Goal: Information Seeking & Learning: Compare options

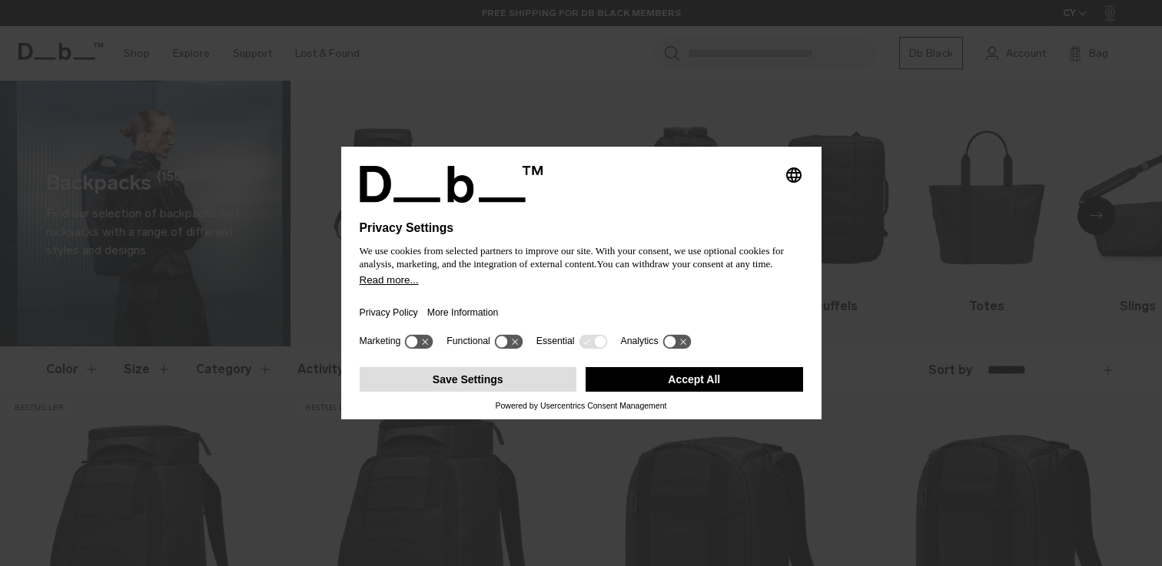
click at [490, 382] on button "Save Settings" at bounding box center [469, 379] width 218 height 25
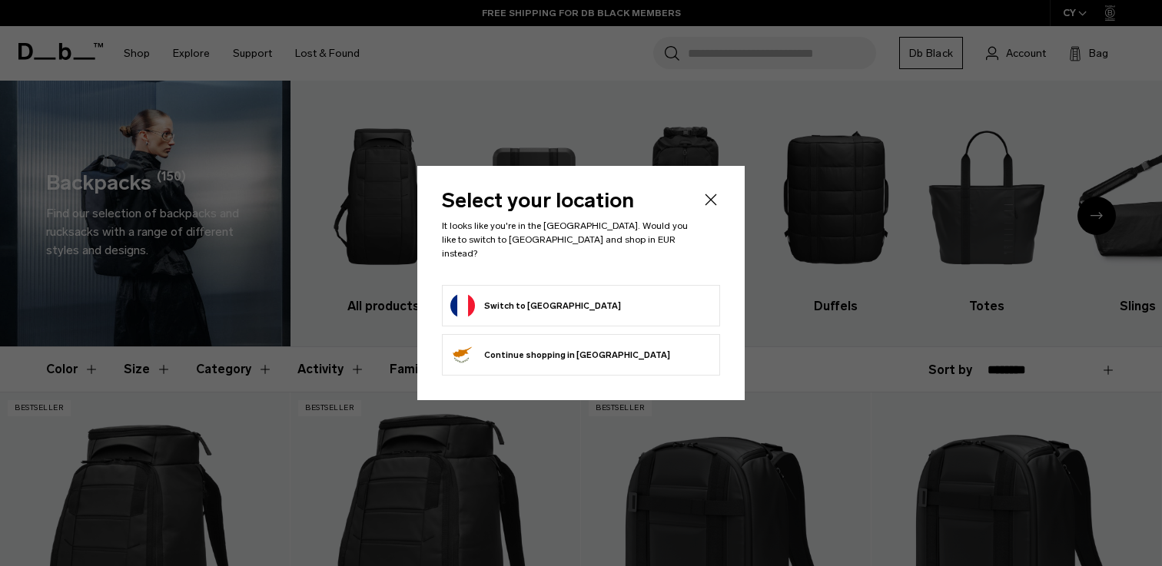
click at [532, 302] on button "Switch to France" at bounding box center [535, 306] width 171 height 25
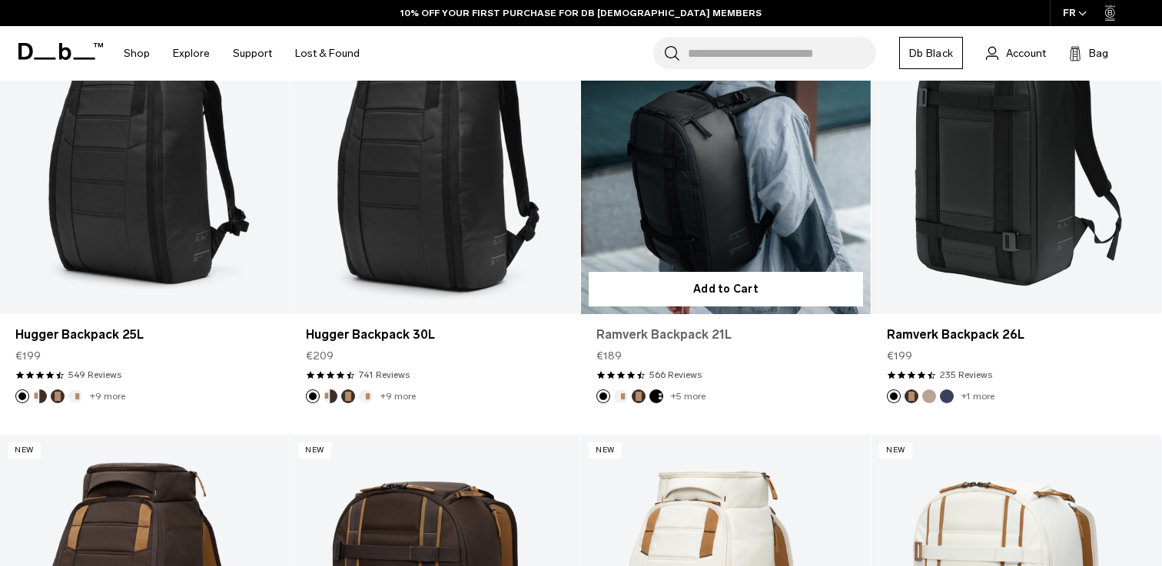
scroll to position [372, 0]
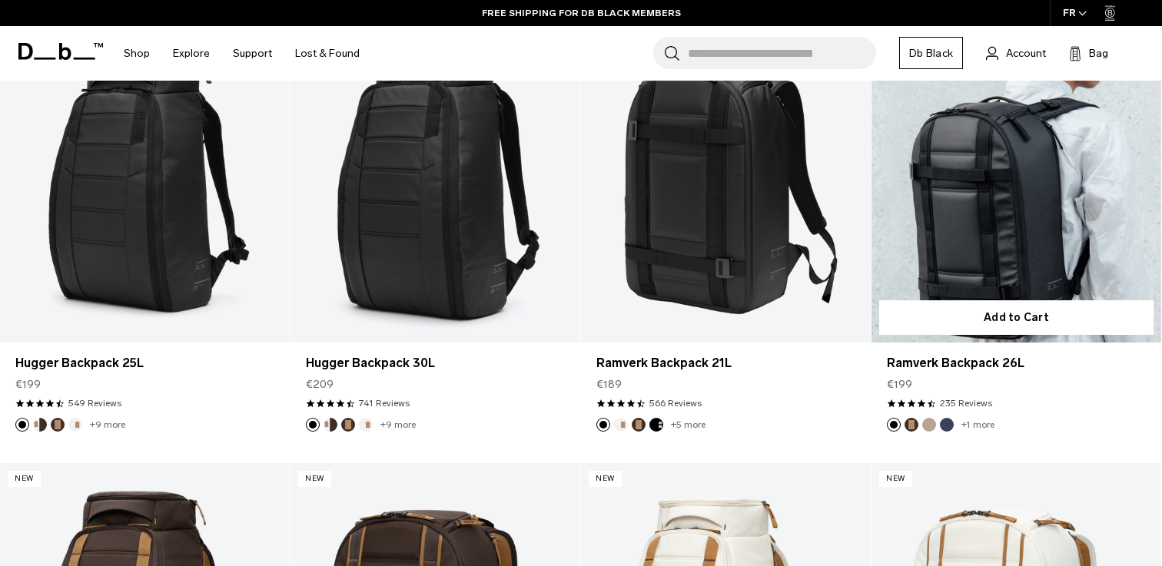
click at [943, 430] on button "Blue Hour" at bounding box center [947, 425] width 14 height 14
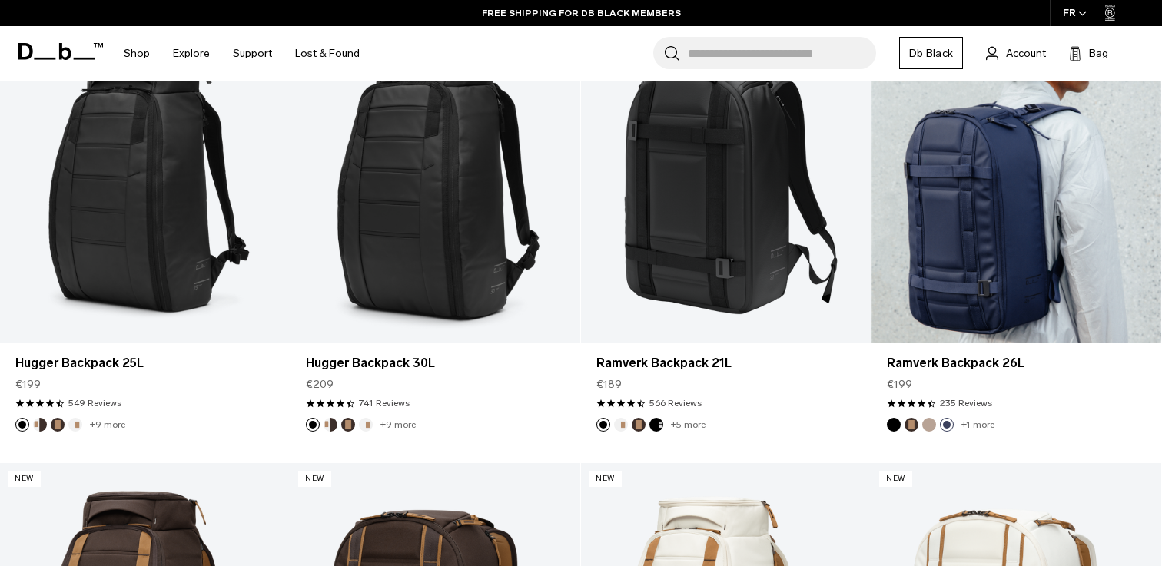
click at [928, 427] on button "Fogbow Beige" at bounding box center [929, 425] width 14 height 14
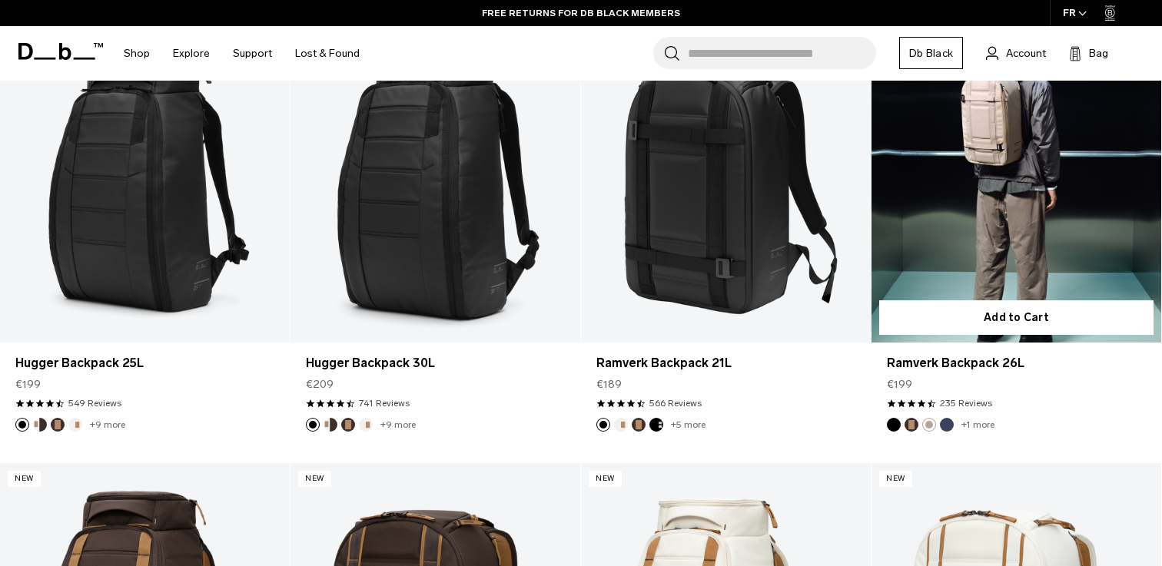
click at [983, 426] on link "+1 more" at bounding box center [977, 425] width 33 height 11
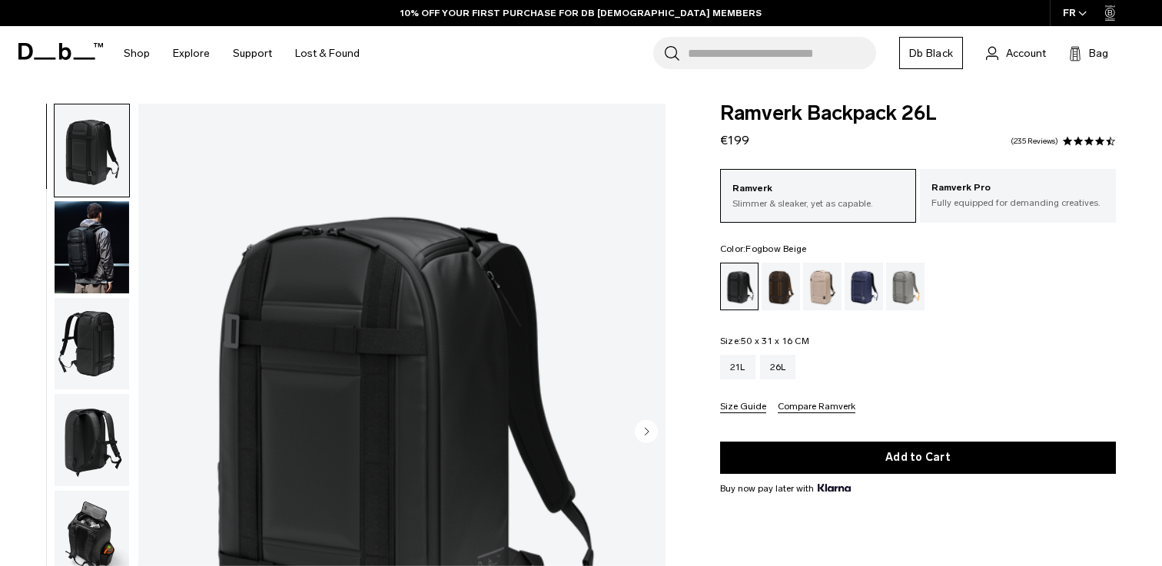
click at [829, 291] on div "Fogbow Beige" at bounding box center [822, 287] width 39 height 48
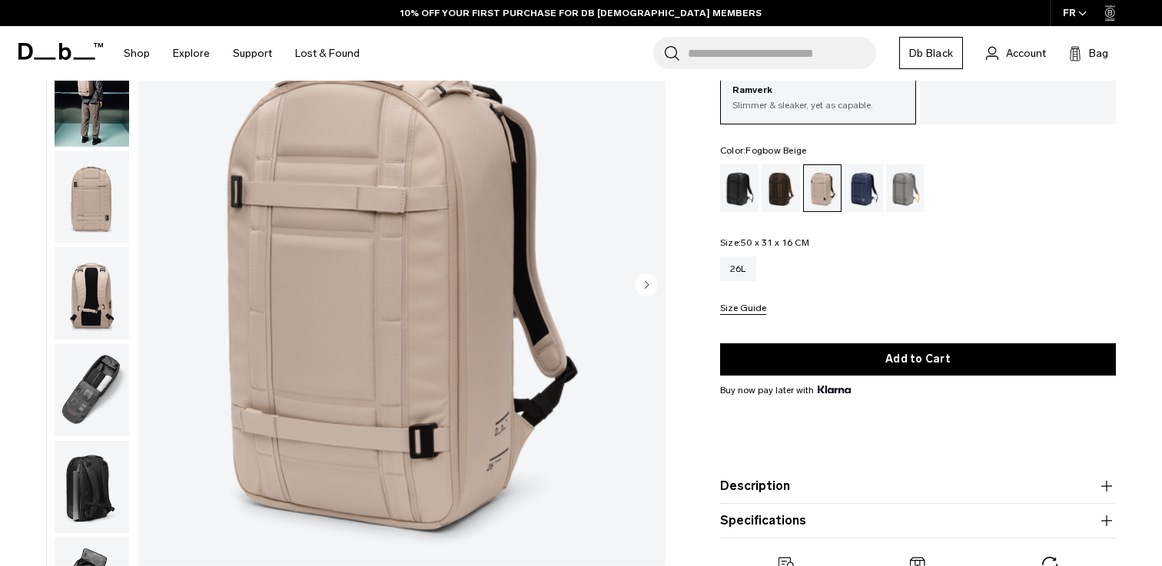
scroll to position [178, 0]
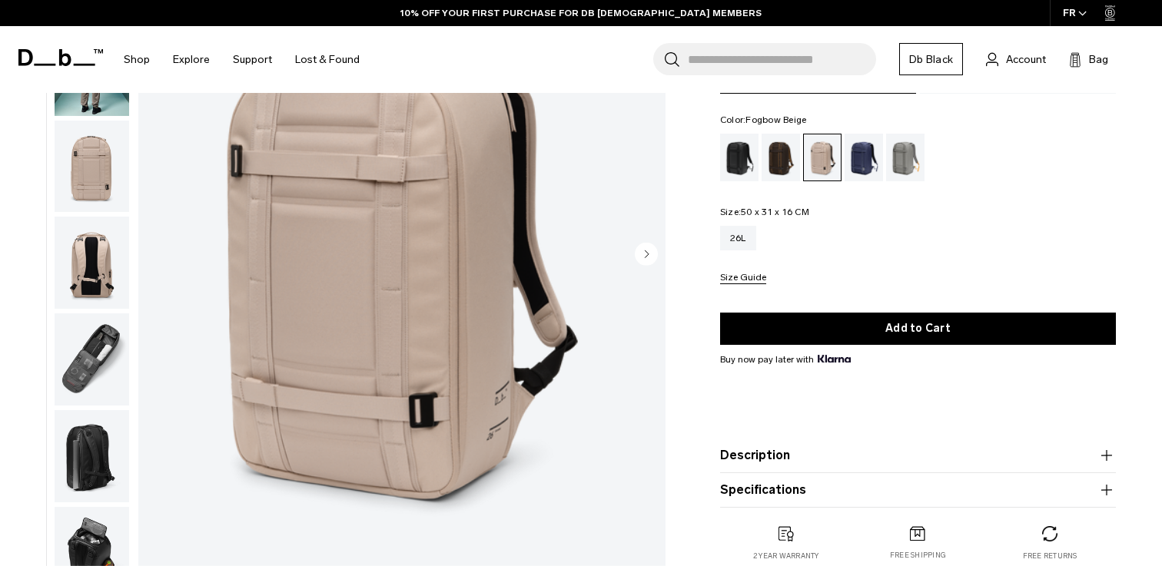
click at [121, 337] on img "button" at bounding box center [92, 360] width 75 height 92
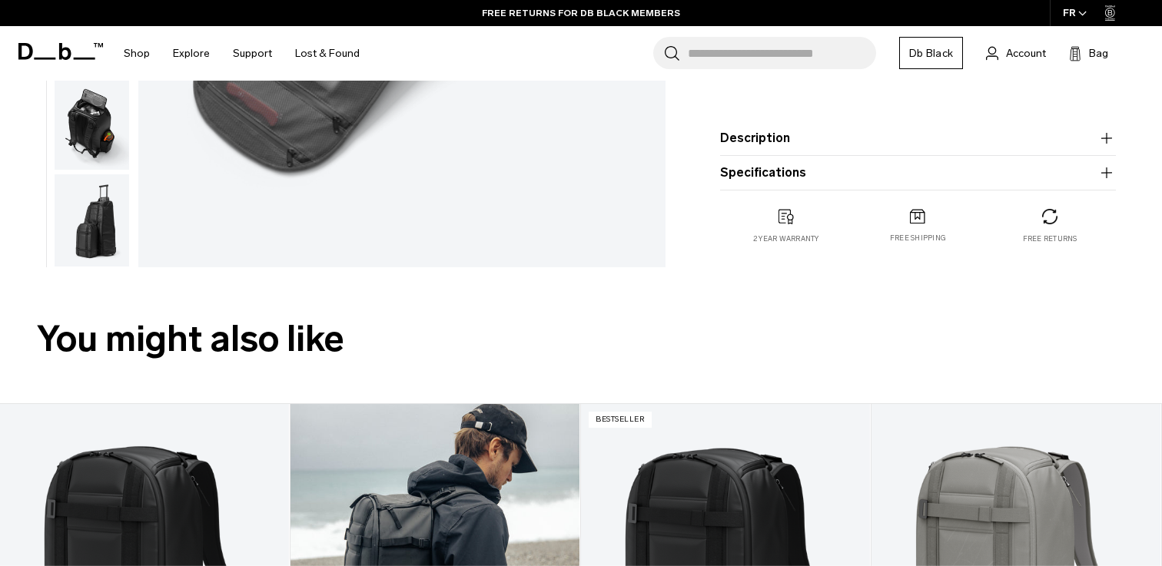
scroll to position [468, 0]
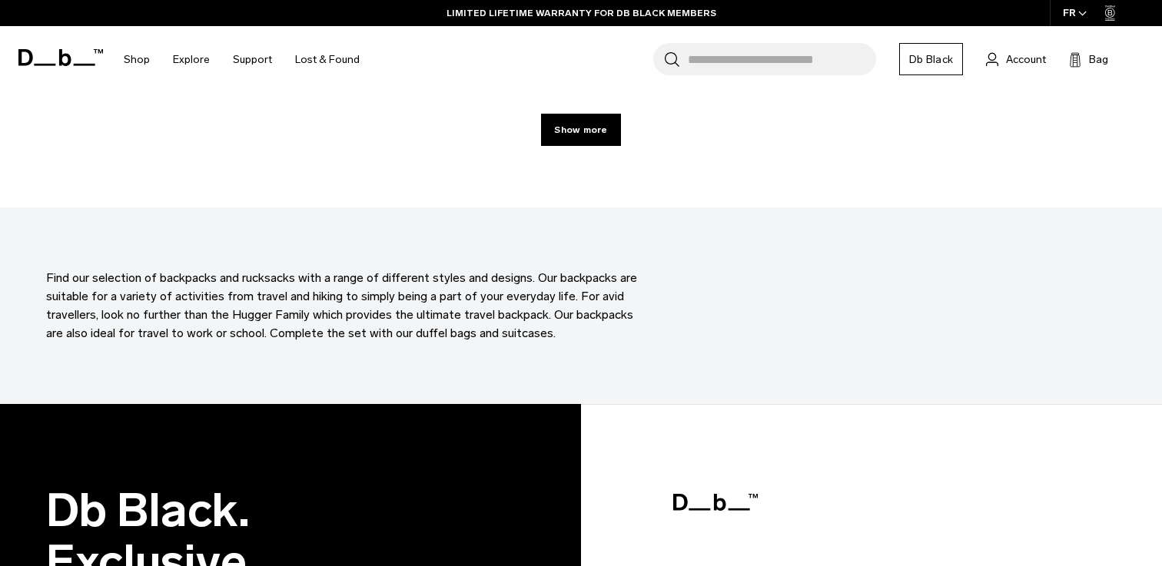
scroll to position [4619, 0]
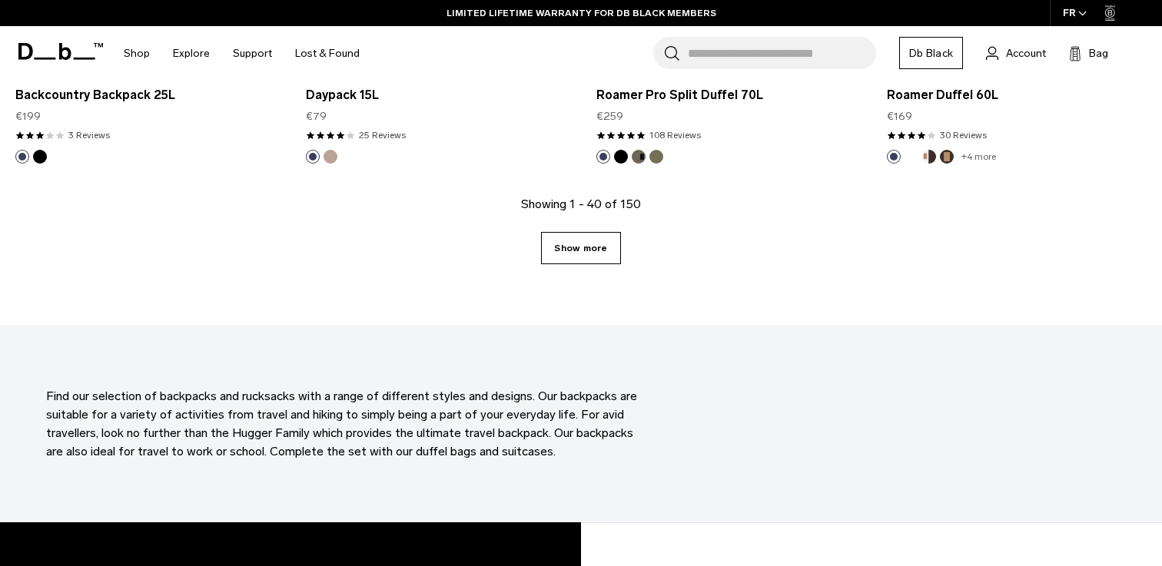
click at [583, 246] on link "Show more" at bounding box center [580, 248] width 79 height 32
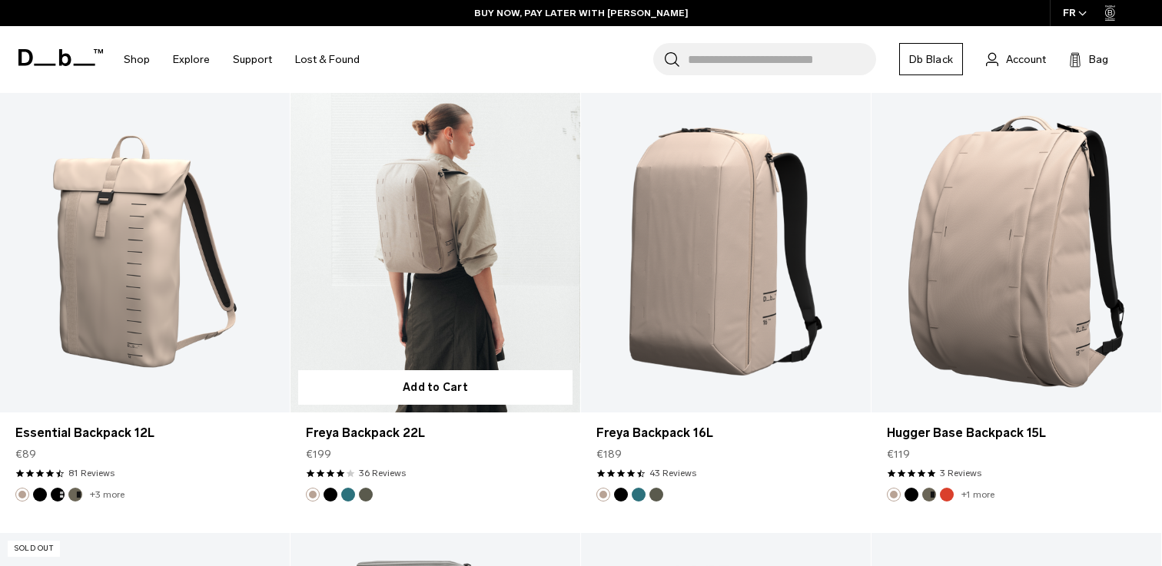
scroll to position [5598, 0]
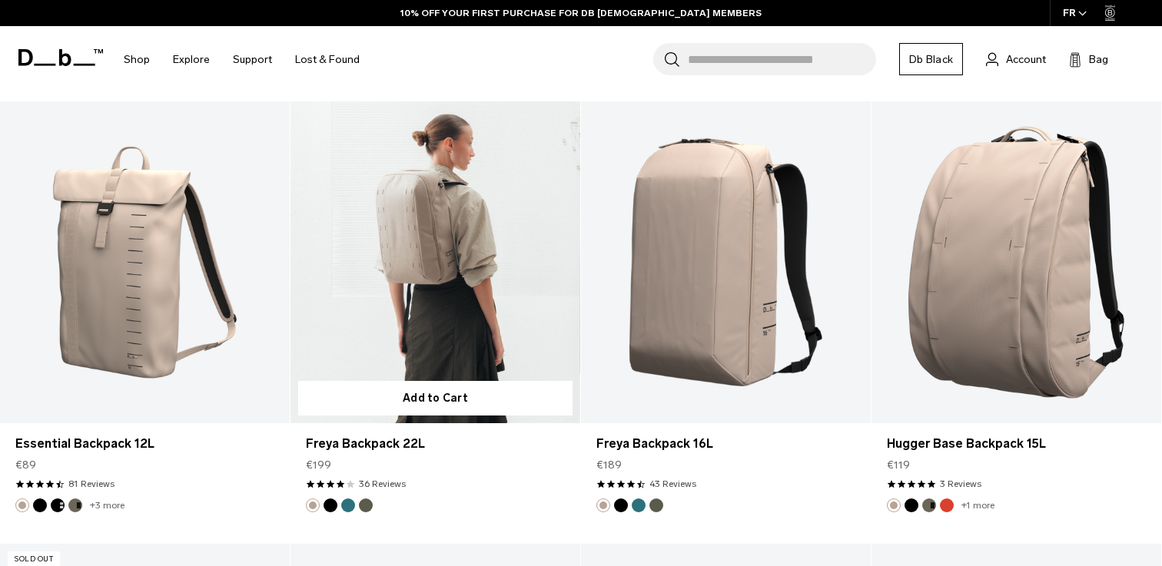
click at [347, 503] on button "Midnight Teal" at bounding box center [348, 506] width 14 height 14
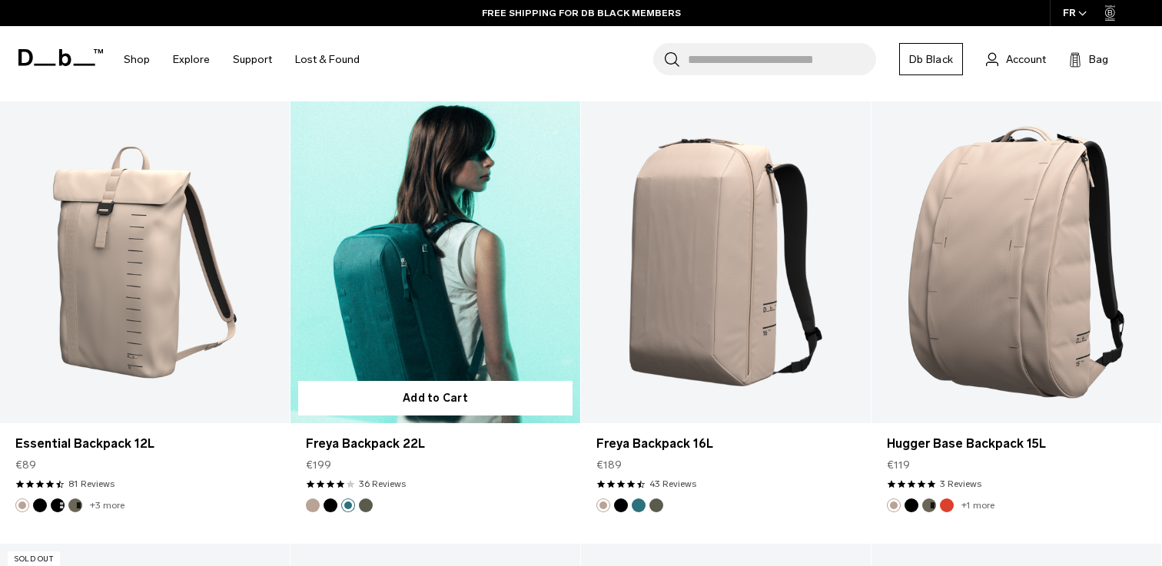
click at [367, 503] on button "Moss Green" at bounding box center [366, 506] width 14 height 14
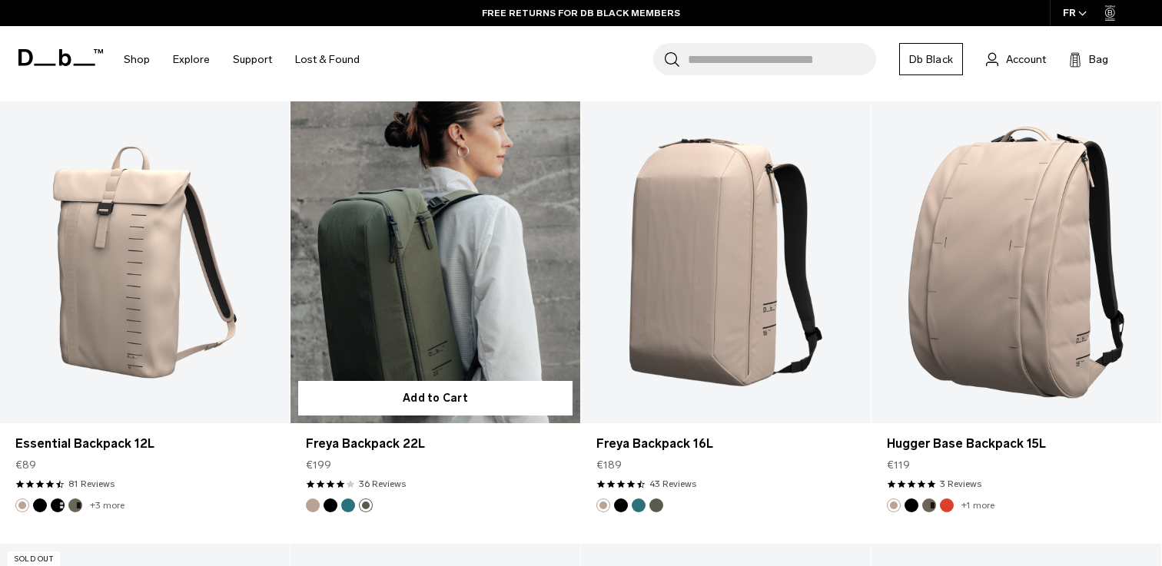
click at [350, 506] on button "Midnight Teal" at bounding box center [348, 506] width 14 height 14
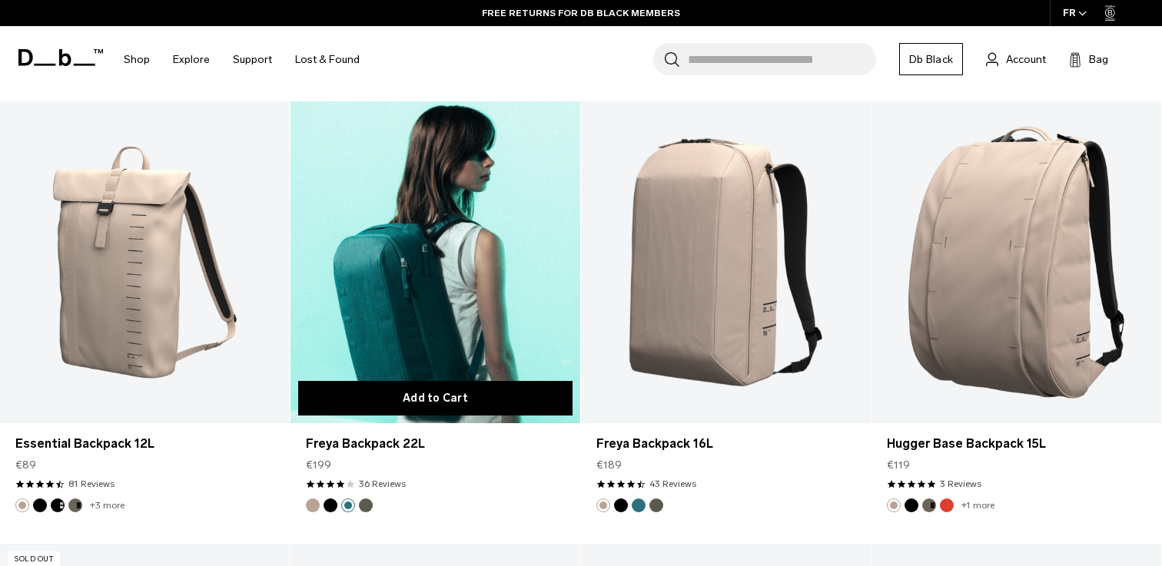
click at [419, 402] on button "Add to Cart" at bounding box center [435, 398] width 274 height 35
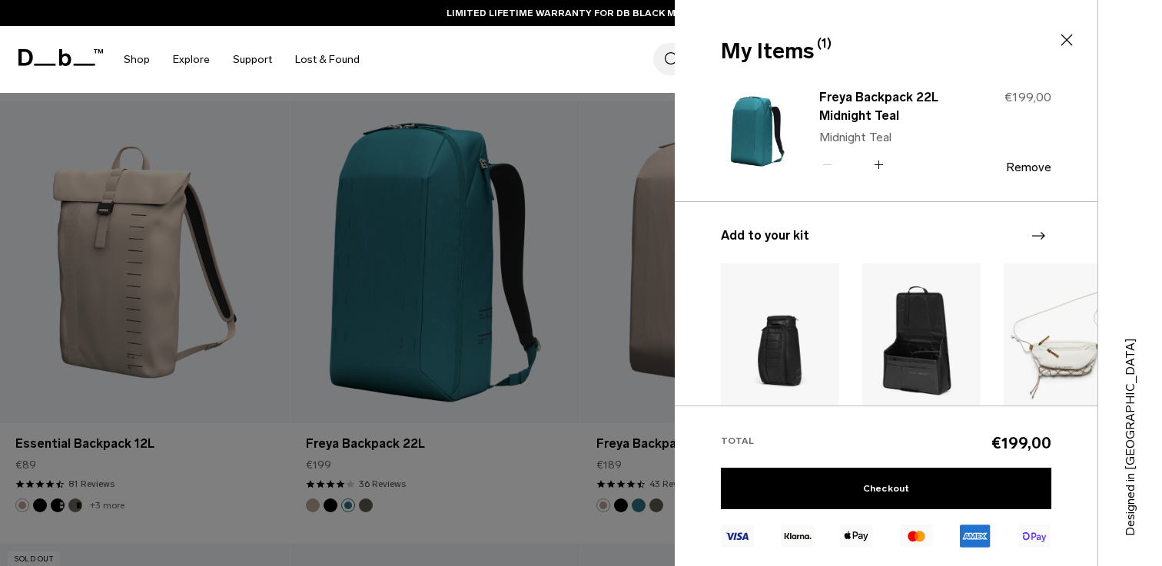
click at [457, 452] on div at bounding box center [581, 283] width 1162 height 566
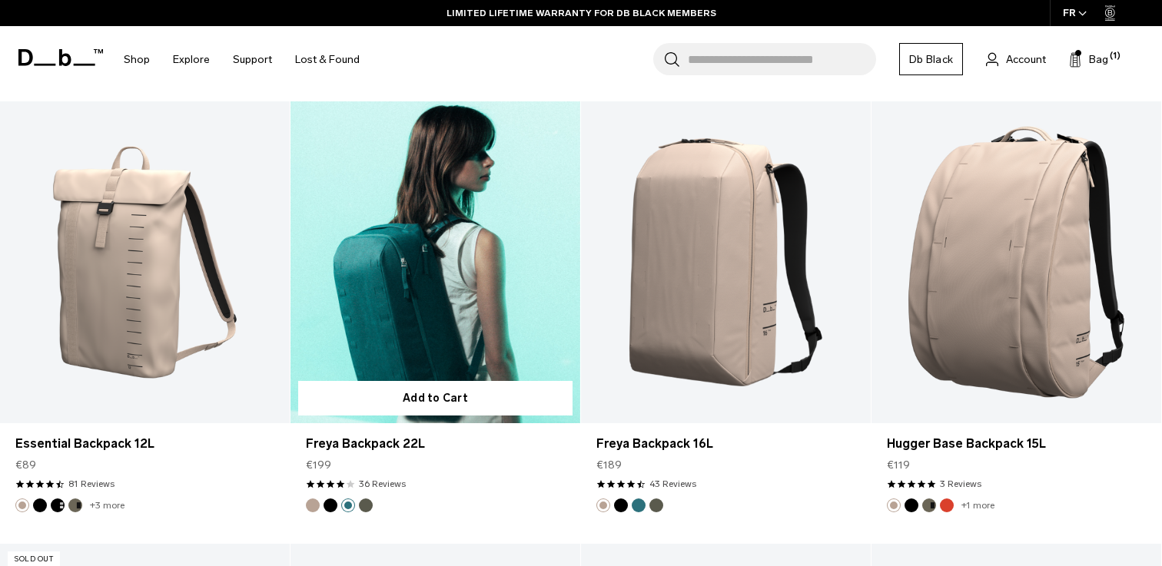
click at [411, 341] on link "Freya Backpack 22L Midnight Teal" at bounding box center [436, 262] width 290 height 322
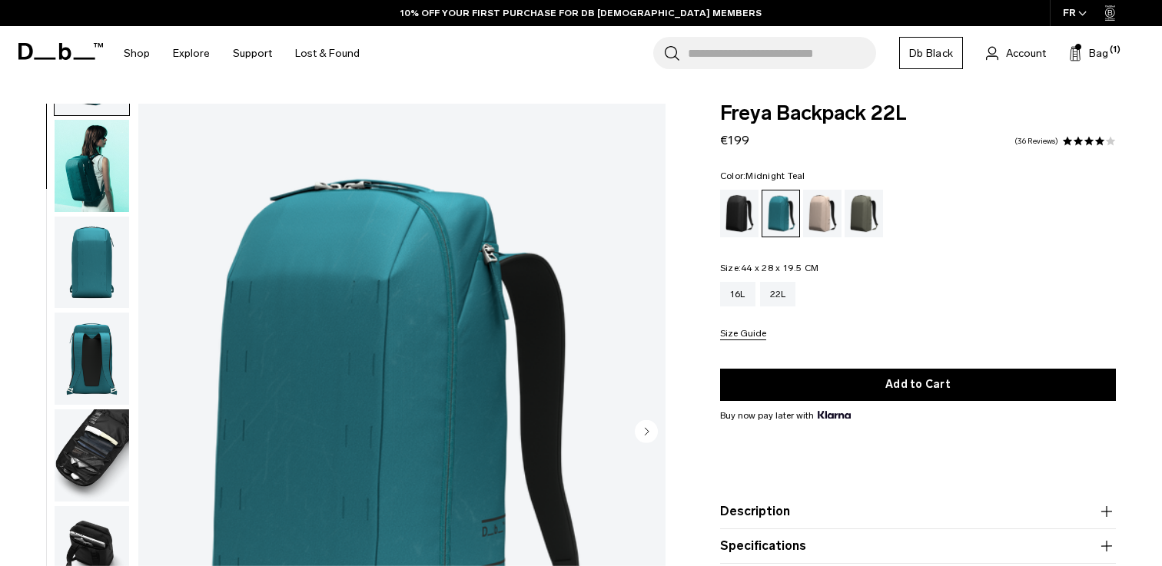
click at [88, 276] on img "button" at bounding box center [92, 263] width 75 height 92
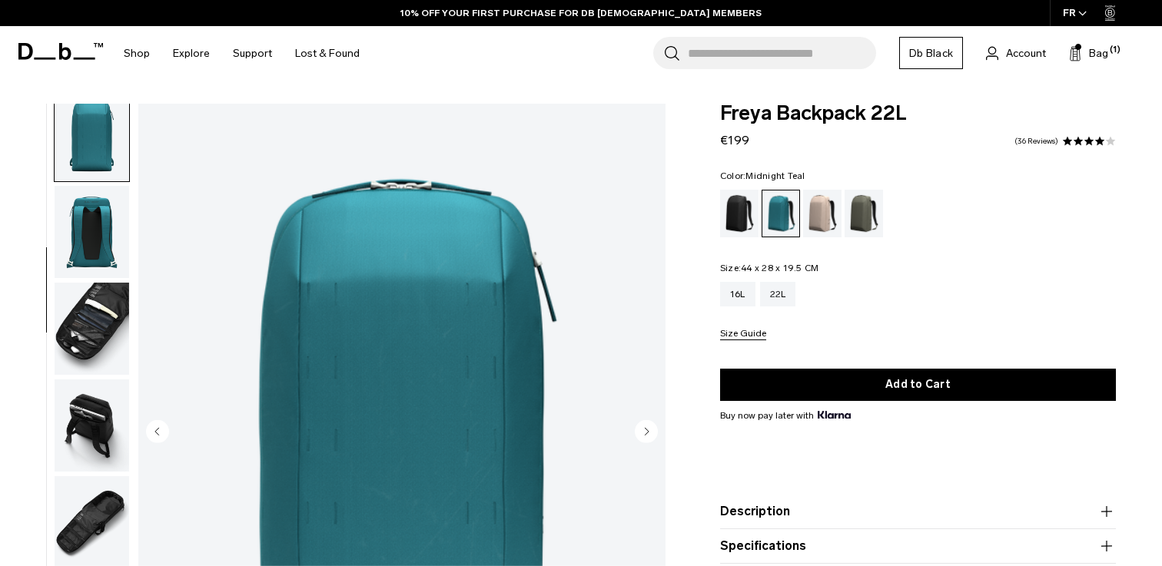
scroll to position [218, 0]
click at [97, 328] on img "button" at bounding box center [92, 329] width 75 height 92
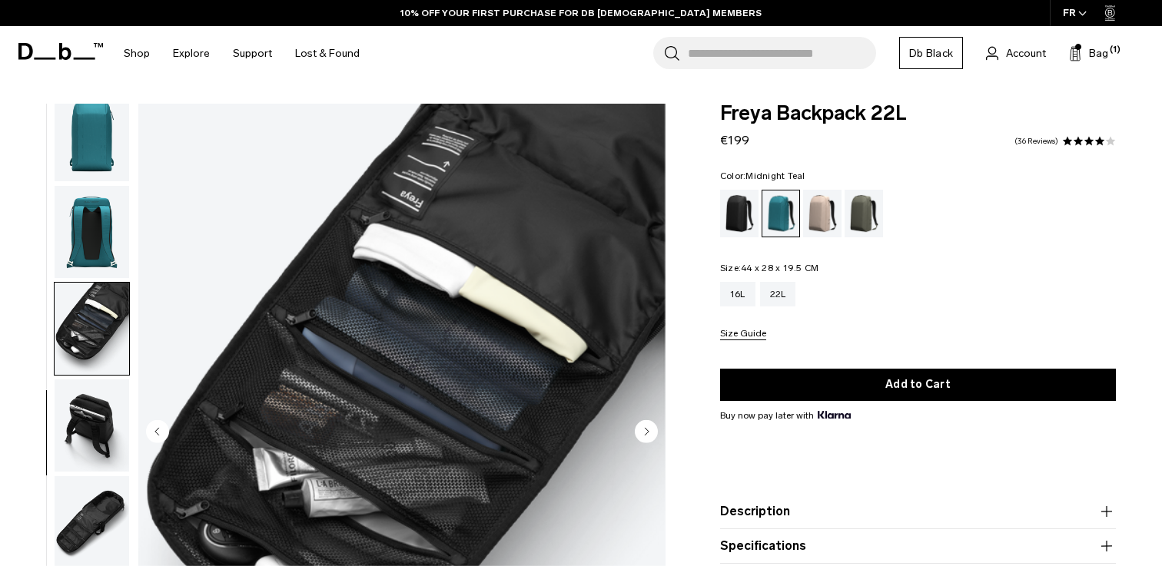
click at [97, 418] on img "button" at bounding box center [92, 426] width 75 height 92
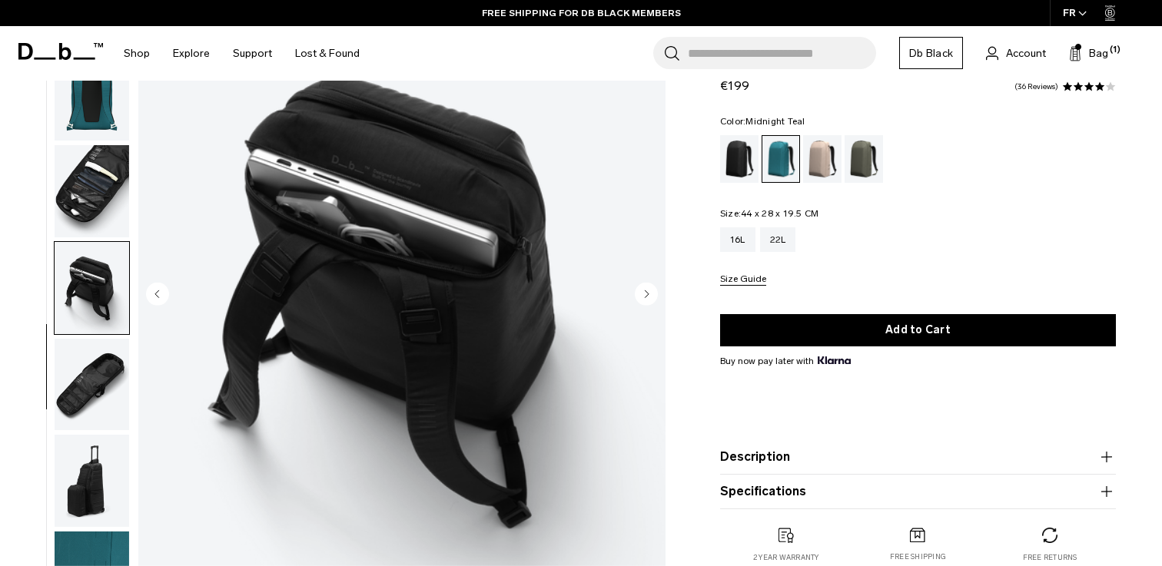
scroll to position [145, 0]
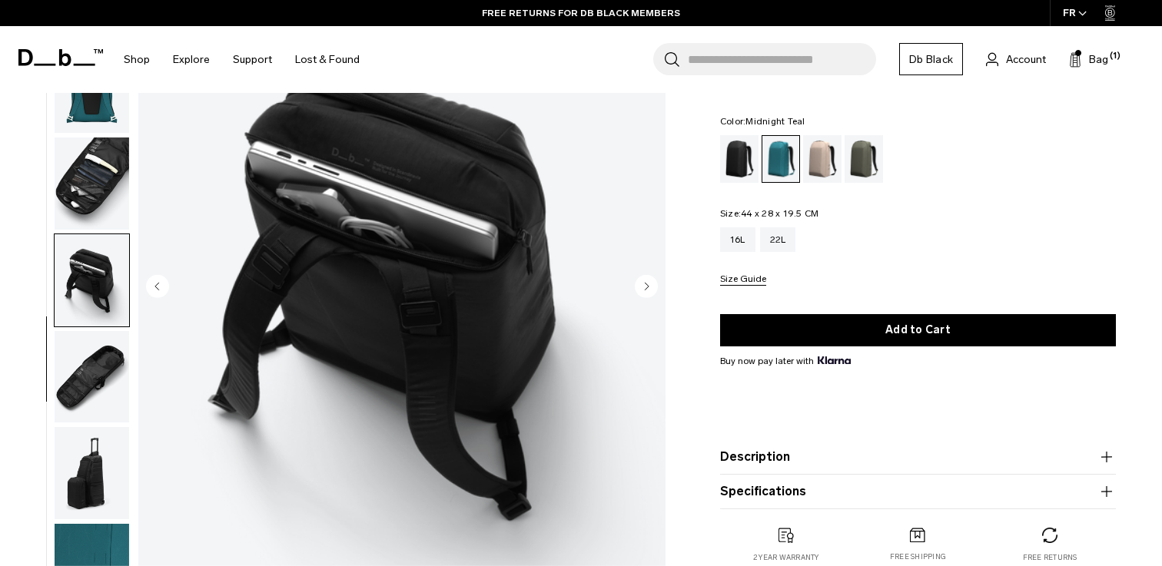
click at [95, 379] on img "button" at bounding box center [92, 377] width 75 height 92
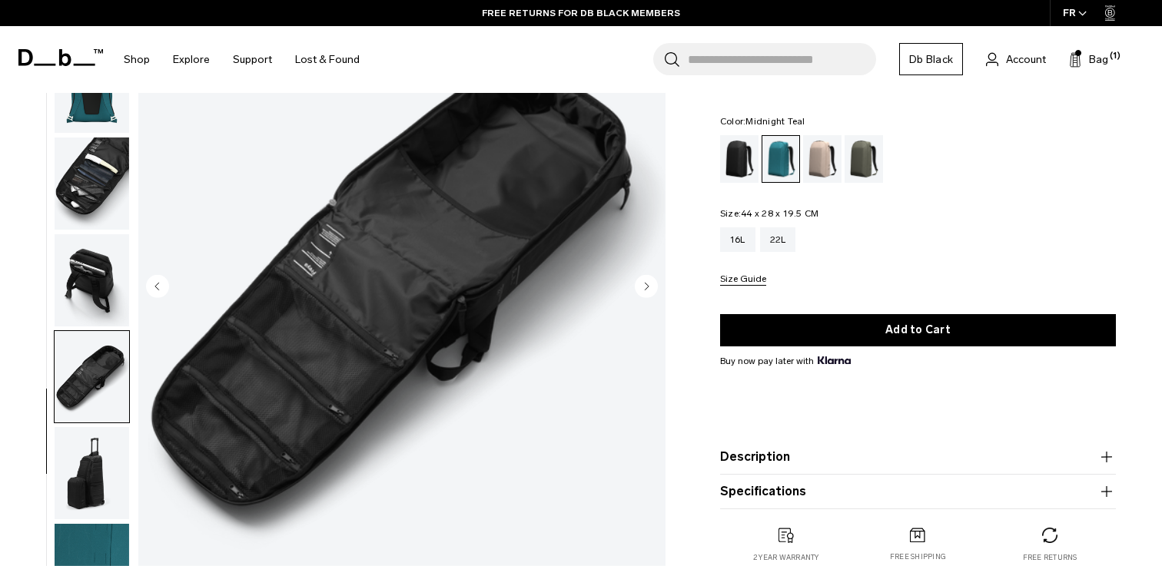
click at [108, 286] on img "button" at bounding box center [92, 280] width 75 height 92
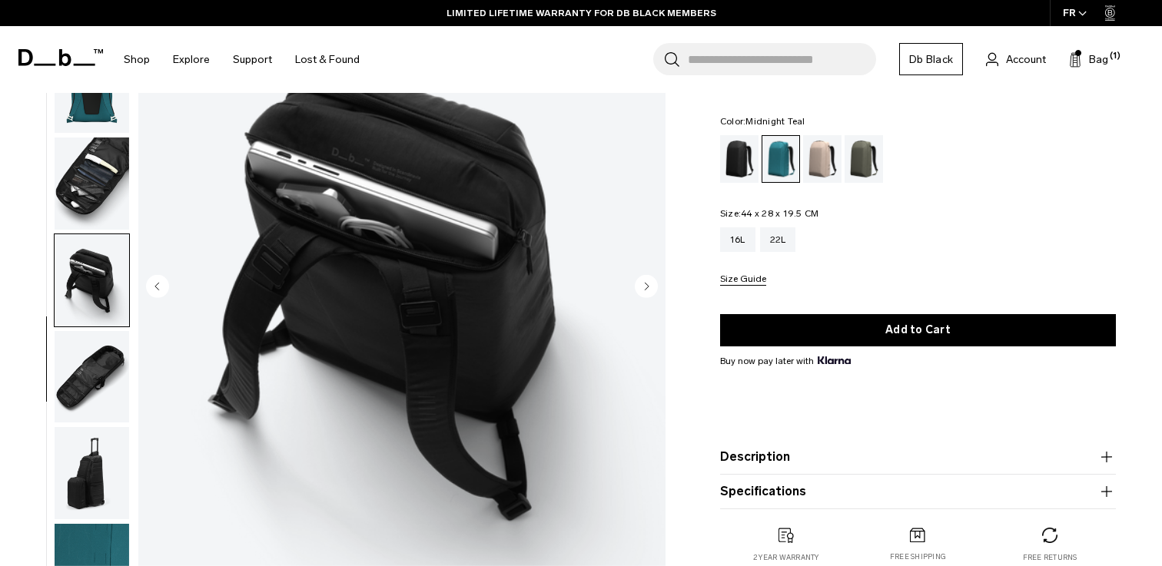
click at [111, 364] on img "button" at bounding box center [92, 377] width 75 height 92
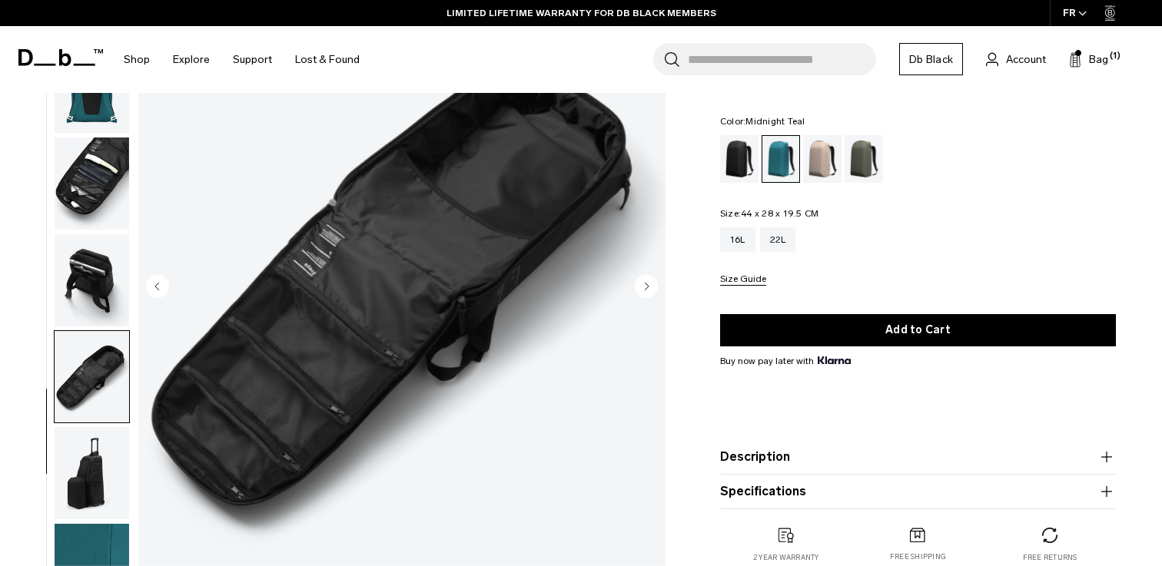
scroll to position [101, 0]
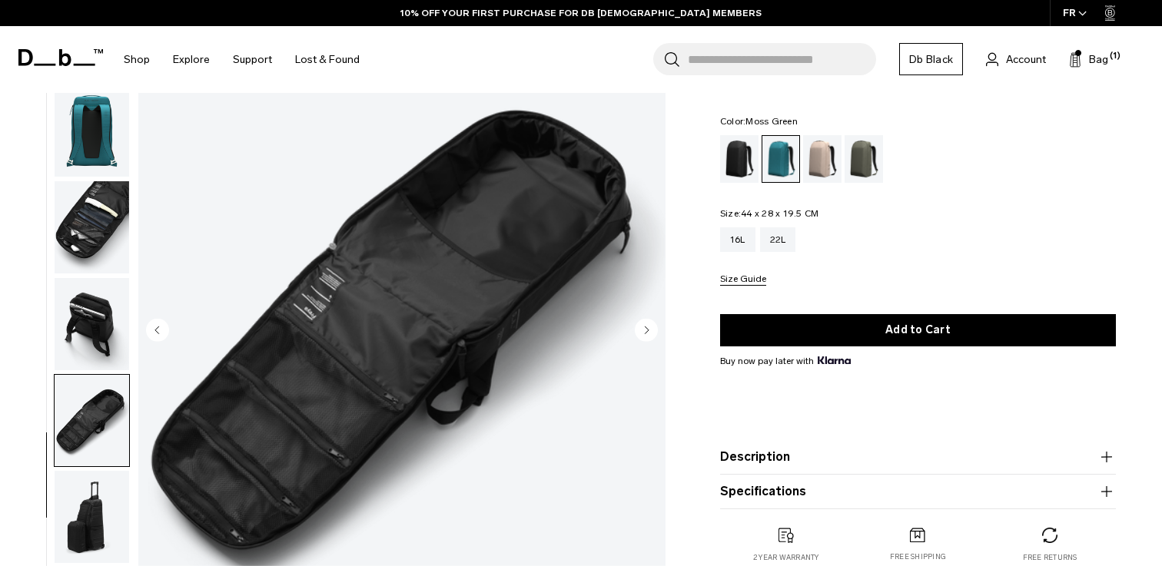
click at [862, 168] on div "Moss Green" at bounding box center [864, 159] width 39 height 48
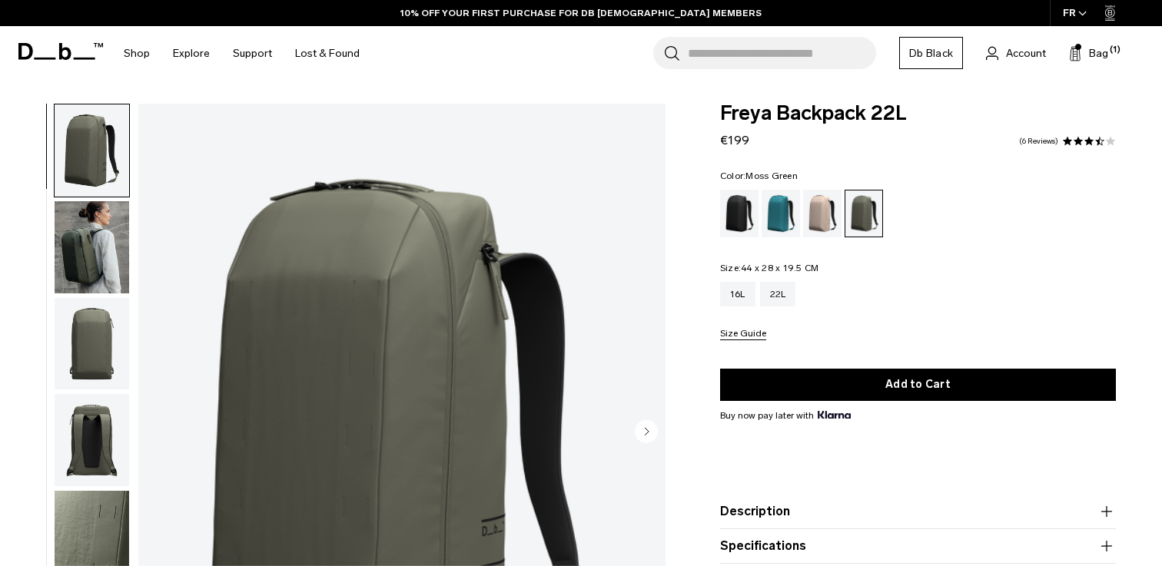
scroll to position [88, 0]
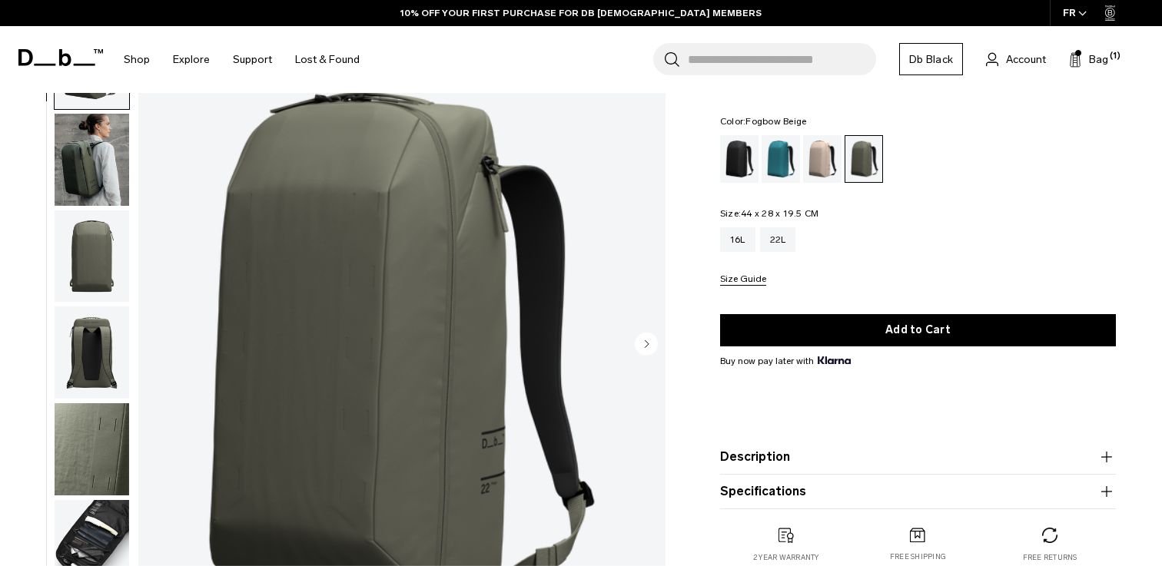
click at [813, 163] on div "Fogbow Beige" at bounding box center [822, 159] width 39 height 48
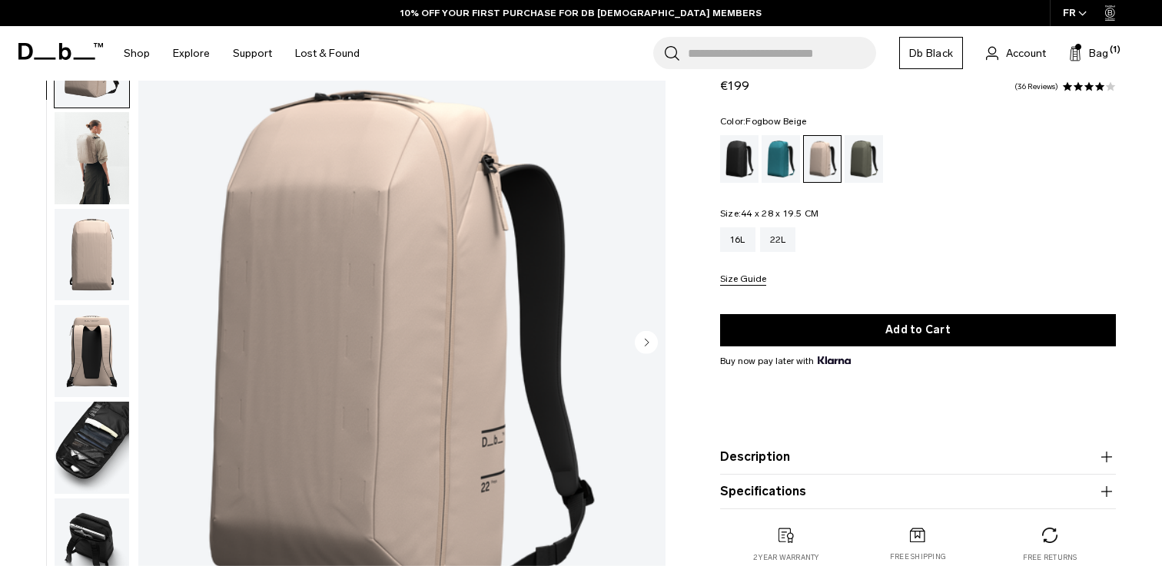
scroll to position [75, 0]
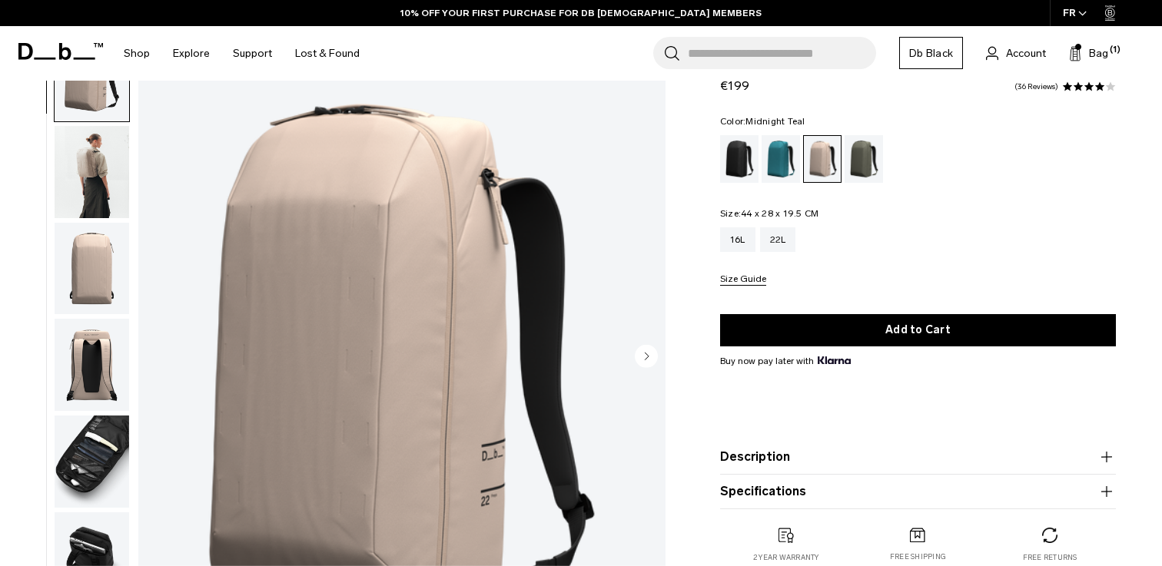
click at [777, 147] on div "Midnight Teal" at bounding box center [781, 159] width 39 height 48
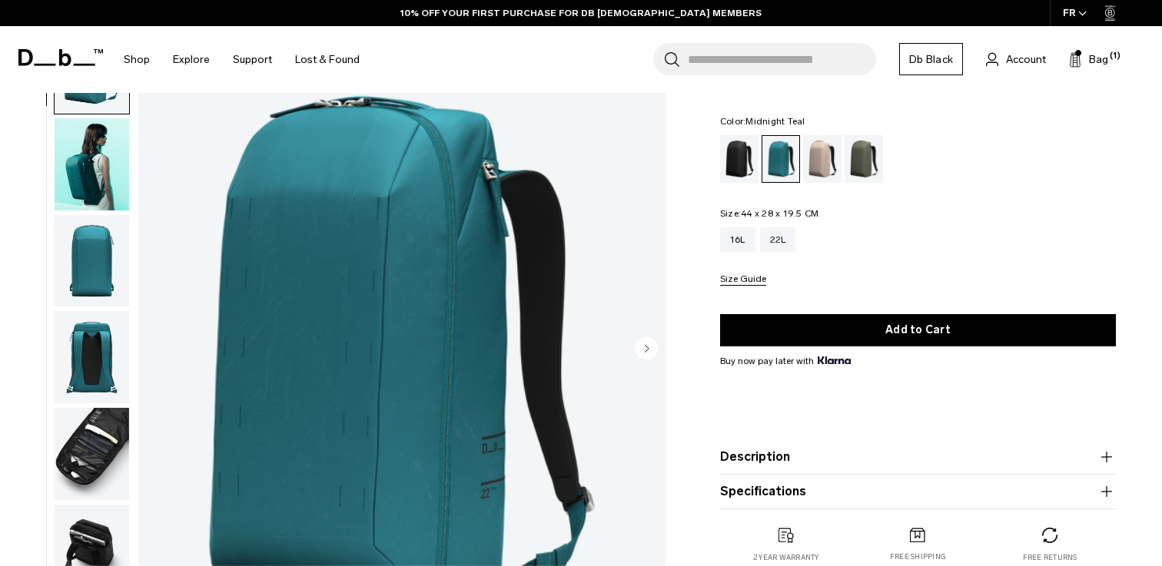
scroll to position [75, 0]
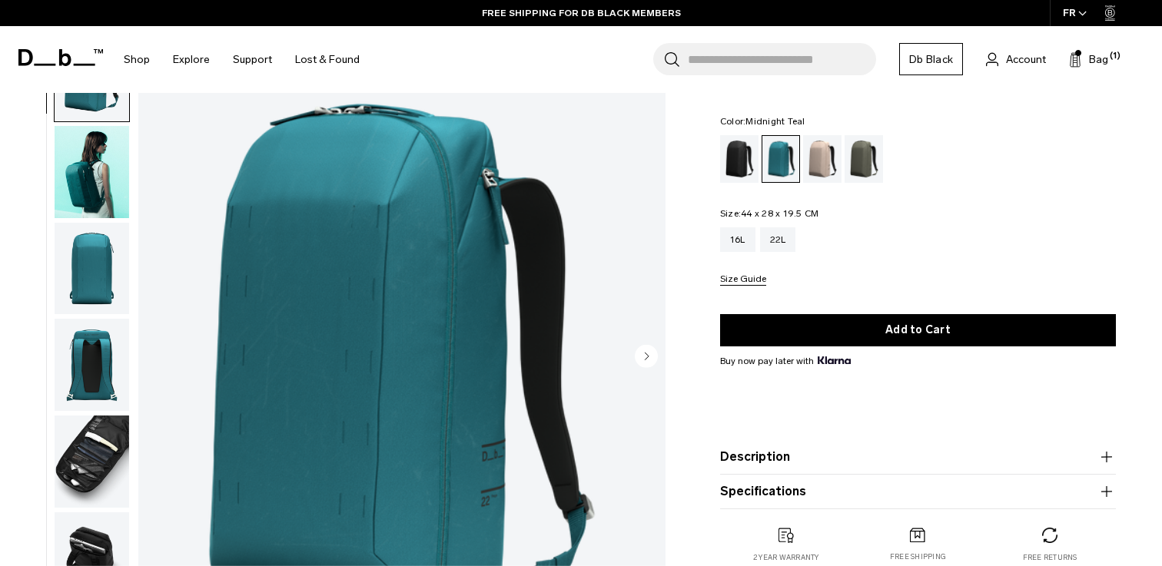
click at [91, 277] on img "button" at bounding box center [92, 269] width 75 height 92
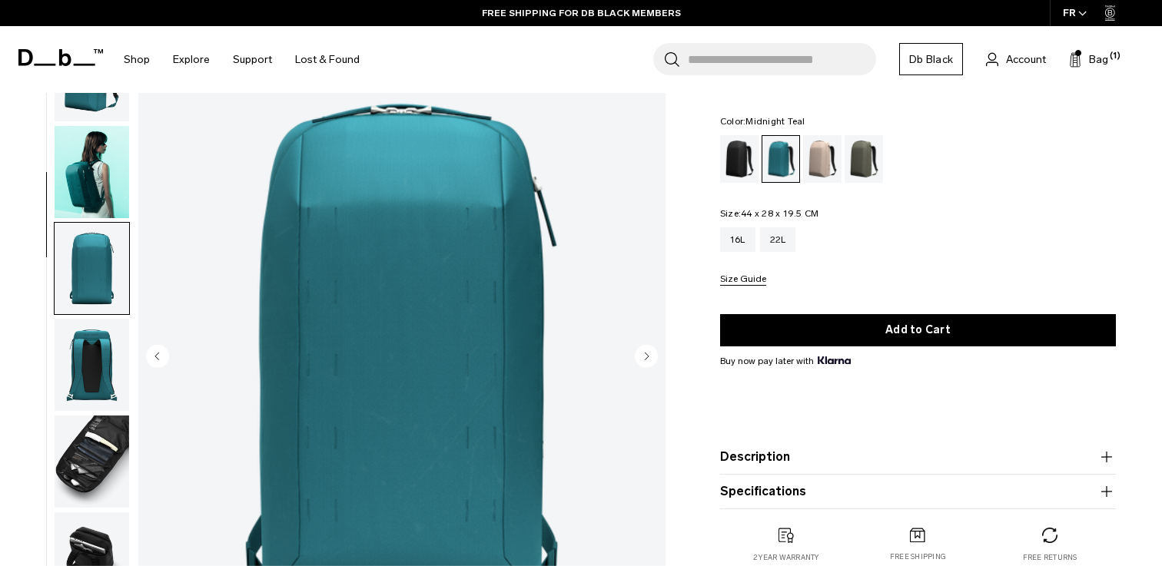
scroll to position [196, 0]
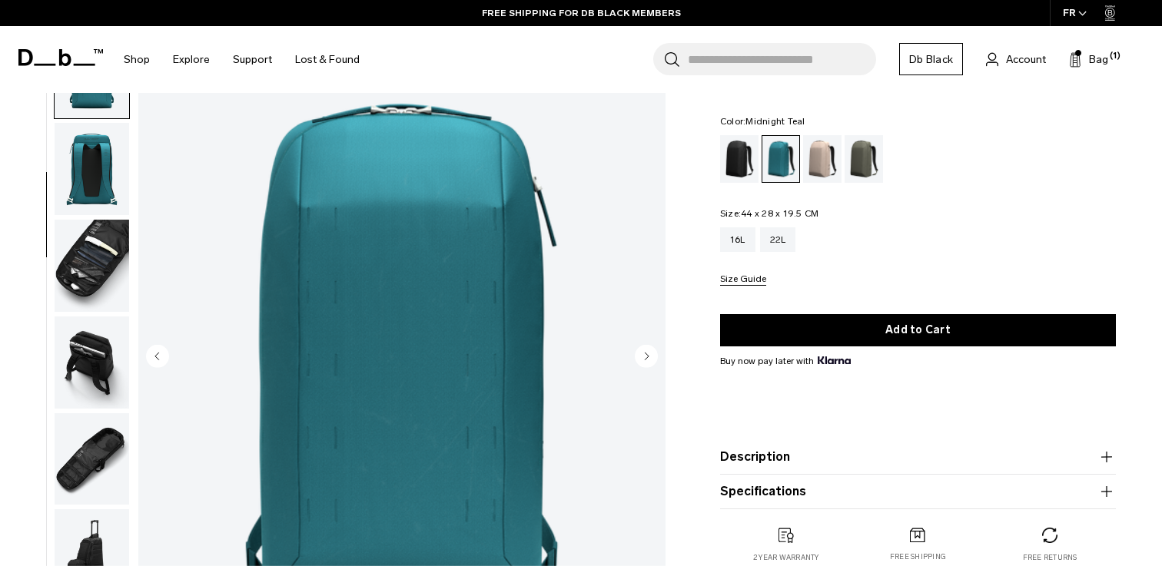
click at [97, 283] on img "button" at bounding box center [92, 266] width 75 height 92
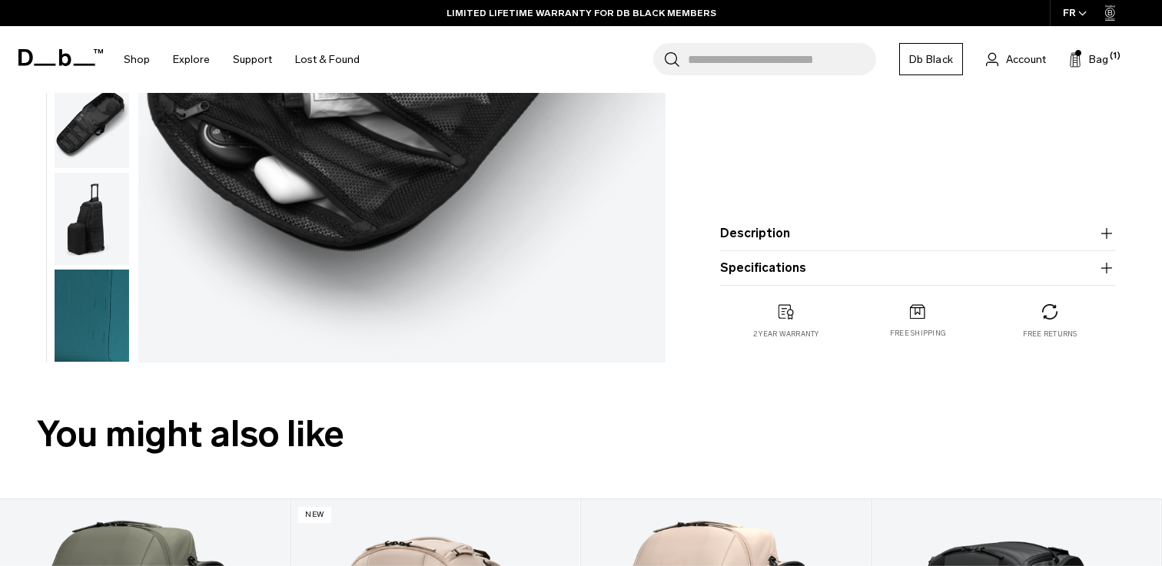
scroll to position [401, 0]
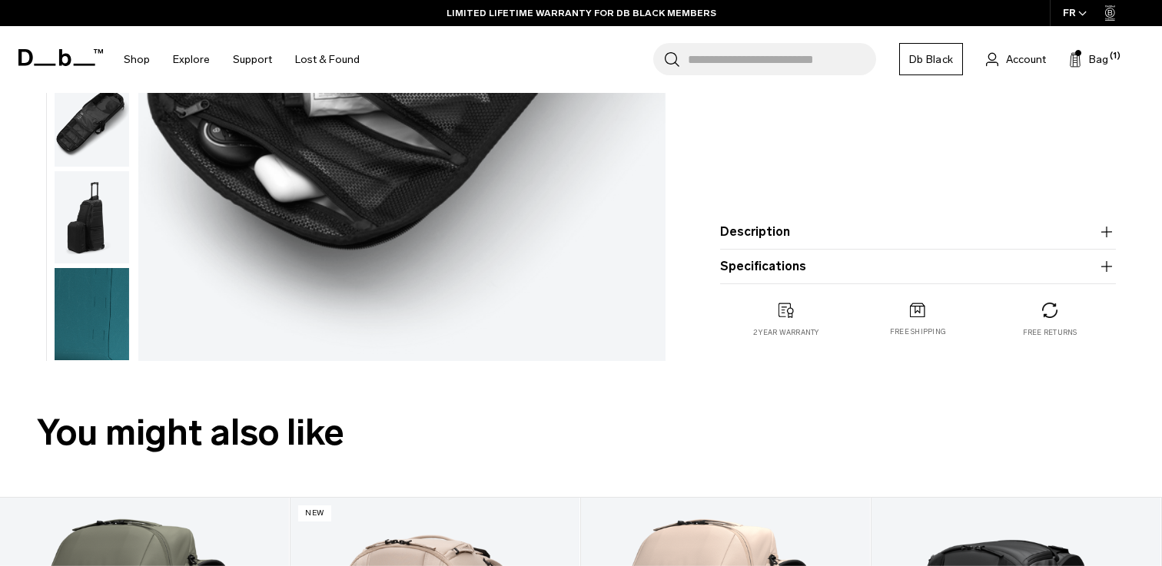
click at [1098, 237] on icon "button" at bounding box center [1107, 232] width 18 height 18
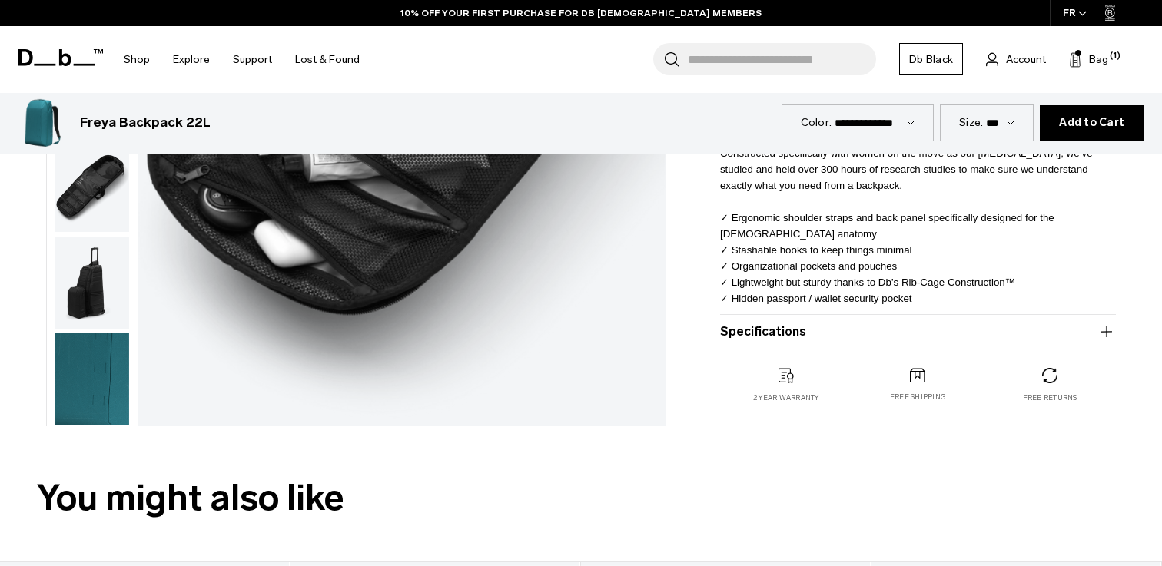
scroll to position [479, 0]
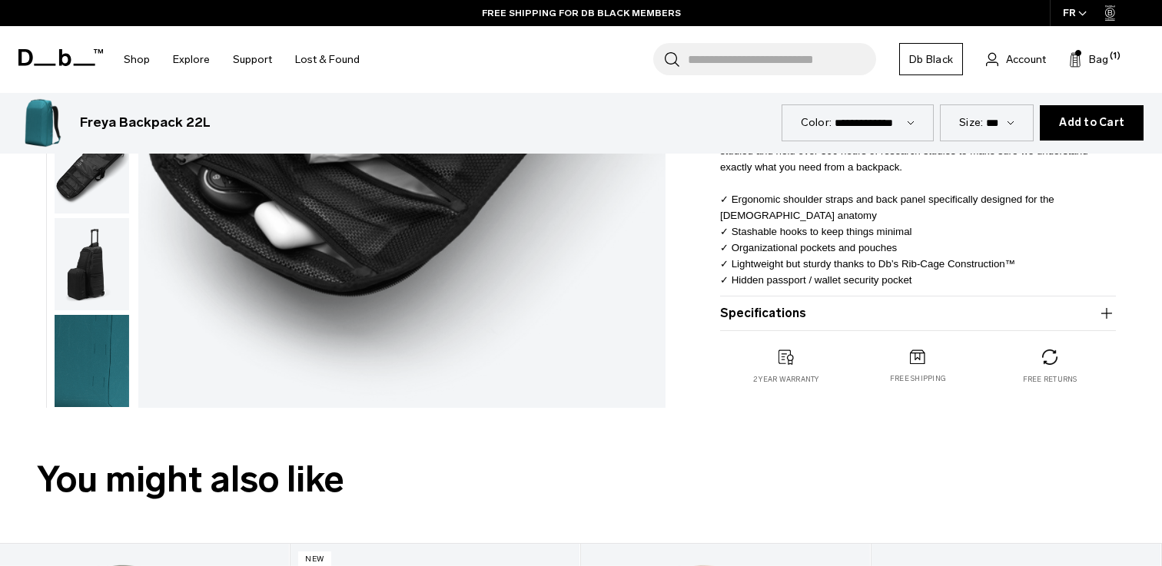
click at [885, 314] on button "Specifications" at bounding box center [918, 313] width 396 height 18
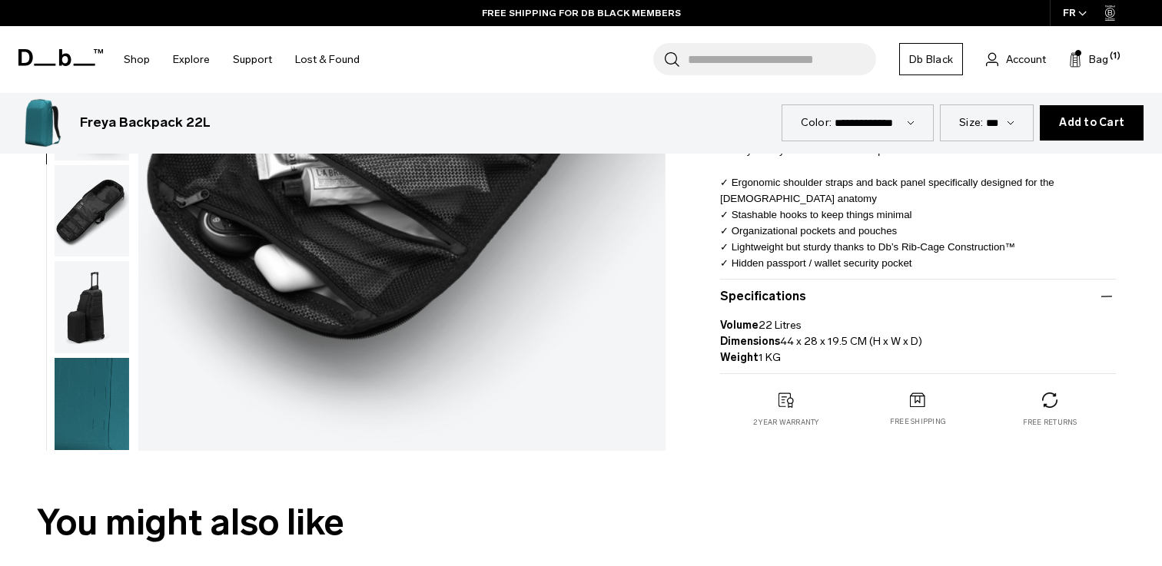
scroll to position [495, 0]
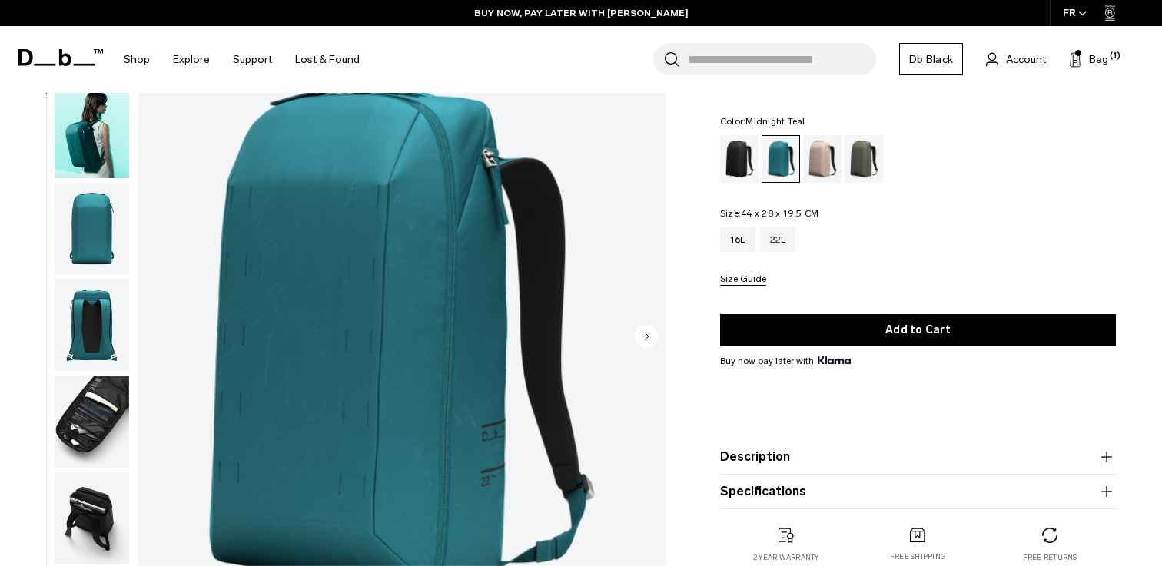
scroll to position [27, 0]
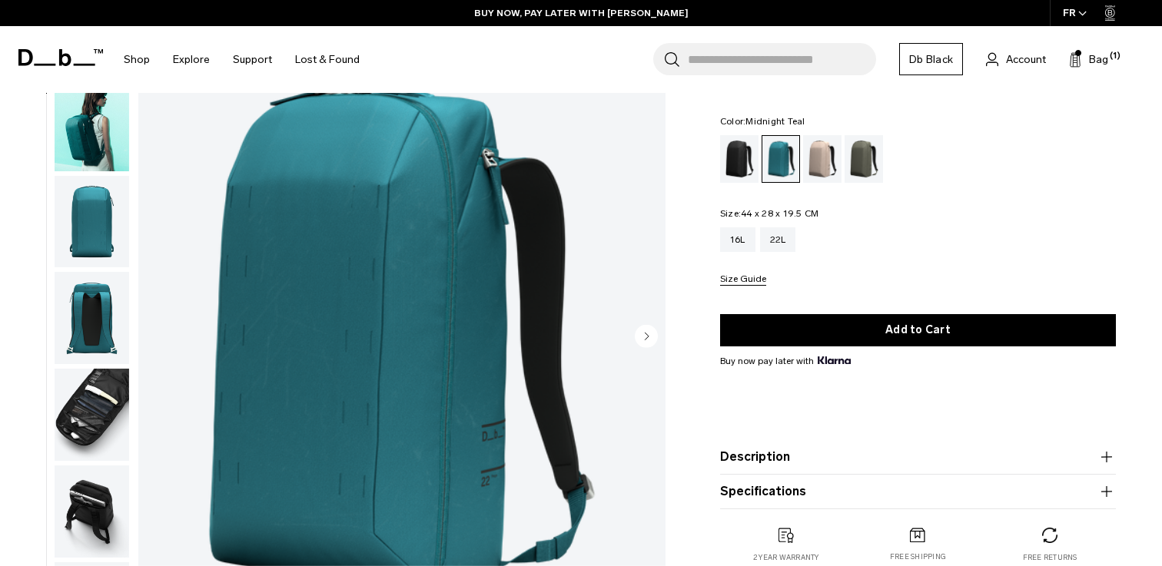
click at [86, 227] on img "button" at bounding box center [92, 222] width 75 height 92
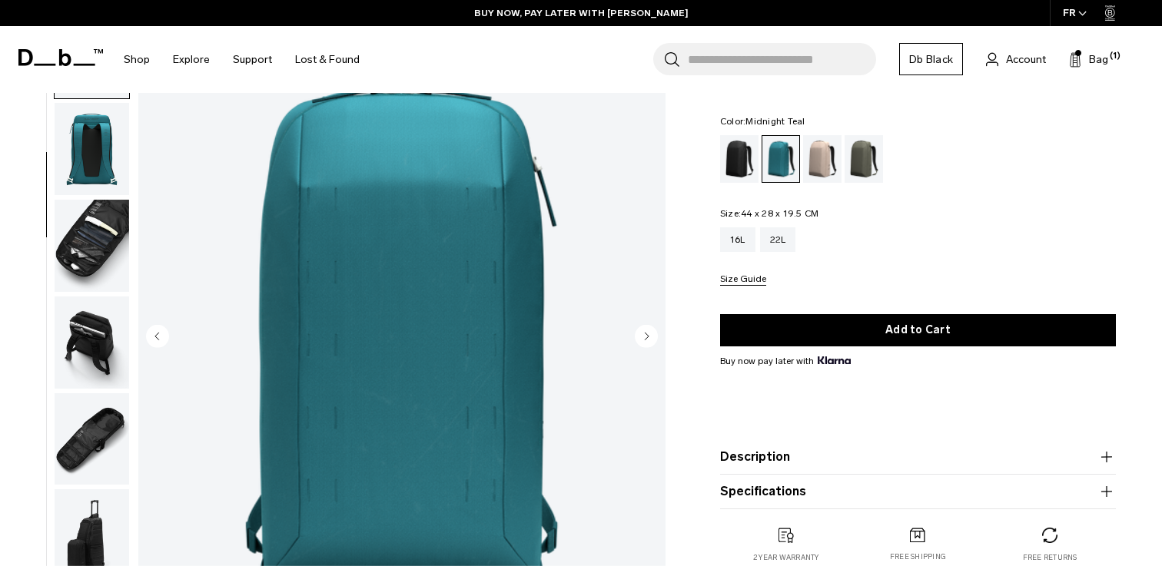
click at [101, 247] on img "button" at bounding box center [92, 246] width 75 height 92
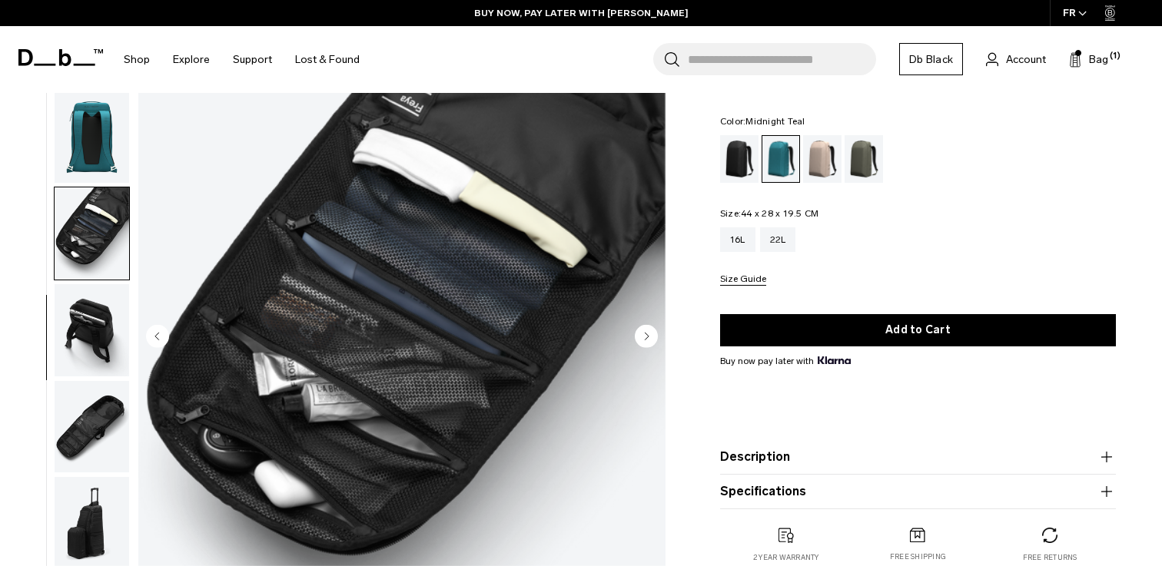
click at [103, 308] on img "button" at bounding box center [92, 330] width 75 height 92
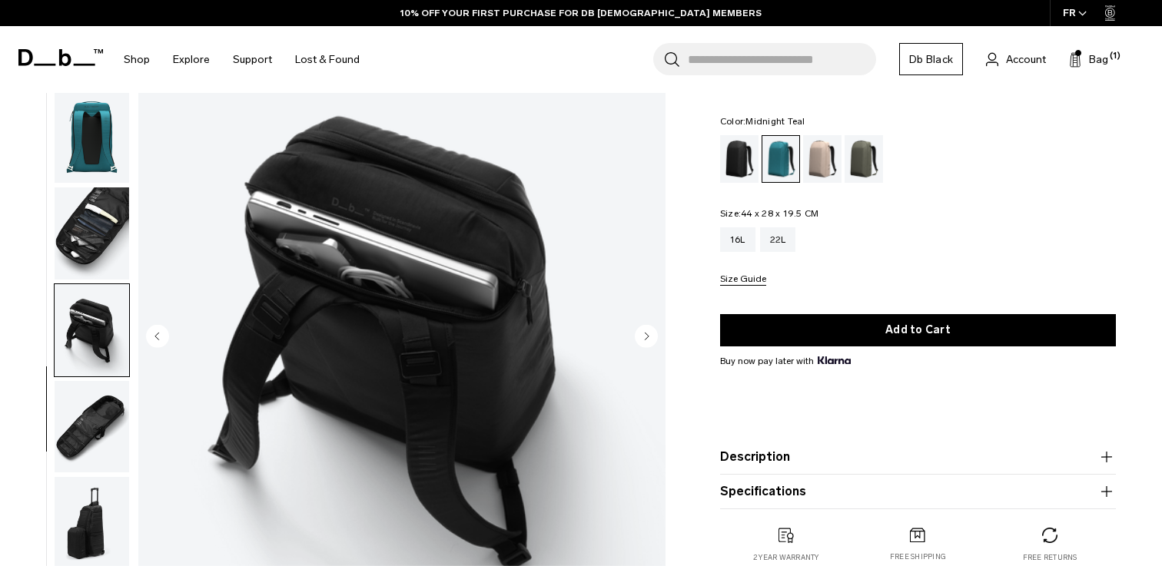
click at [102, 416] on img "button" at bounding box center [92, 427] width 75 height 92
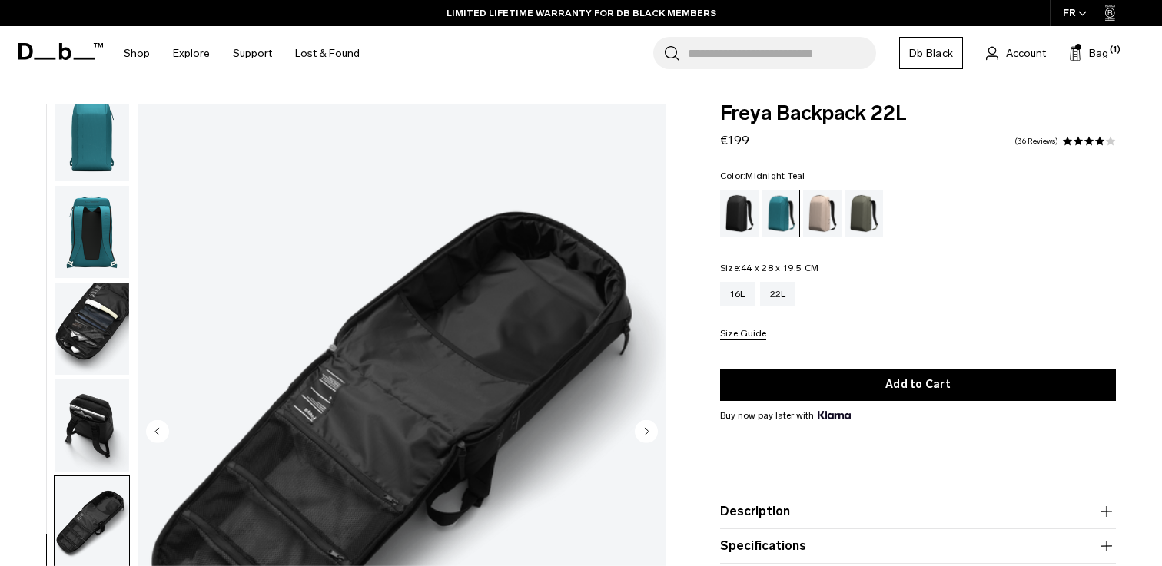
scroll to position [88, 0]
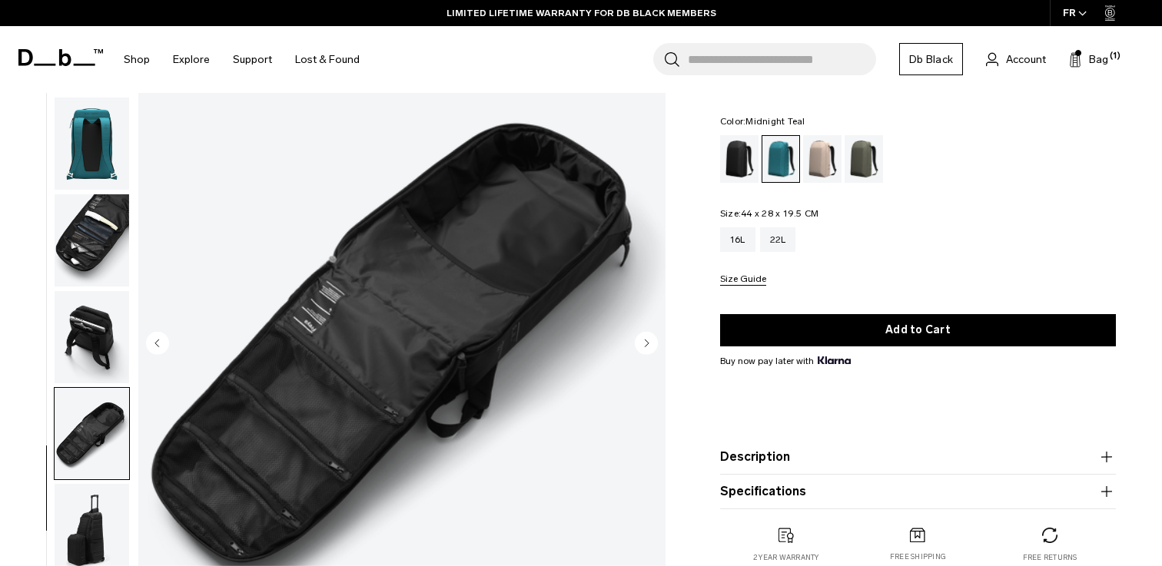
click at [113, 163] on img "button" at bounding box center [92, 144] width 75 height 92
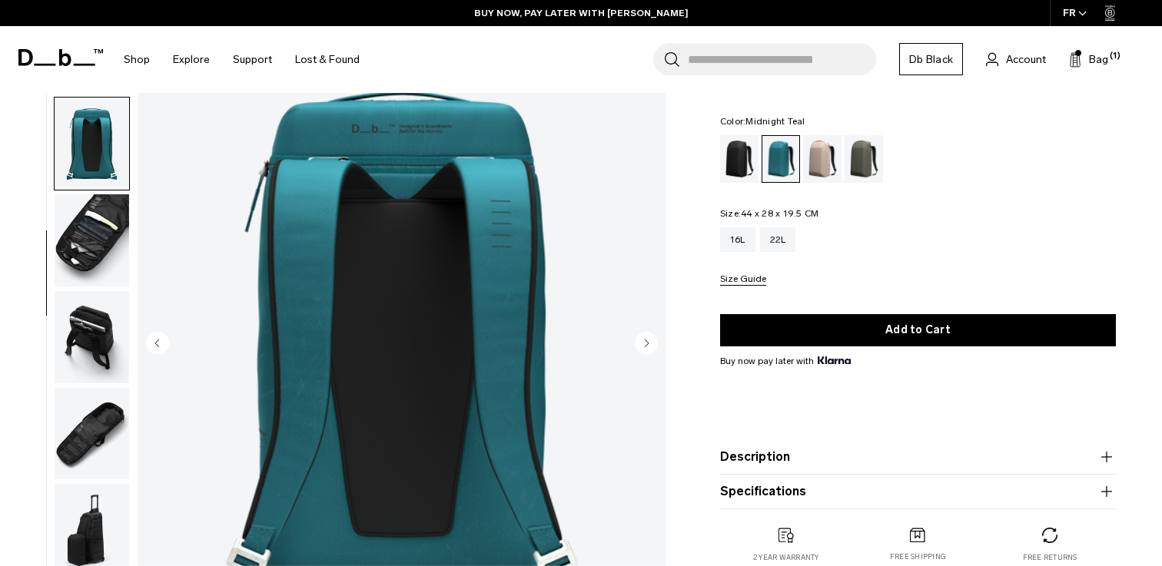
click at [114, 204] on img "button" at bounding box center [92, 240] width 75 height 92
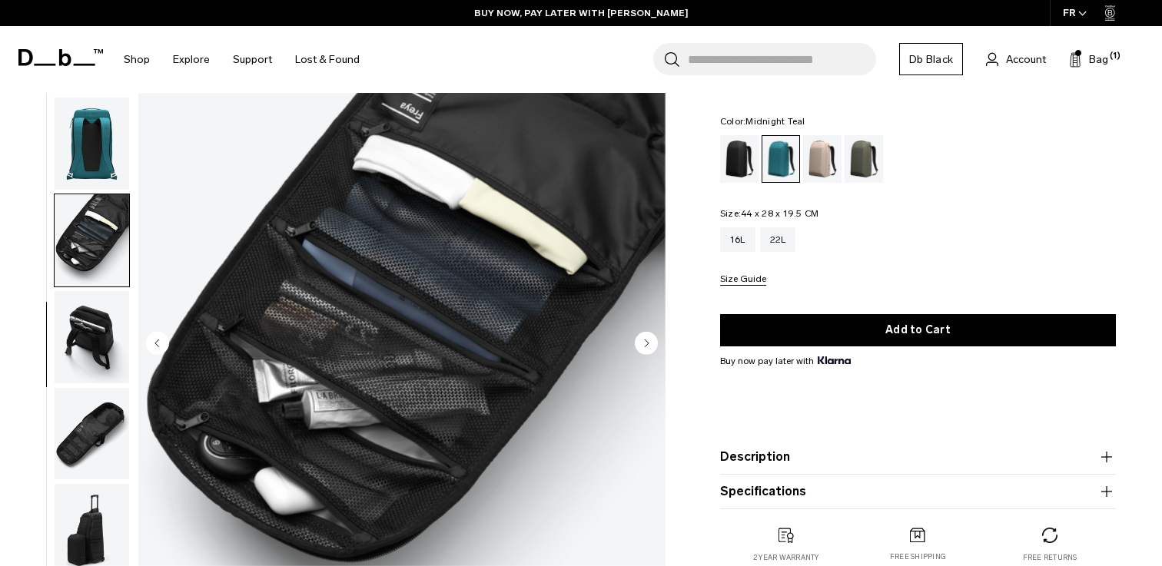
click at [101, 325] on img "button" at bounding box center [92, 337] width 75 height 92
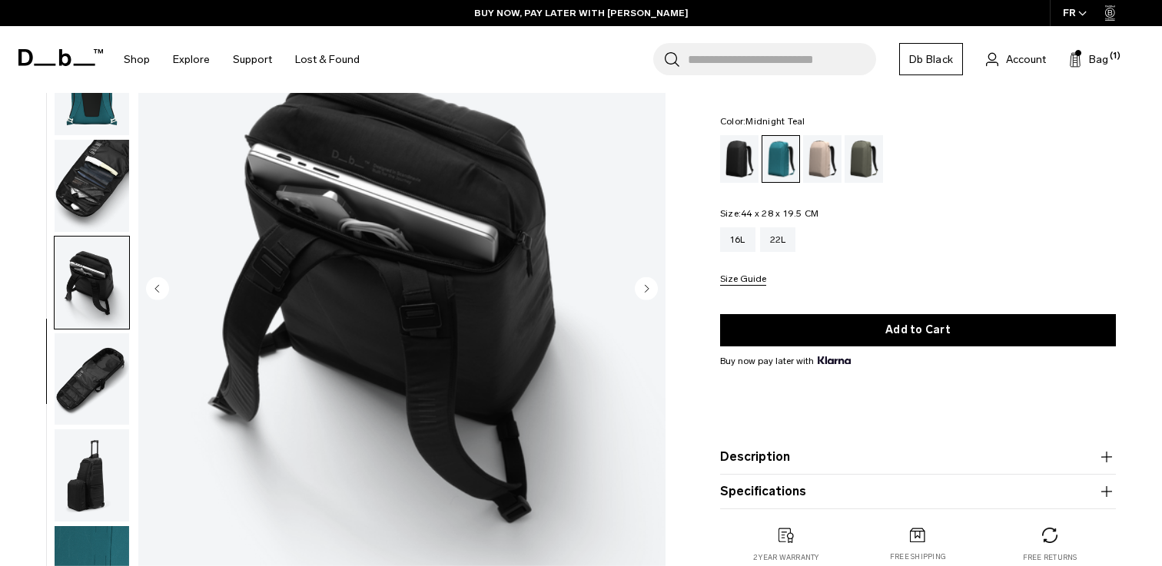
scroll to position [168, 0]
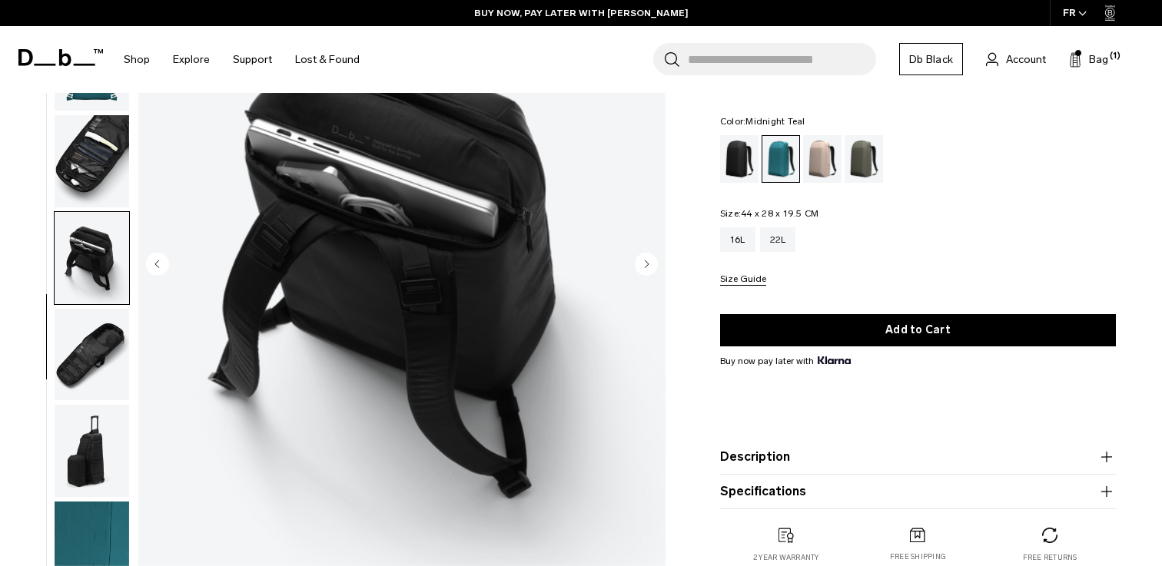
click at [97, 342] on img "button" at bounding box center [92, 355] width 75 height 92
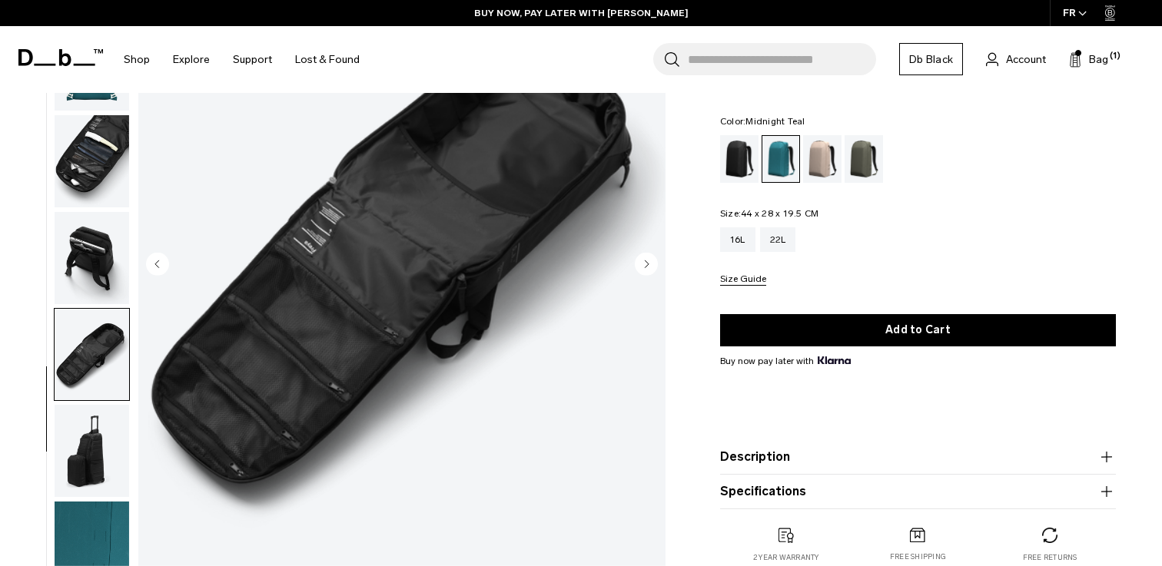
click at [90, 437] on img "button" at bounding box center [92, 451] width 75 height 92
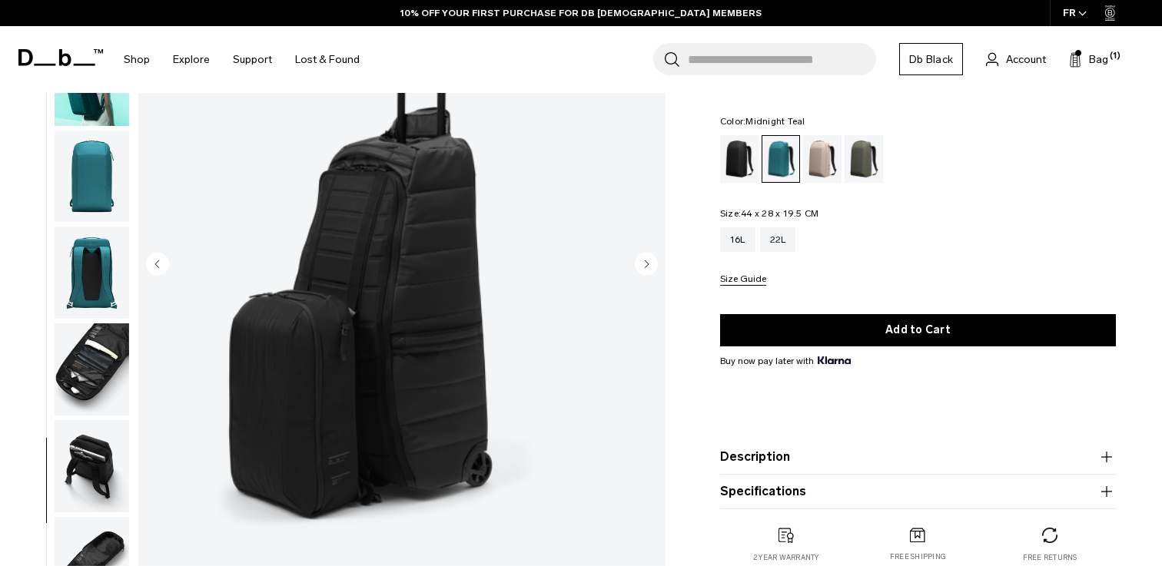
scroll to position [0, 0]
click at [101, 178] on img "button" at bounding box center [92, 177] width 75 height 92
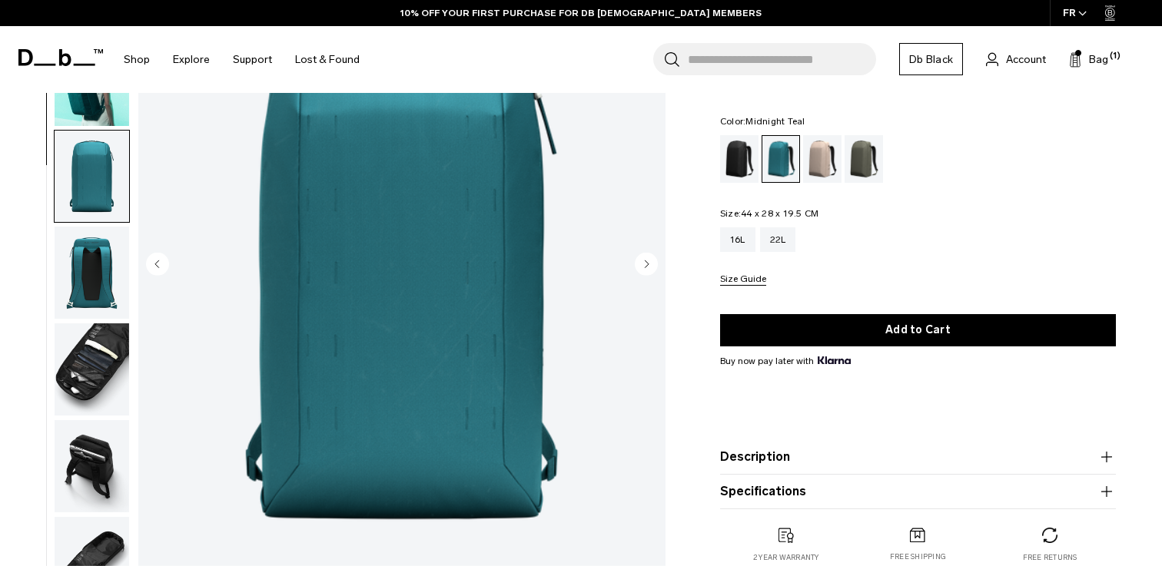
scroll to position [196, 0]
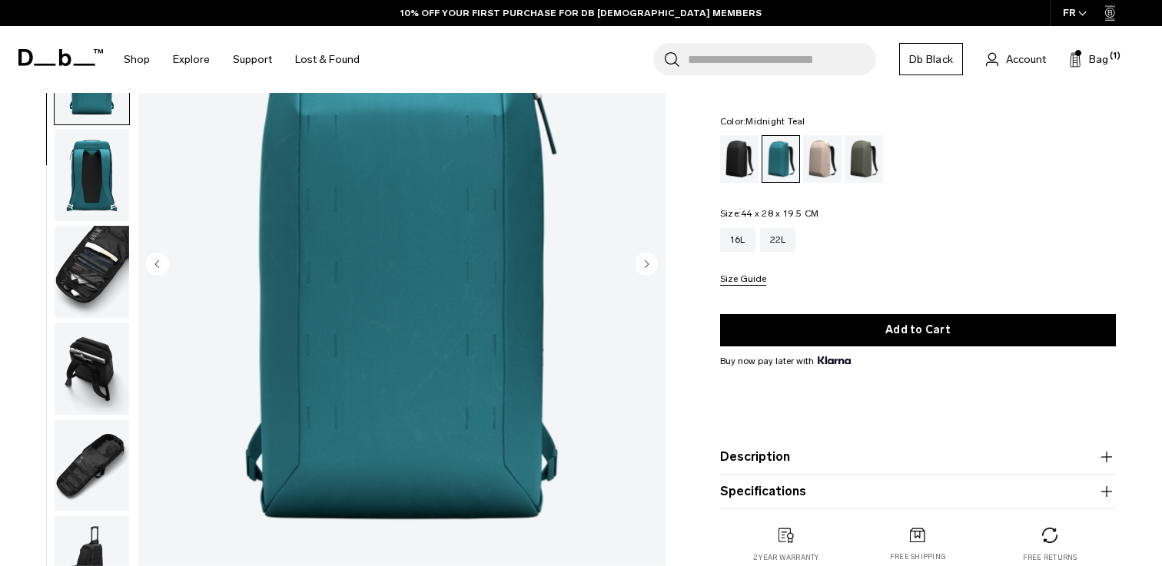
click at [101, 178] on img "button" at bounding box center [92, 175] width 75 height 92
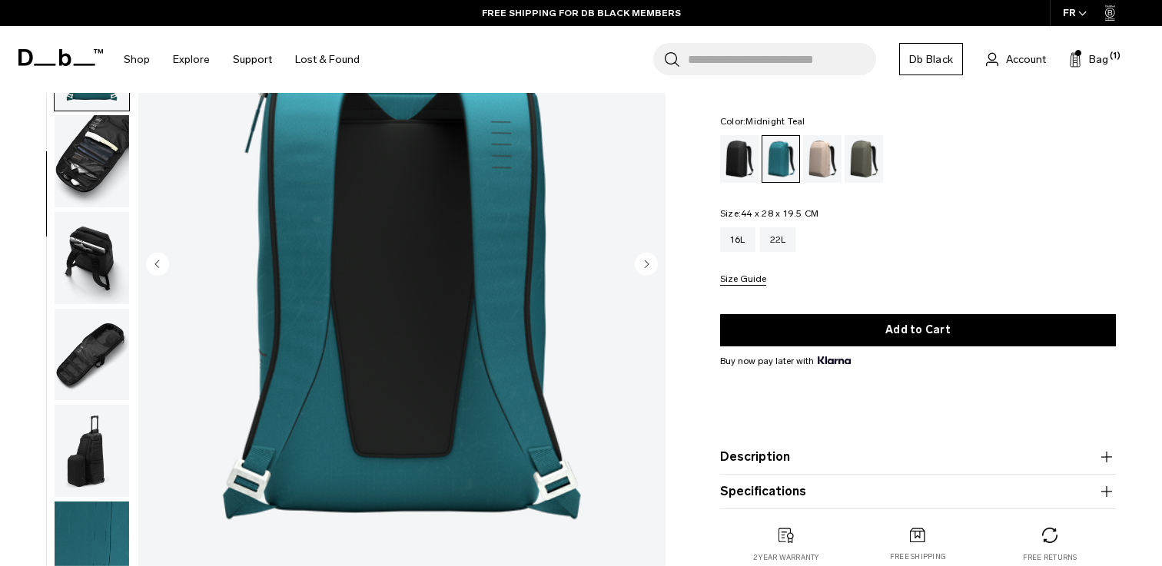
click at [805, 455] on button "Description" at bounding box center [918, 457] width 396 height 18
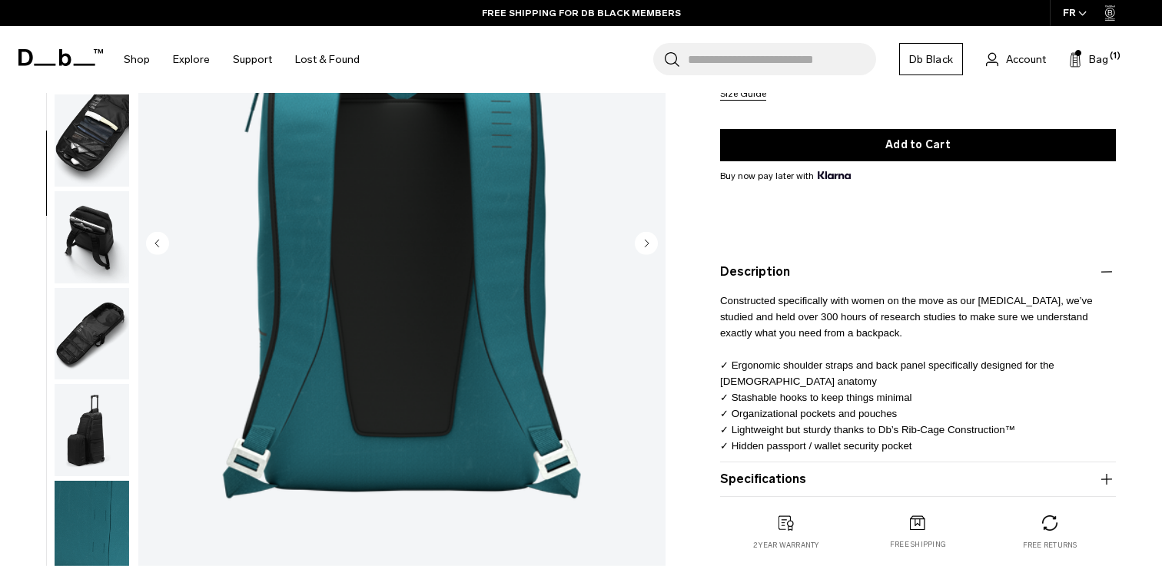
scroll to position [228, 0]
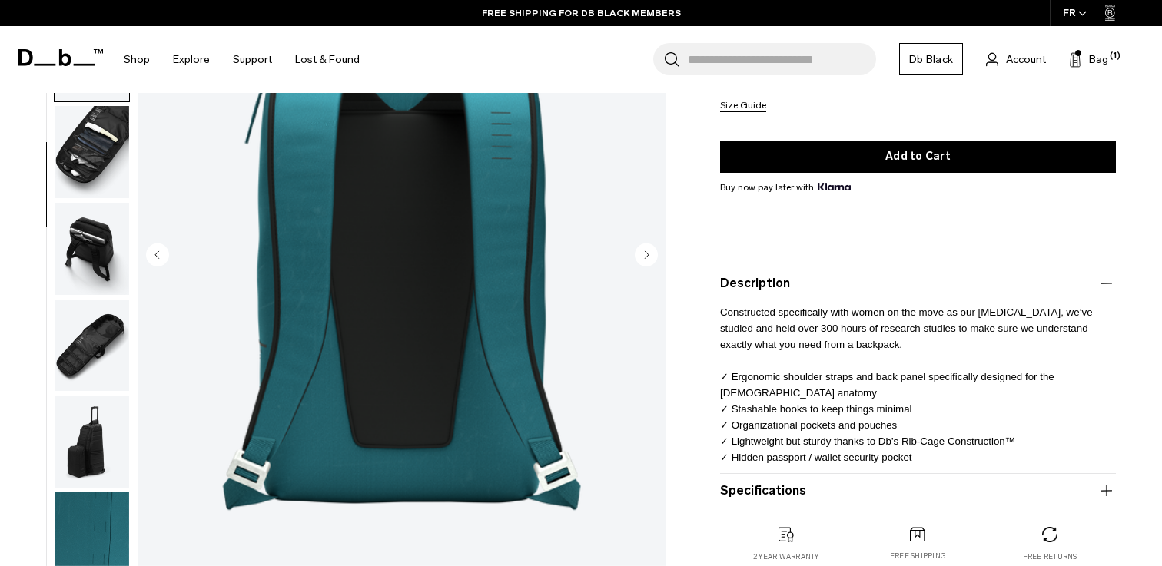
click at [113, 241] on img "button" at bounding box center [92, 249] width 75 height 92
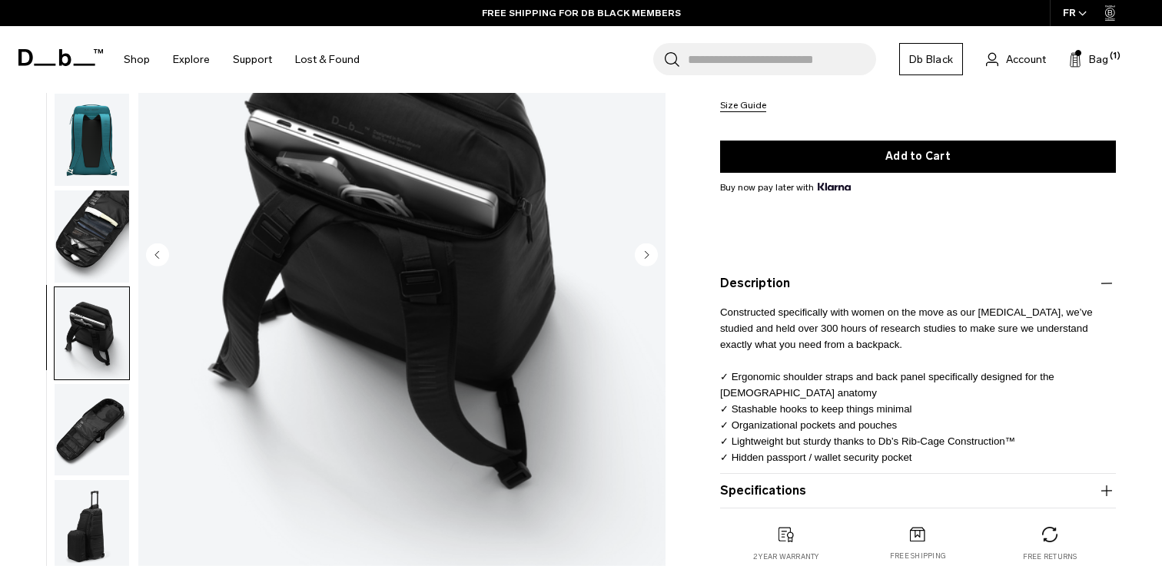
click at [95, 243] on img "button" at bounding box center [92, 237] width 75 height 92
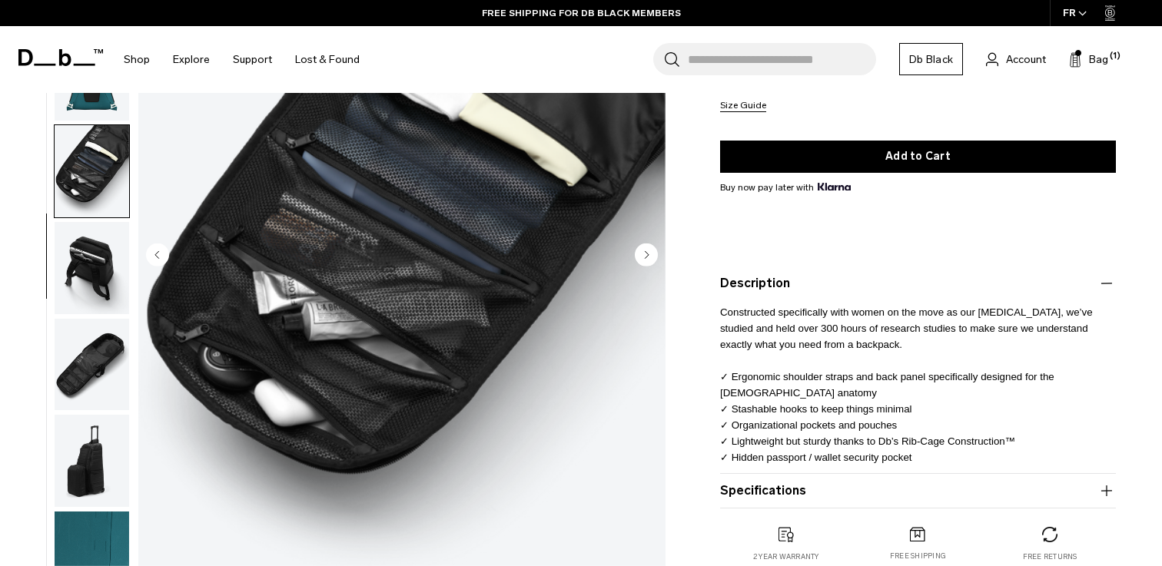
scroll to position [189, 0]
click at [95, 265] on img "button" at bounding box center [92, 268] width 75 height 92
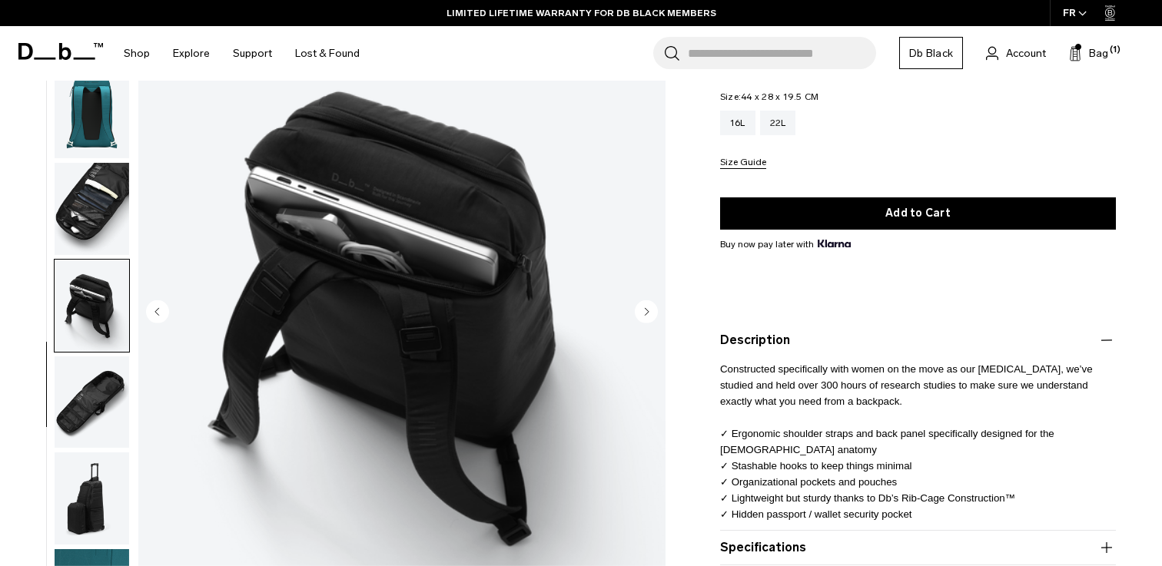
scroll to position [171, 0]
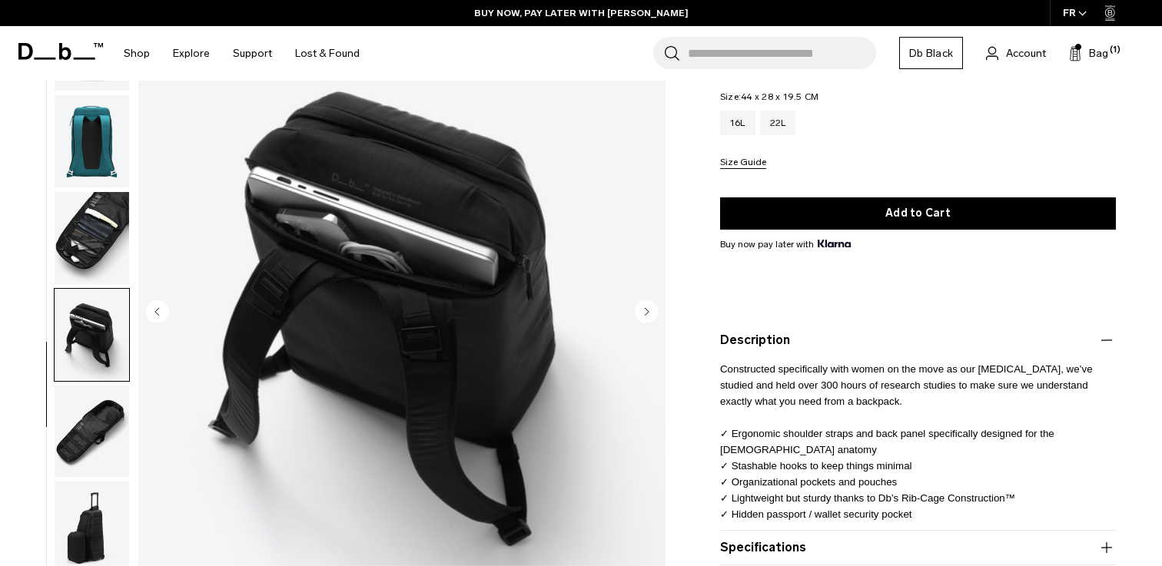
click at [102, 249] on img "button" at bounding box center [92, 238] width 75 height 92
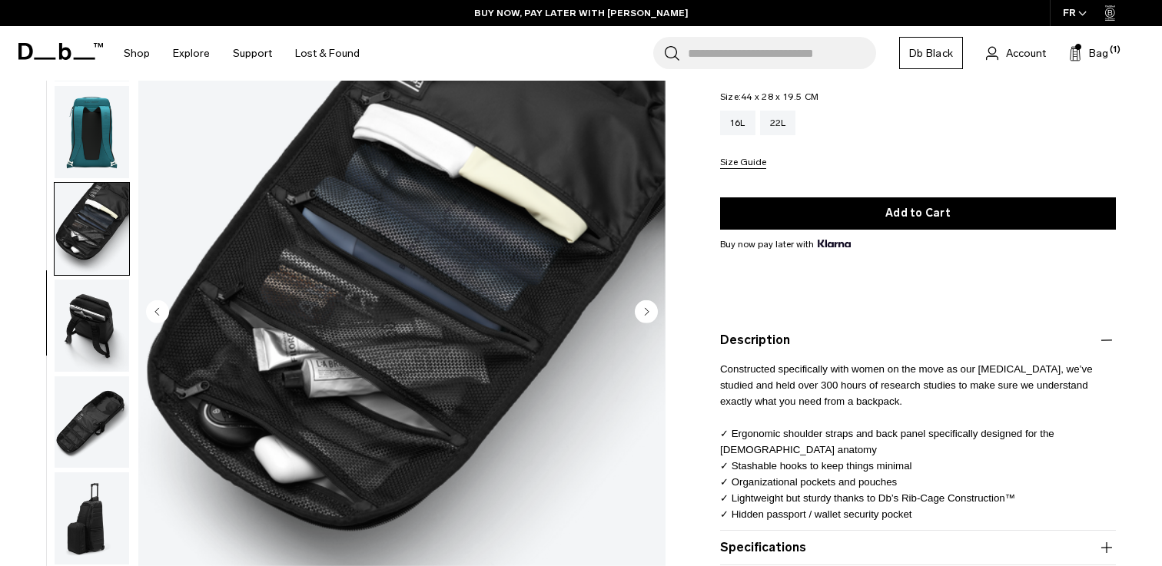
click at [103, 408] on img "button" at bounding box center [92, 422] width 75 height 92
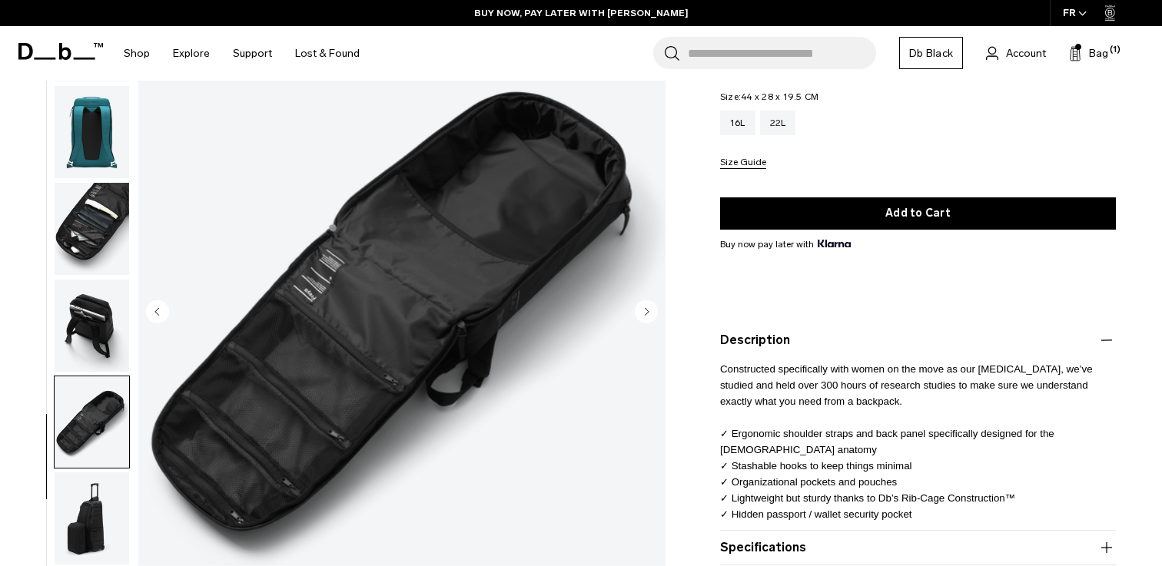
scroll to position [218, 0]
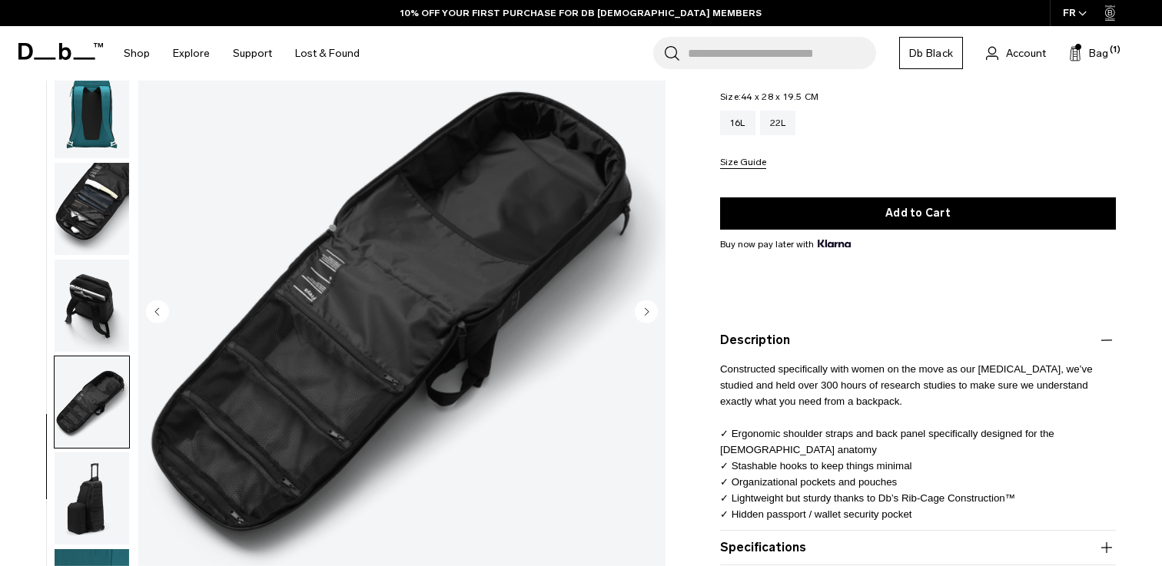
click at [88, 300] on img "button" at bounding box center [92, 306] width 75 height 92
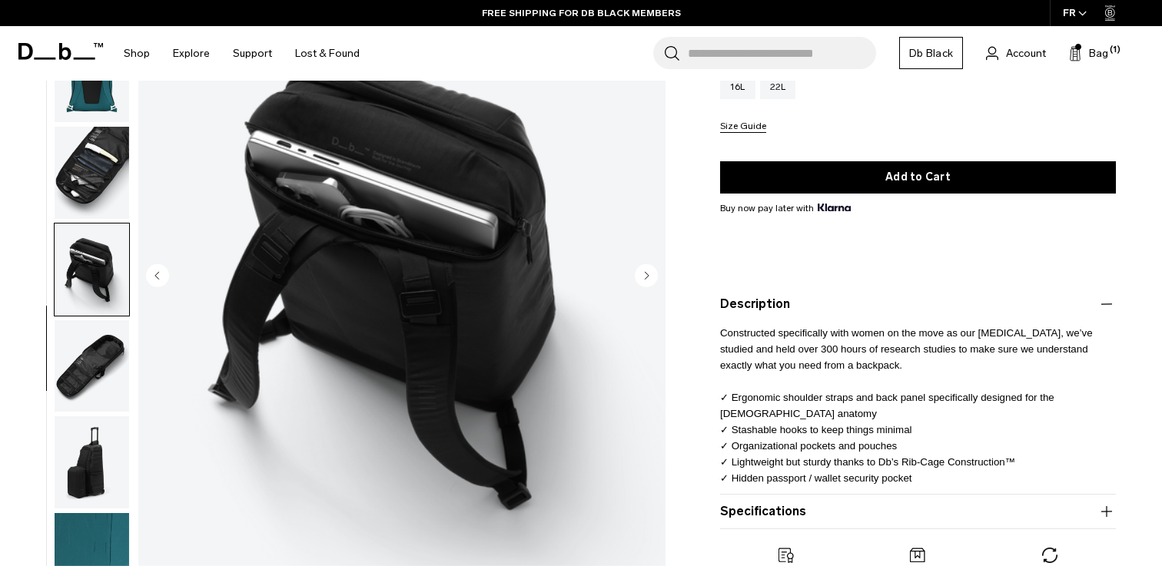
scroll to position [230, 0]
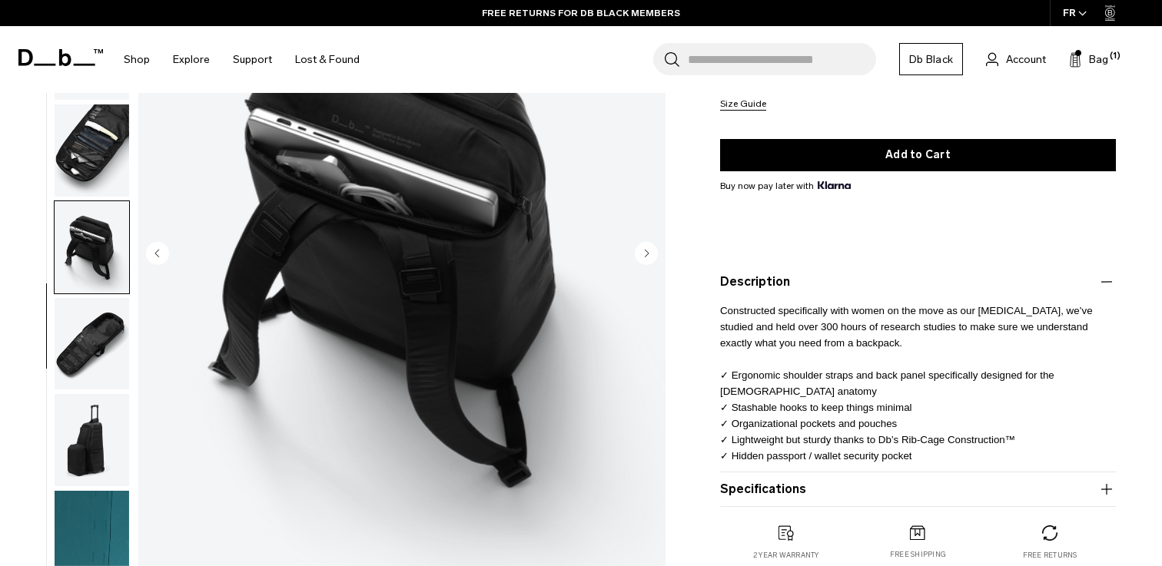
click at [809, 363] on p "Constructed specifically with women on the move as our muse, we’ve studied and …" at bounding box center [918, 377] width 396 height 173
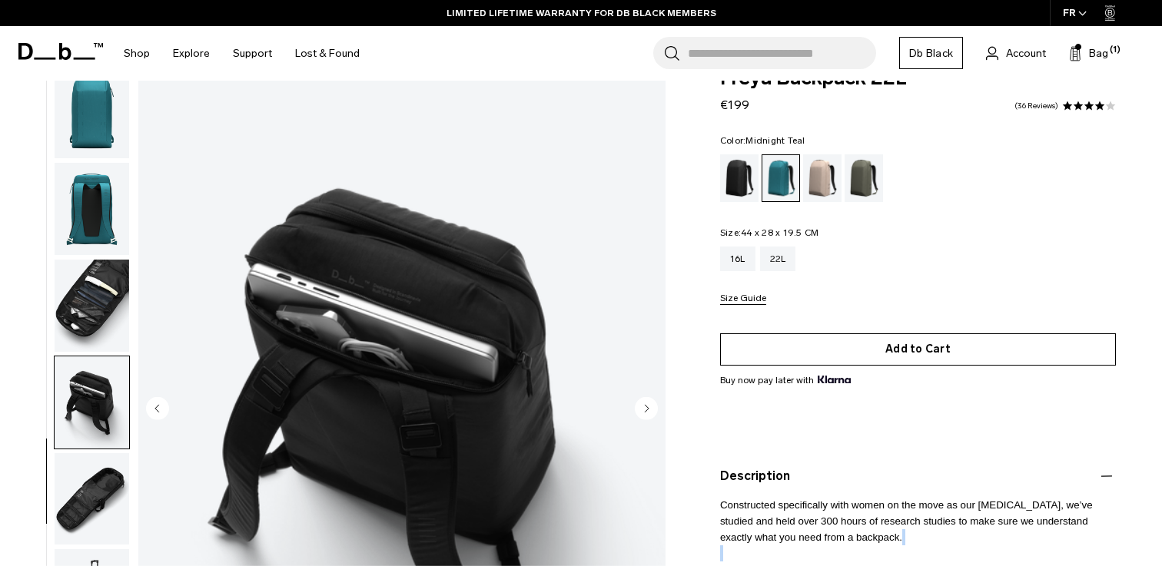
scroll to position [37, 0]
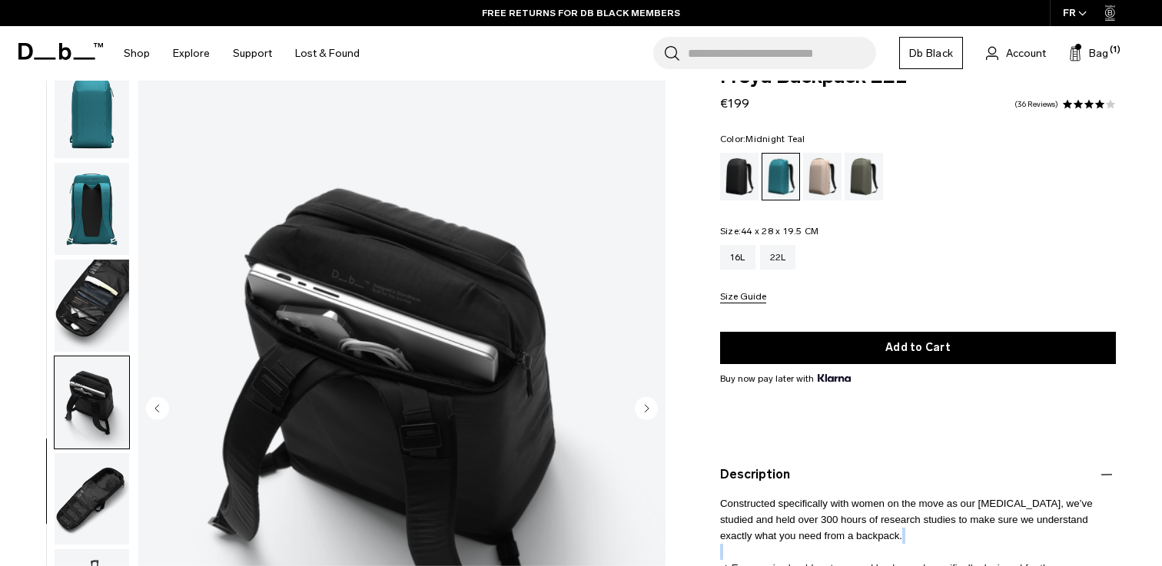
click at [108, 191] on img "button" at bounding box center [92, 209] width 75 height 92
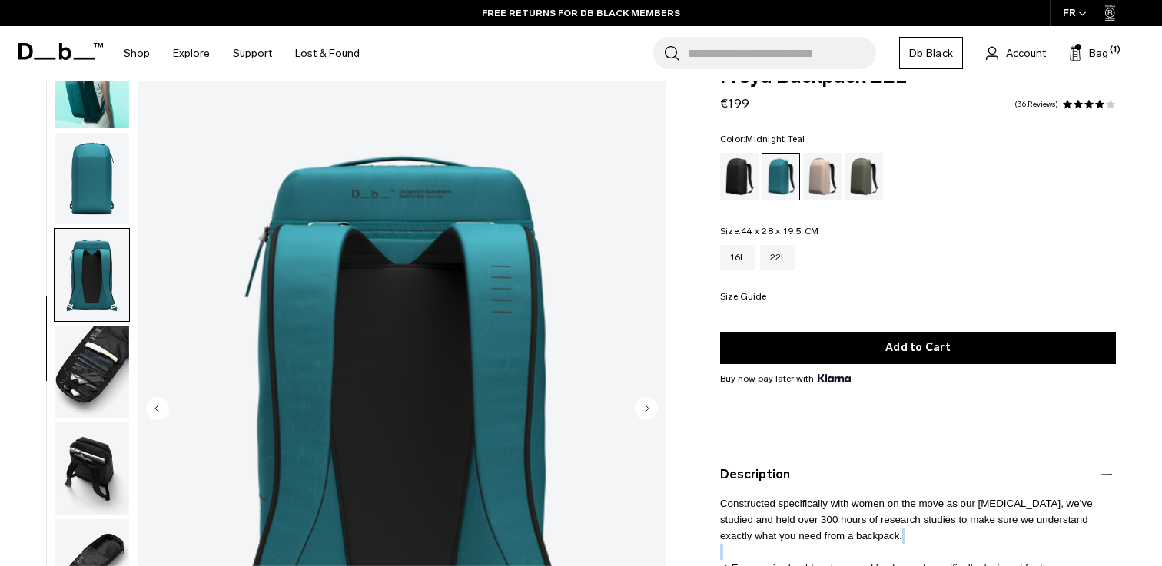
click at [101, 178] on img "button" at bounding box center [92, 179] width 75 height 92
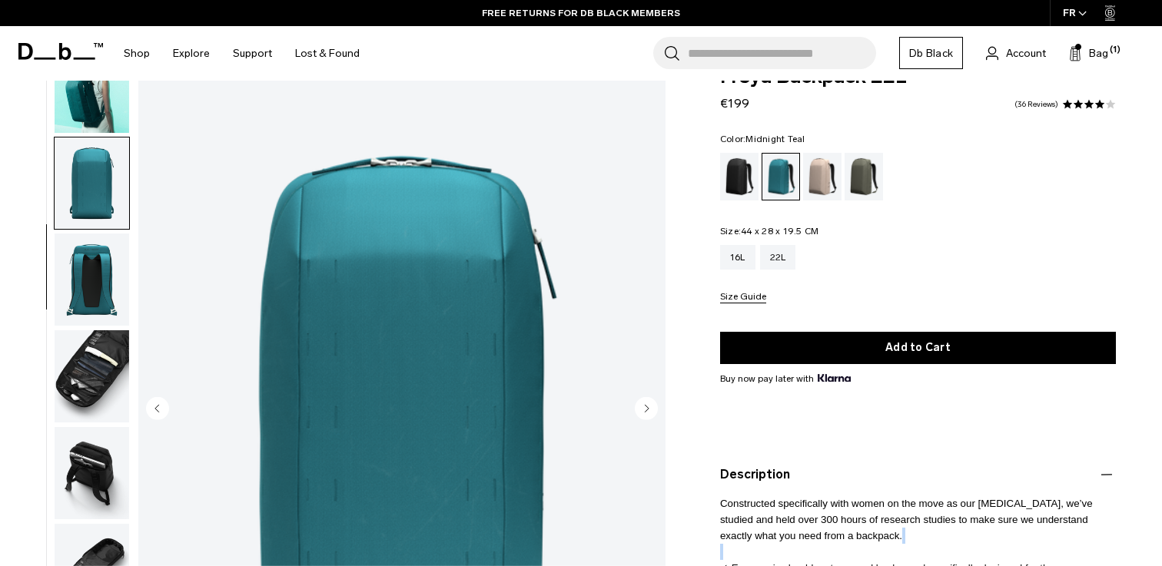
scroll to position [122, 0]
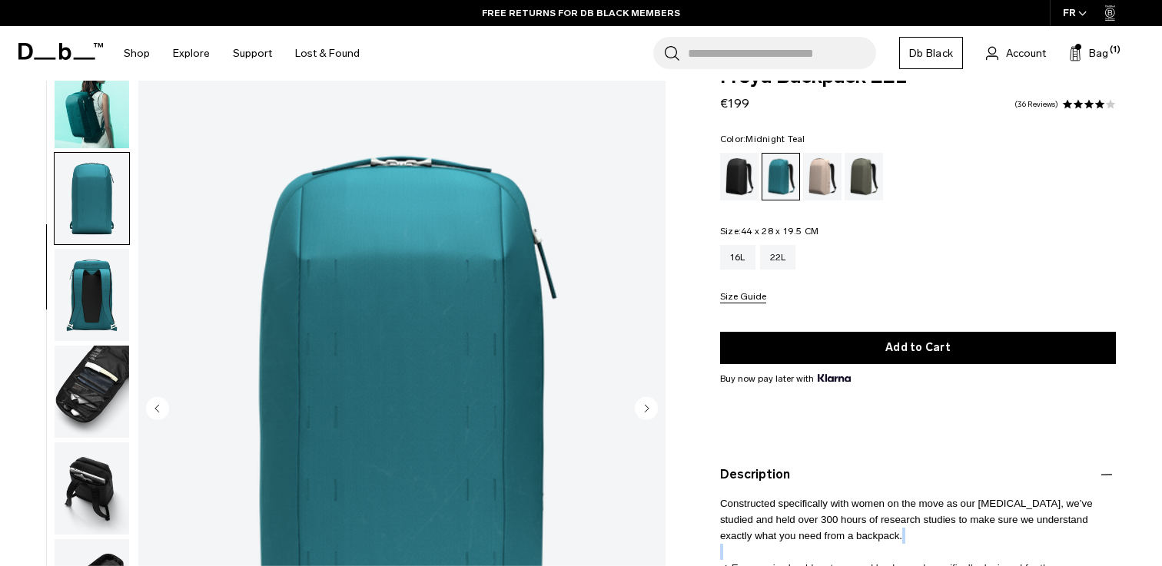
click at [97, 129] on img "button" at bounding box center [92, 102] width 75 height 92
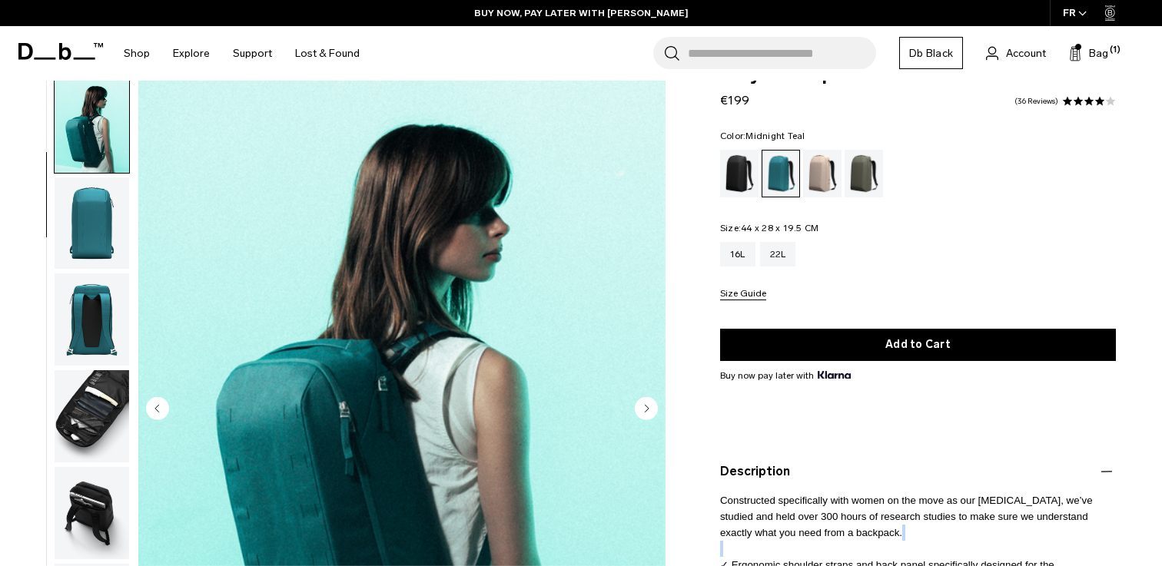
scroll to position [38, 0]
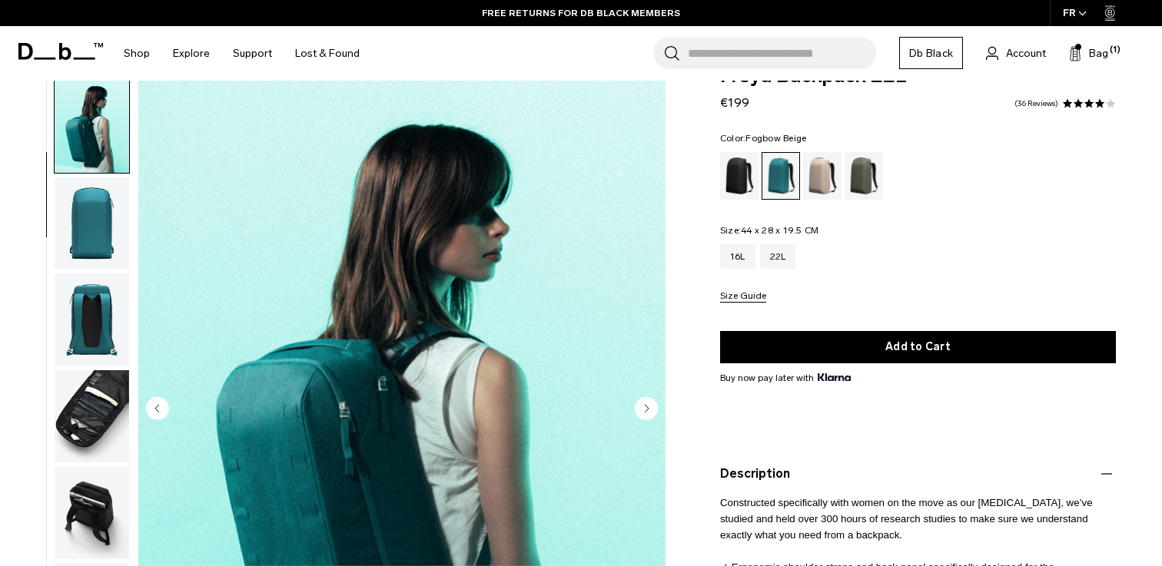
click at [820, 172] on div "Fogbow Beige" at bounding box center [822, 176] width 39 height 48
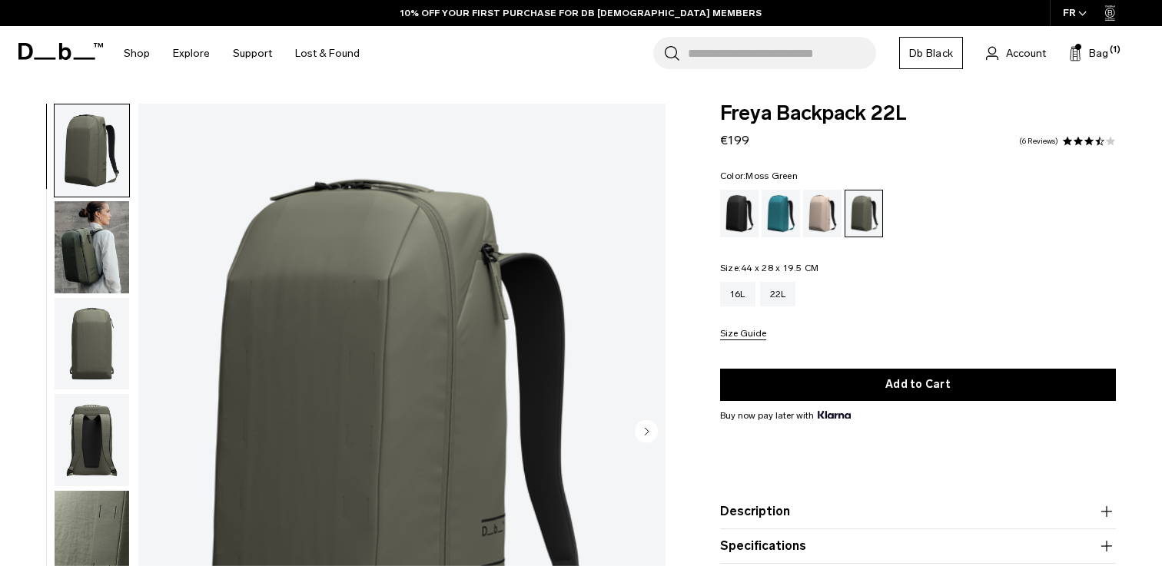
scroll to position [88, 0]
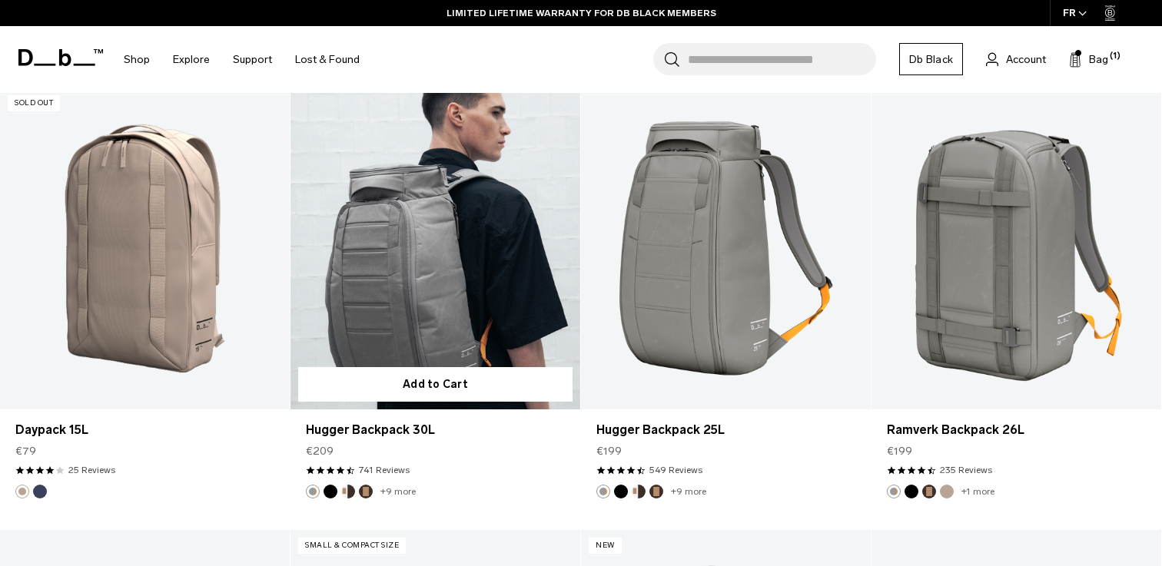
scroll to position [1745, 0]
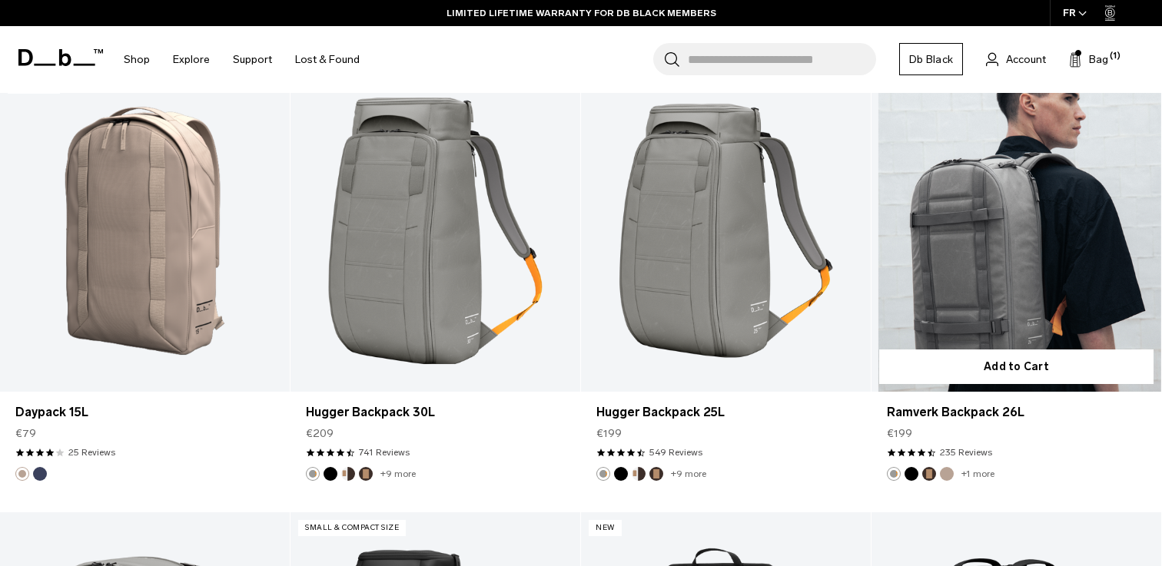
click at [984, 307] on link "Ramverk Backpack 26L" at bounding box center [1017, 231] width 290 height 322
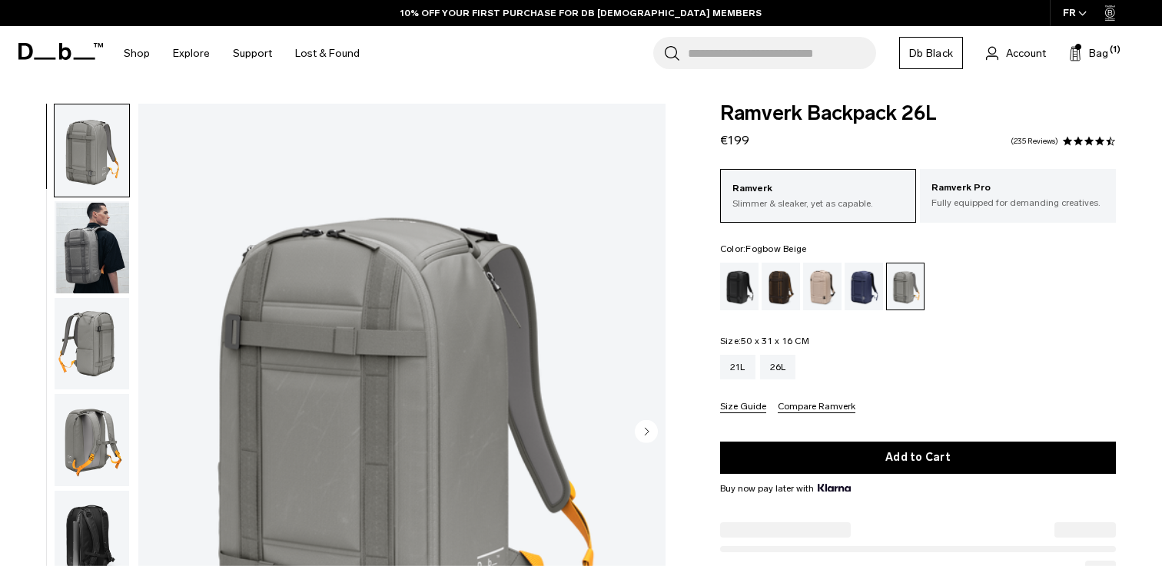
click at [822, 294] on div "Fogbow Beige" at bounding box center [822, 287] width 39 height 48
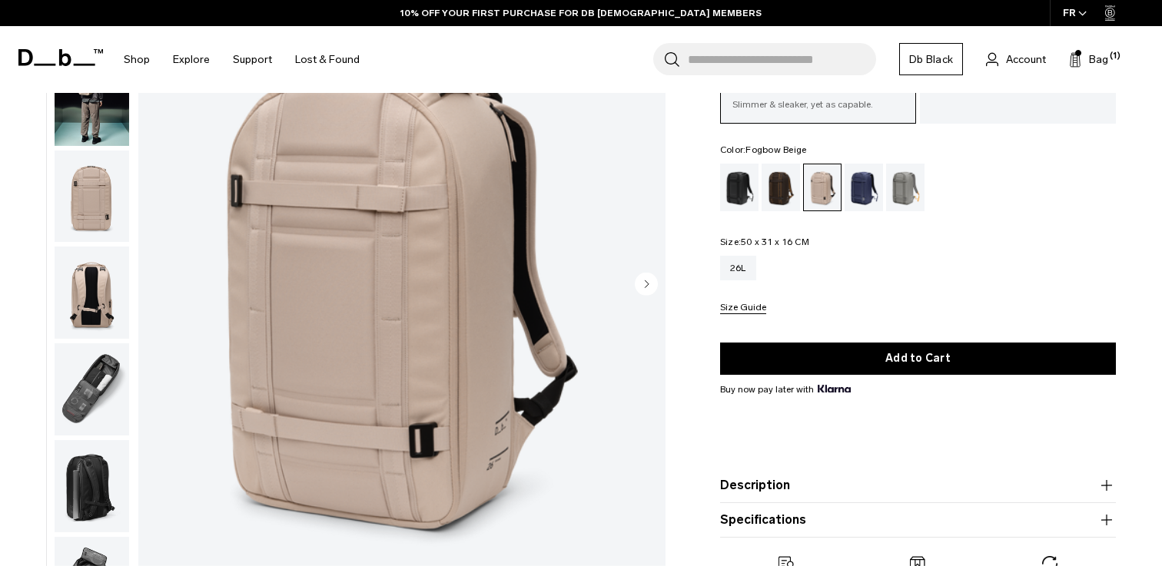
scroll to position [316, 0]
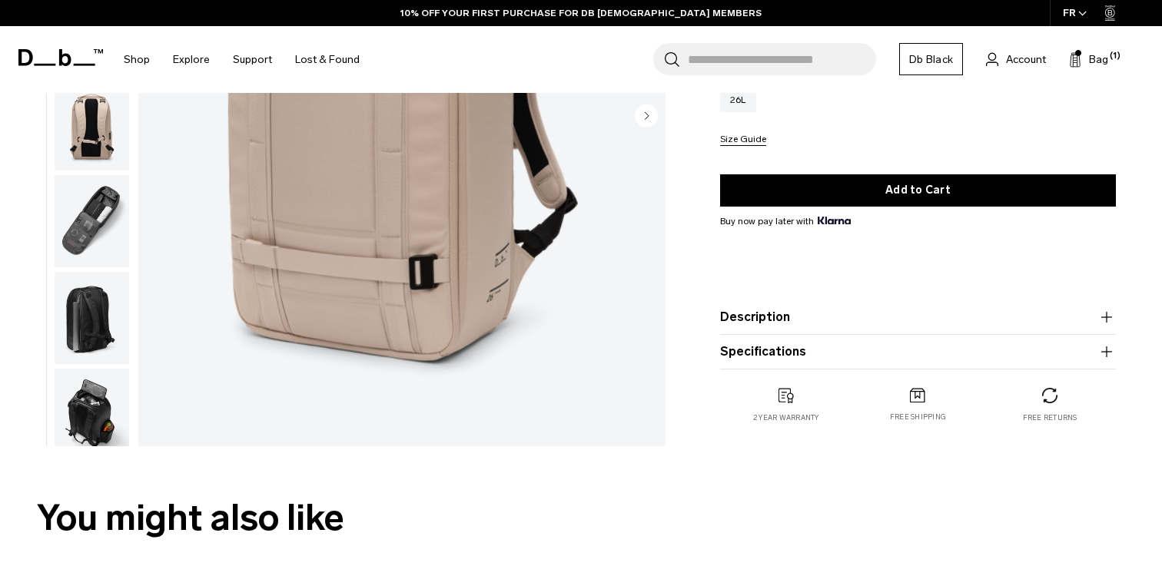
click at [907, 346] on button "Specifications" at bounding box center [918, 352] width 396 height 18
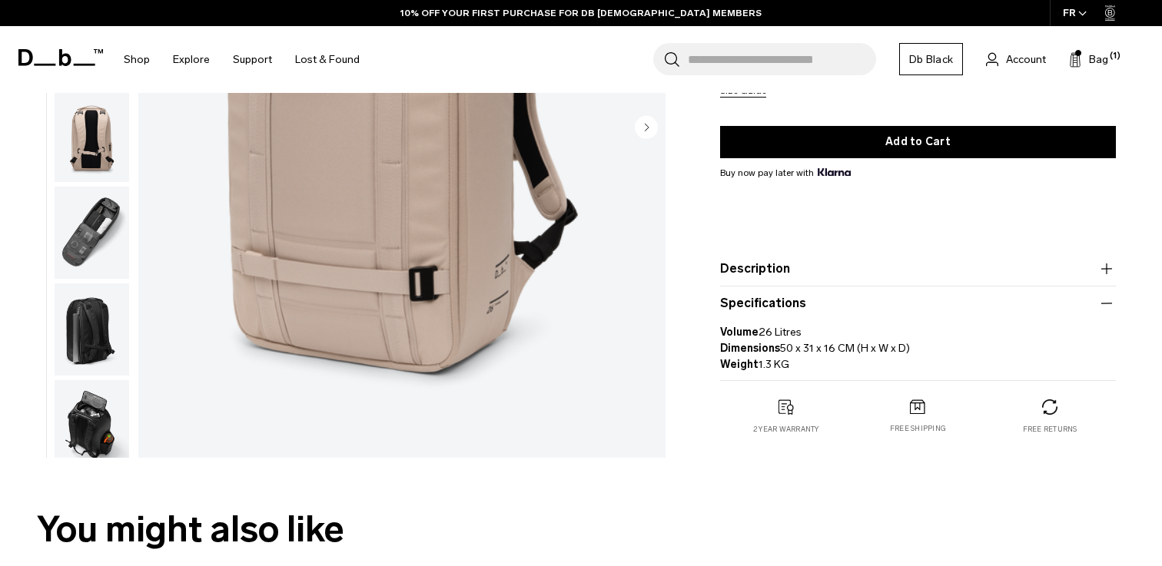
click at [818, 266] on button "Description" at bounding box center [918, 269] width 396 height 18
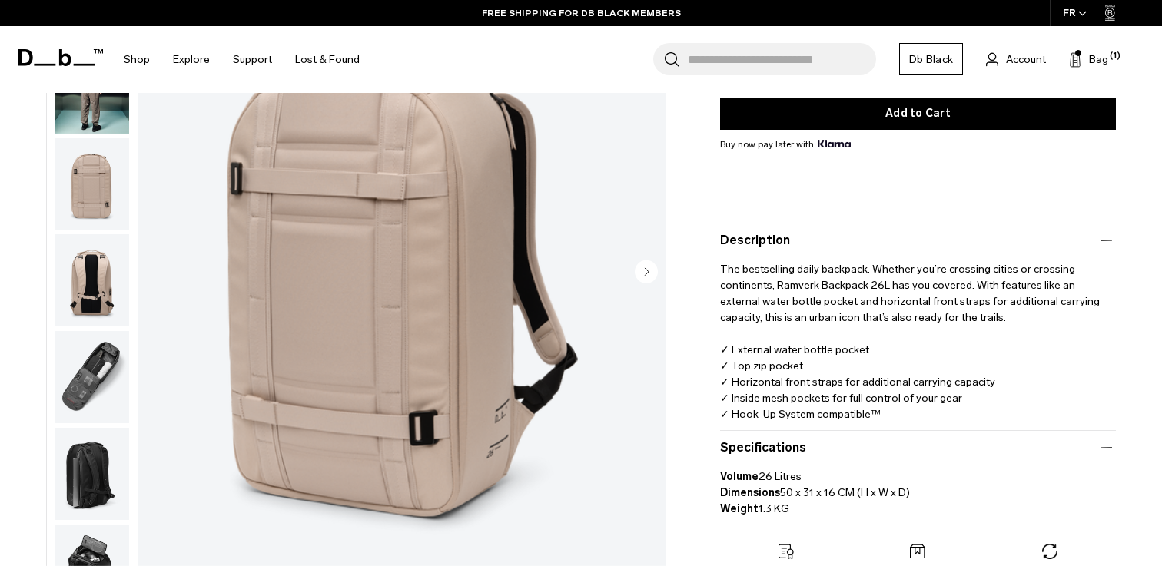
scroll to position [367, 0]
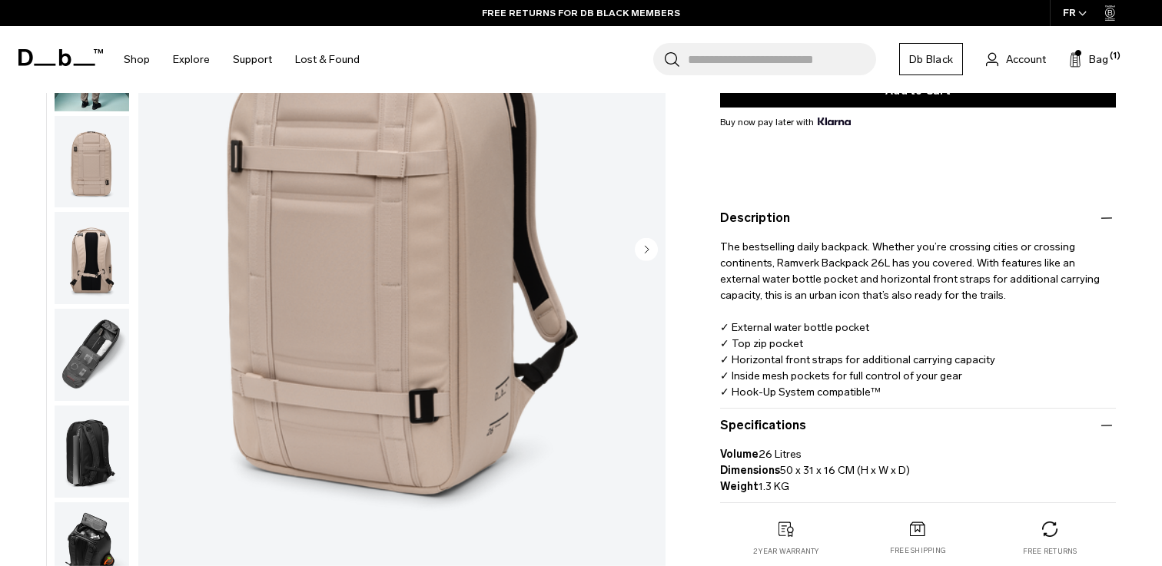
click at [105, 177] on img "button" at bounding box center [92, 161] width 75 height 92
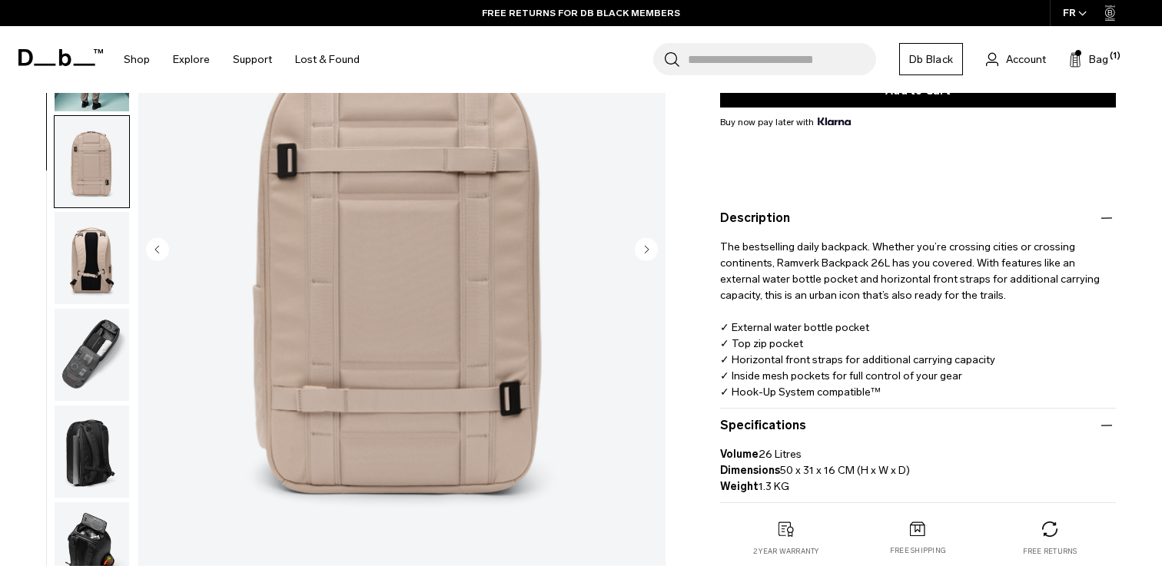
scroll to position [121, 0]
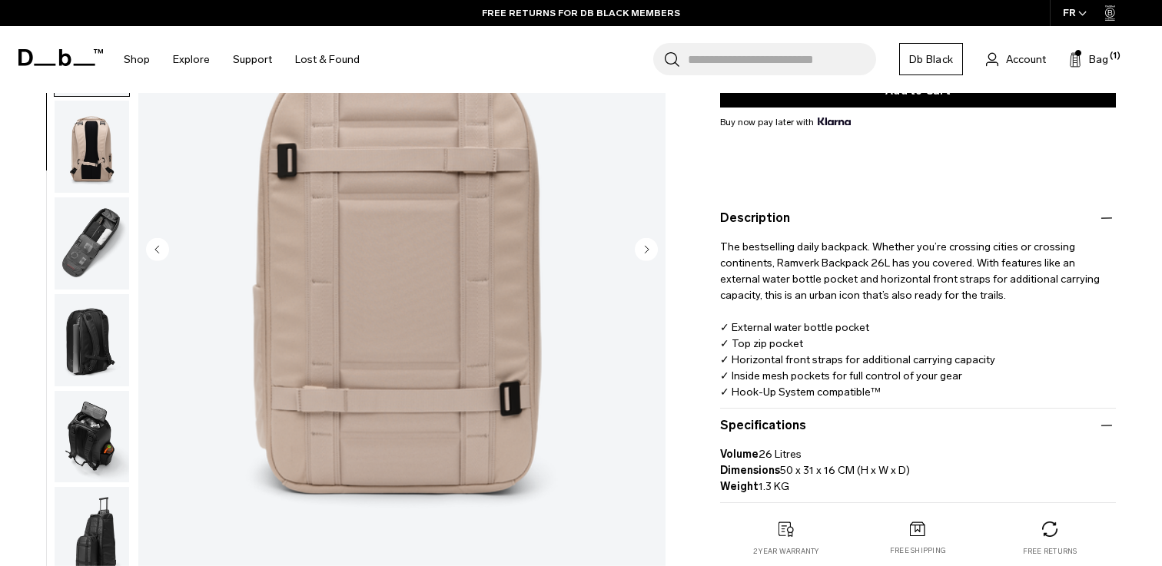
click at [113, 242] on img "button" at bounding box center [92, 244] width 75 height 92
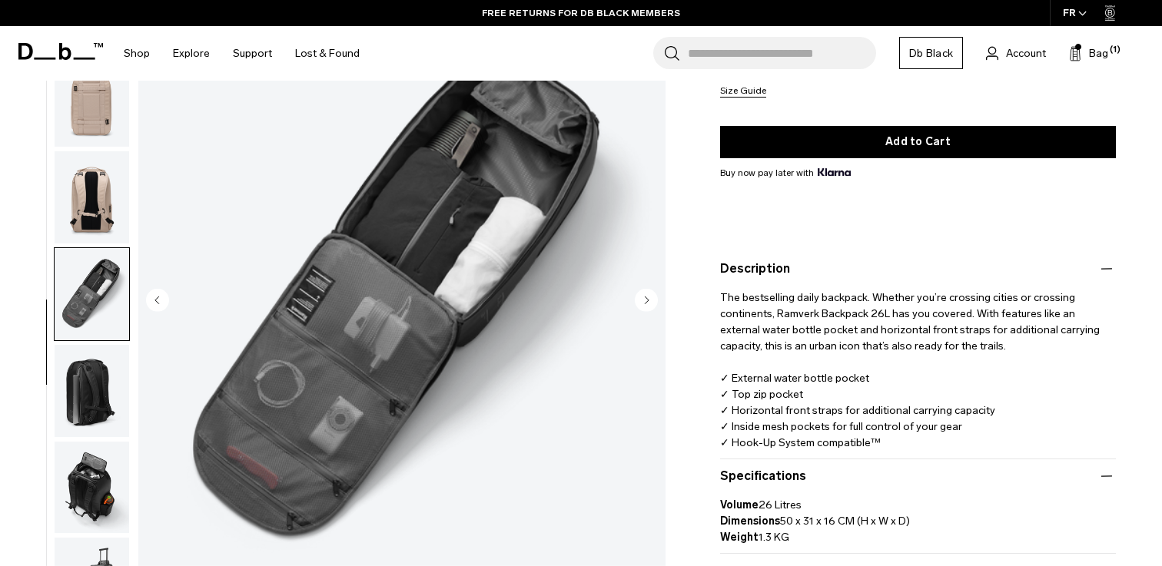
scroll to position [333, 0]
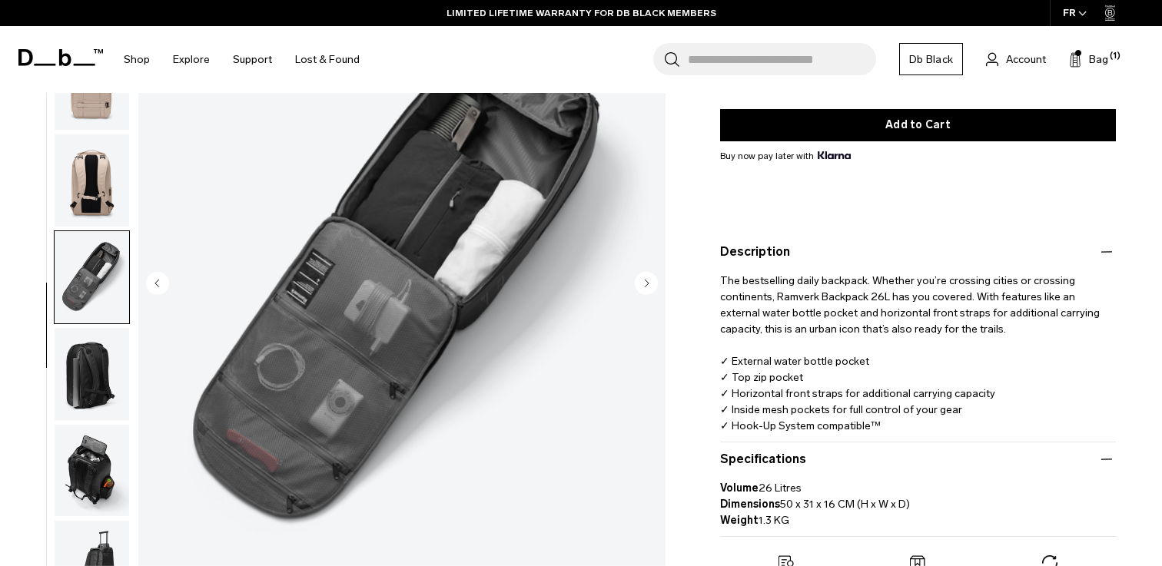
click at [89, 374] on img "button" at bounding box center [92, 374] width 75 height 92
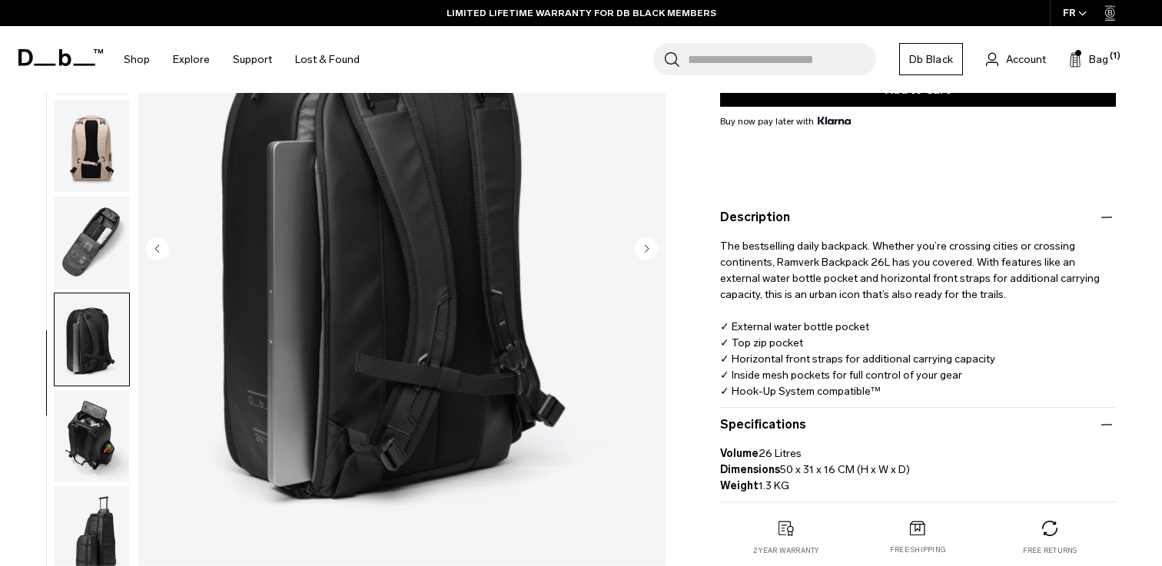
scroll to position [370, 0]
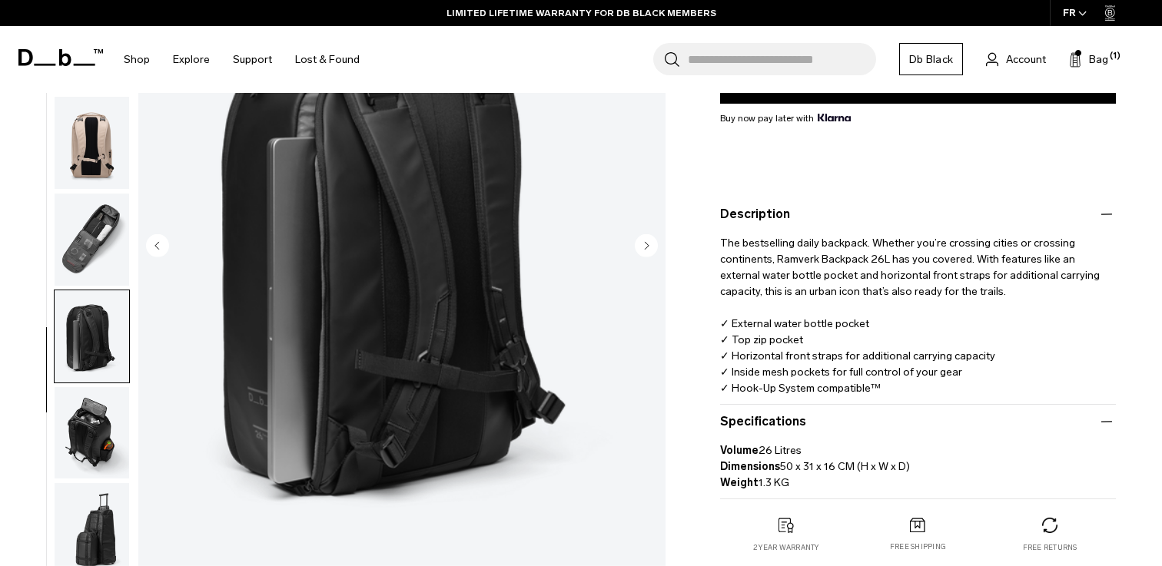
click at [87, 443] on img "button" at bounding box center [92, 433] width 75 height 92
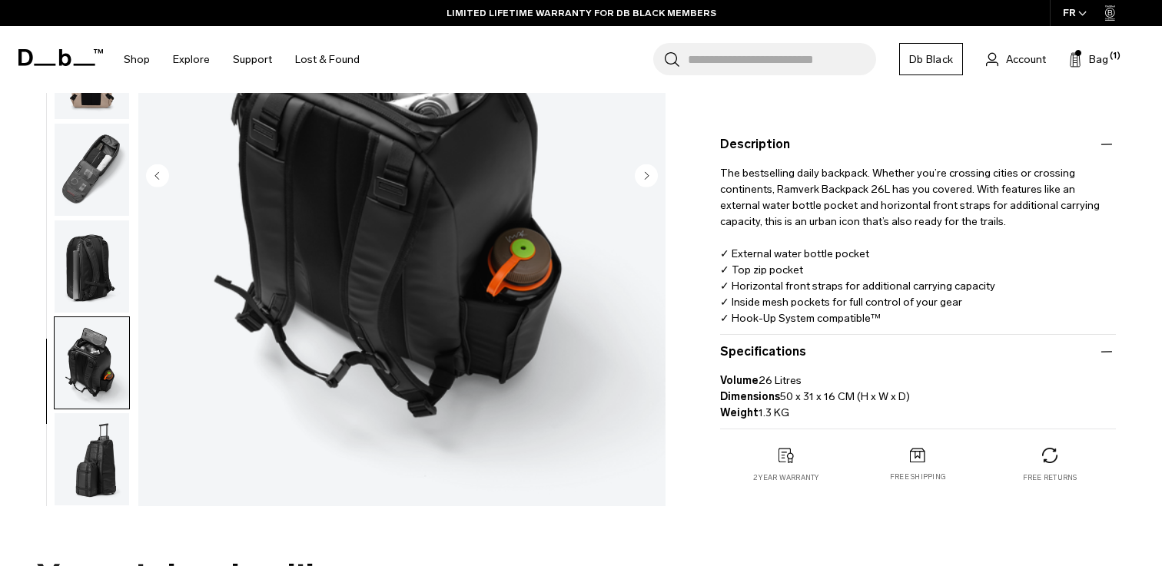
scroll to position [453, 0]
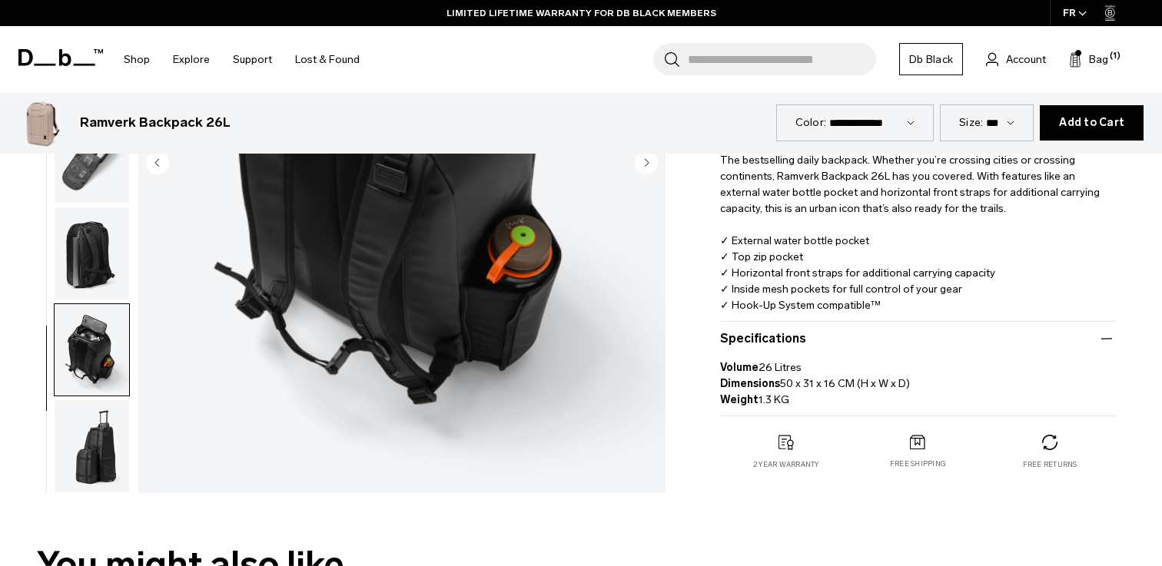
click at [98, 427] on img "button" at bounding box center [92, 446] width 75 height 92
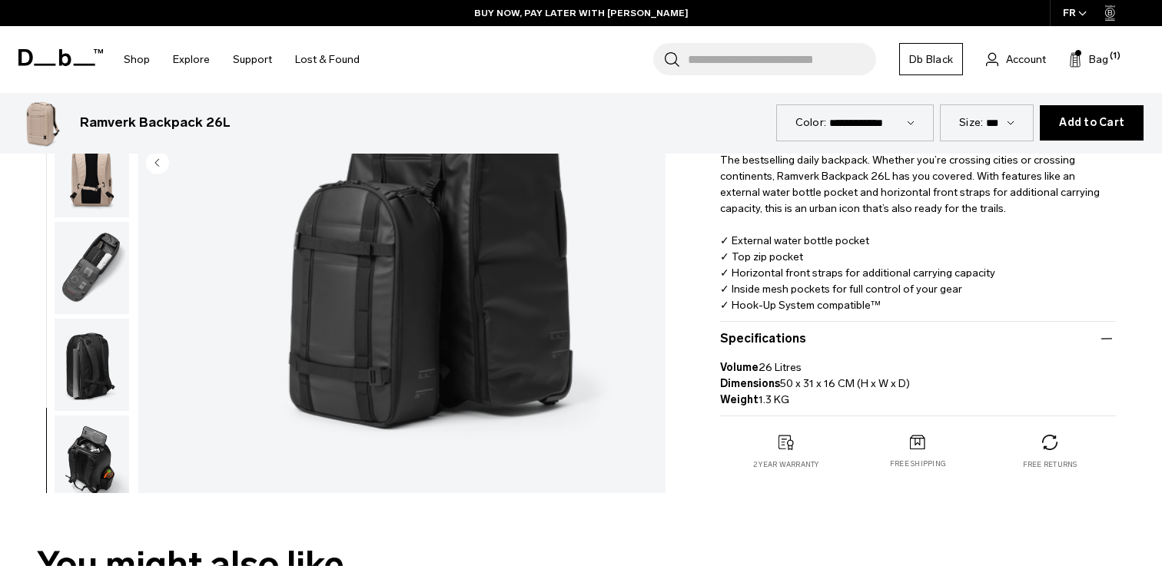
scroll to position [0, 0]
click at [97, 232] on img "button" at bounding box center [92, 268] width 75 height 92
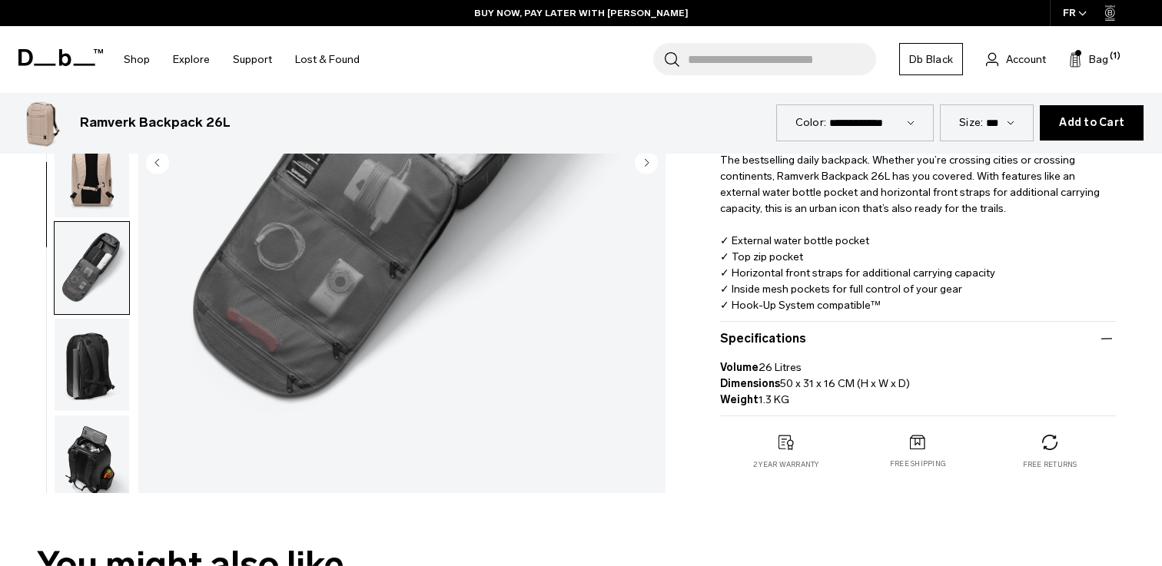
click at [93, 200] on img "button" at bounding box center [92, 171] width 75 height 92
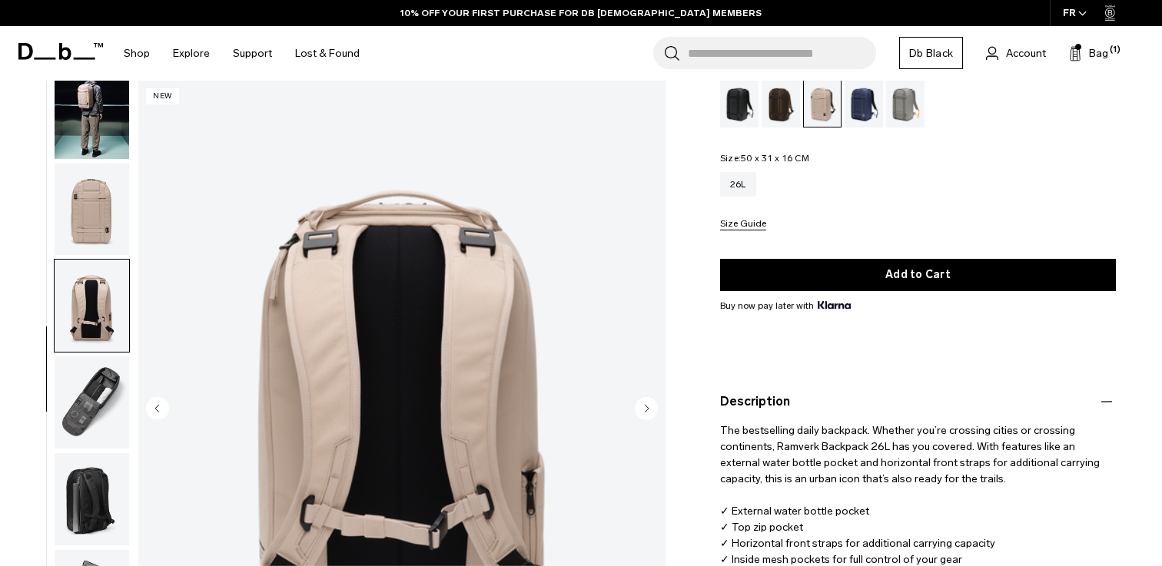
scroll to position [167, 0]
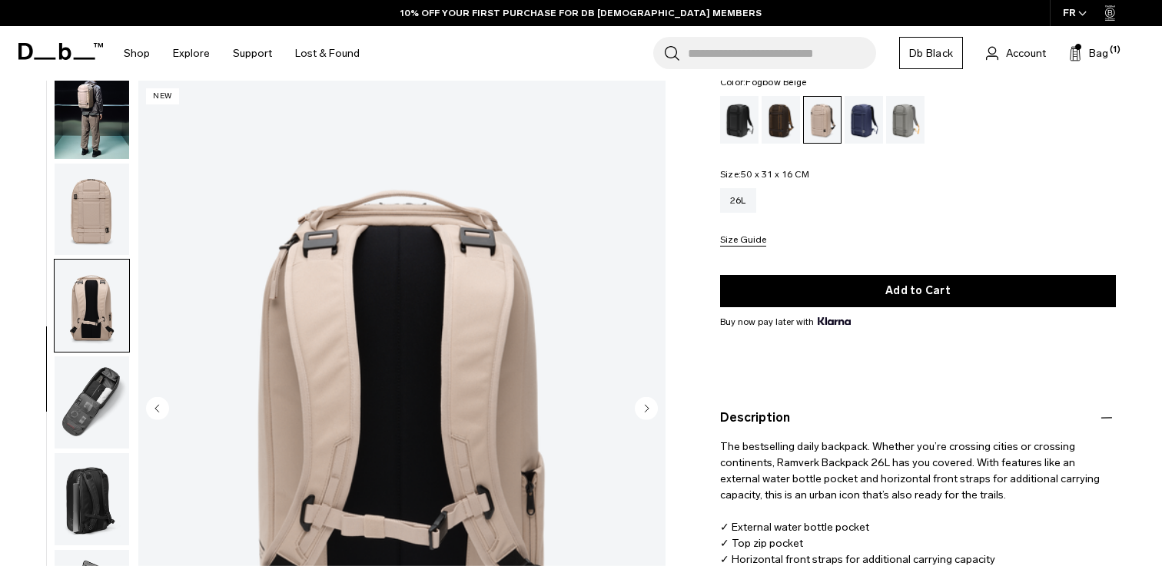
click at [115, 207] on img "button" at bounding box center [92, 210] width 75 height 92
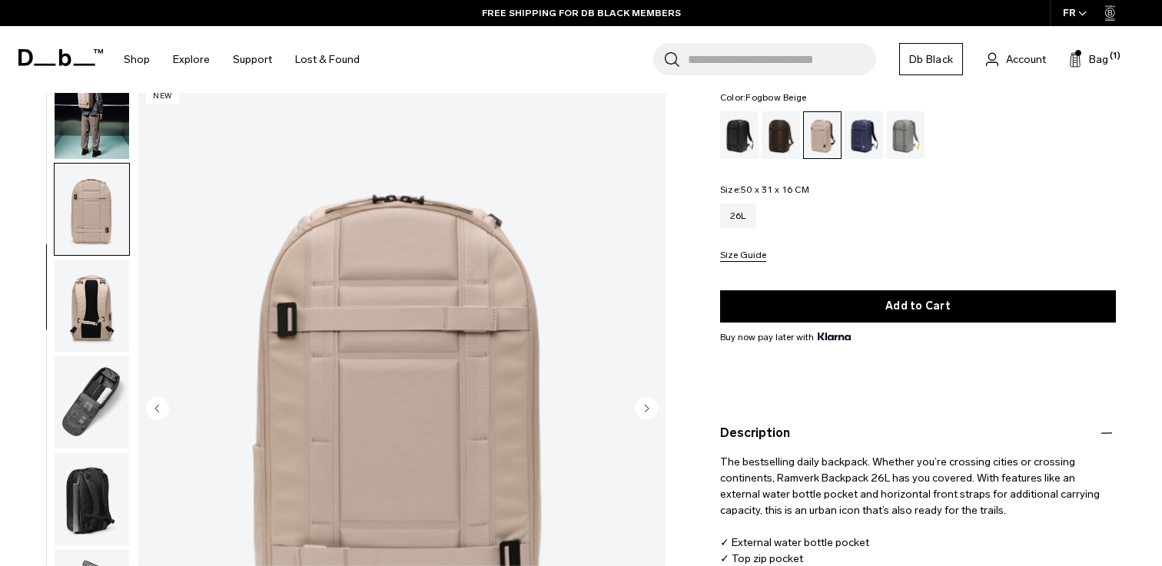
scroll to position [121, 0]
click at [94, 401] on img "button" at bounding box center [92, 403] width 75 height 92
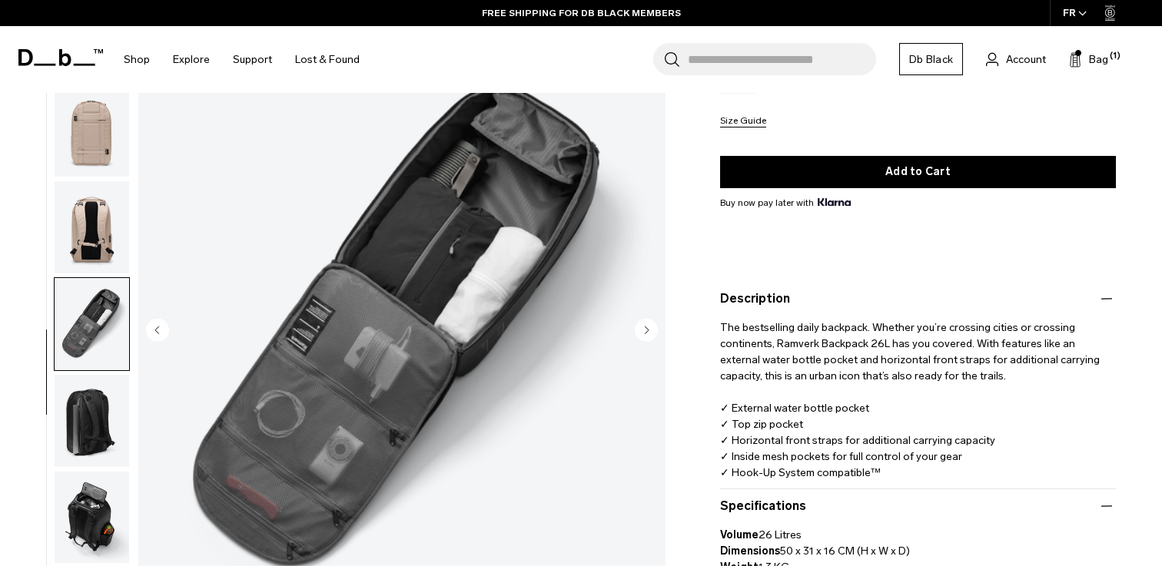
scroll to position [301, 0]
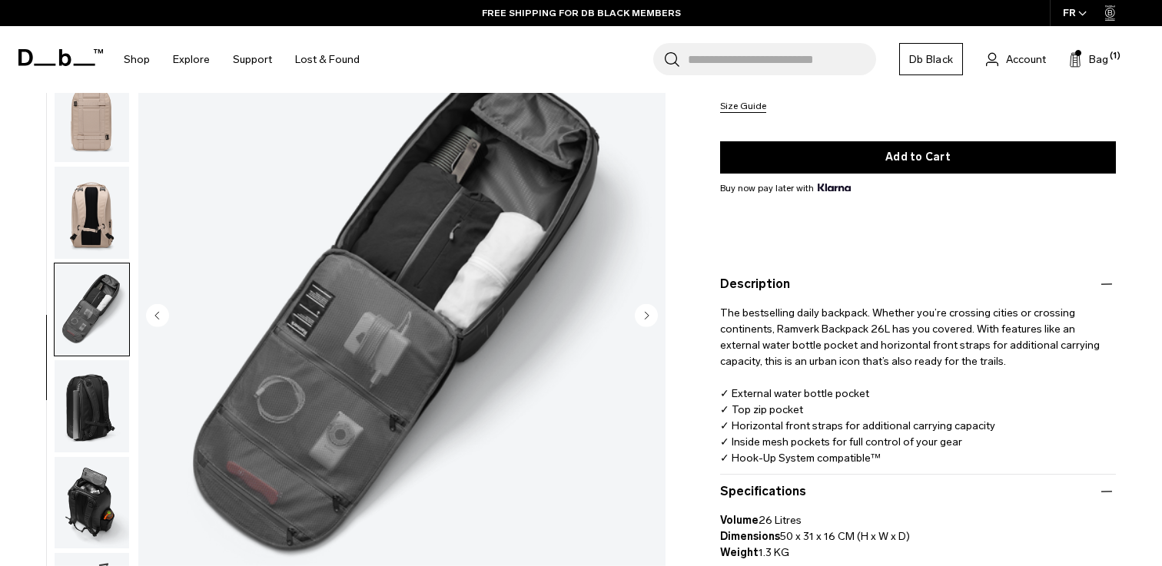
click at [94, 401] on img "button" at bounding box center [92, 406] width 75 height 92
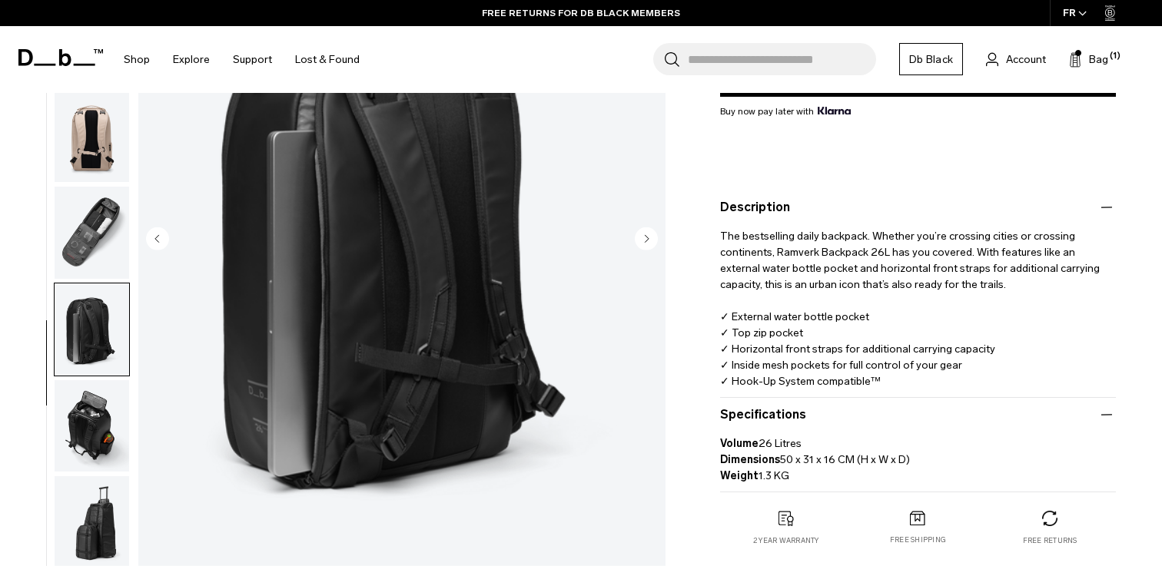
scroll to position [397, 0]
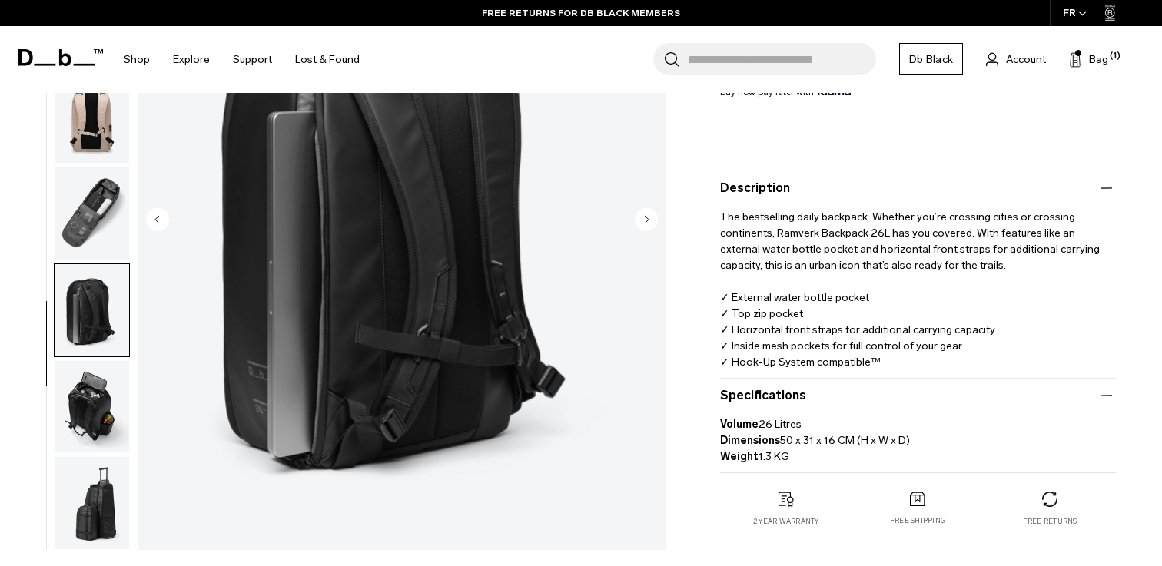
click at [106, 403] on img "button" at bounding box center [92, 406] width 75 height 92
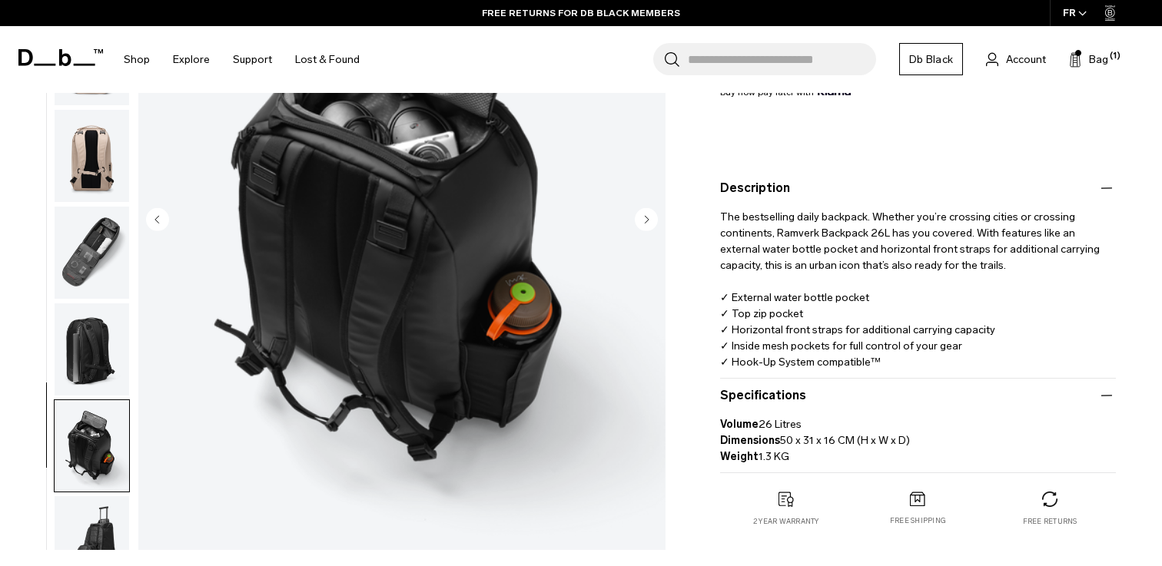
click at [106, 354] on img "button" at bounding box center [92, 350] width 75 height 92
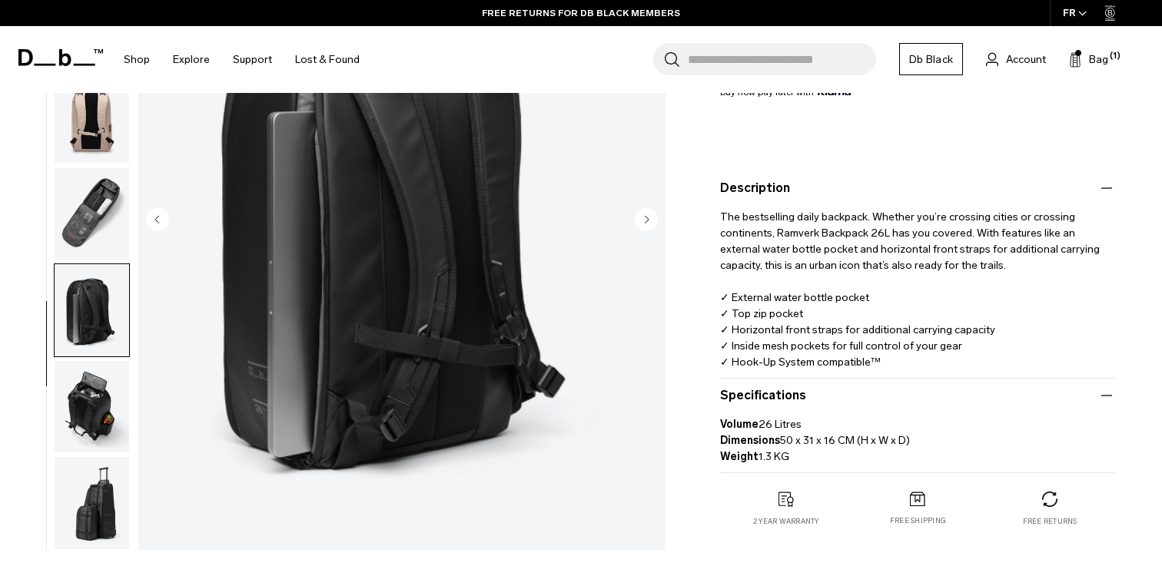
scroll to position [121, 0]
click at [107, 485] on img "button" at bounding box center [92, 503] width 75 height 92
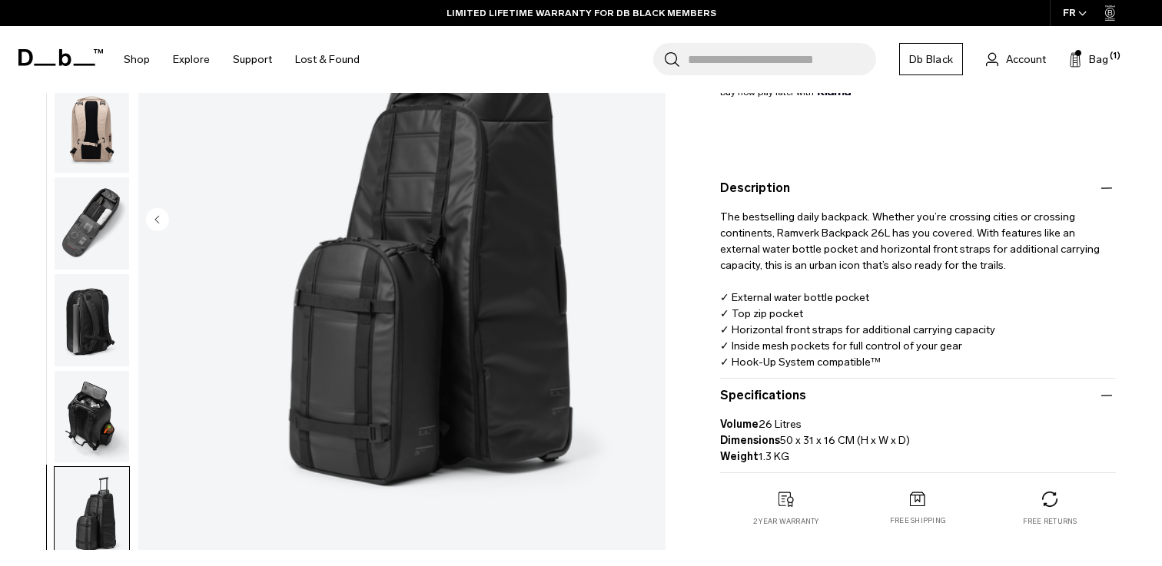
scroll to position [92, 0]
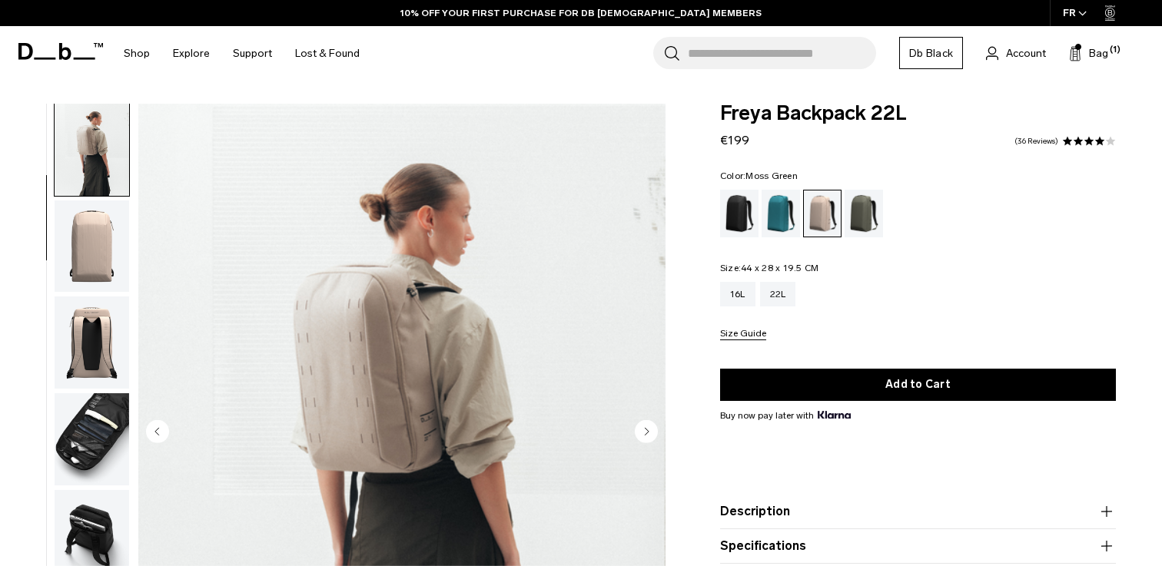
click at [868, 220] on div "Moss Green" at bounding box center [864, 214] width 39 height 48
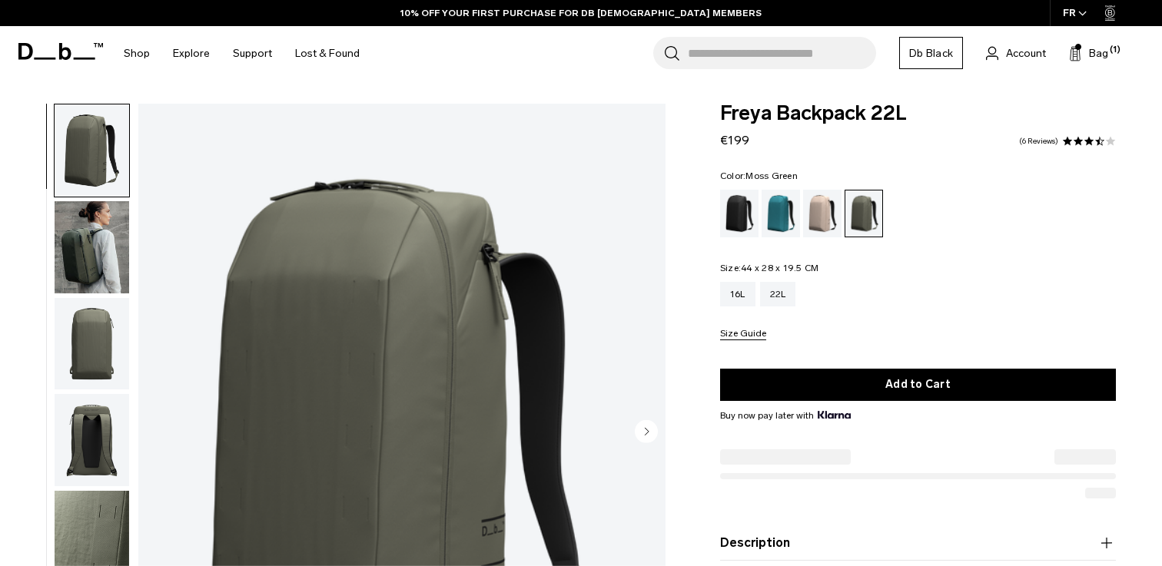
click at [81, 274] on img "button" at bounding box center [92, 247] width 75 height 92
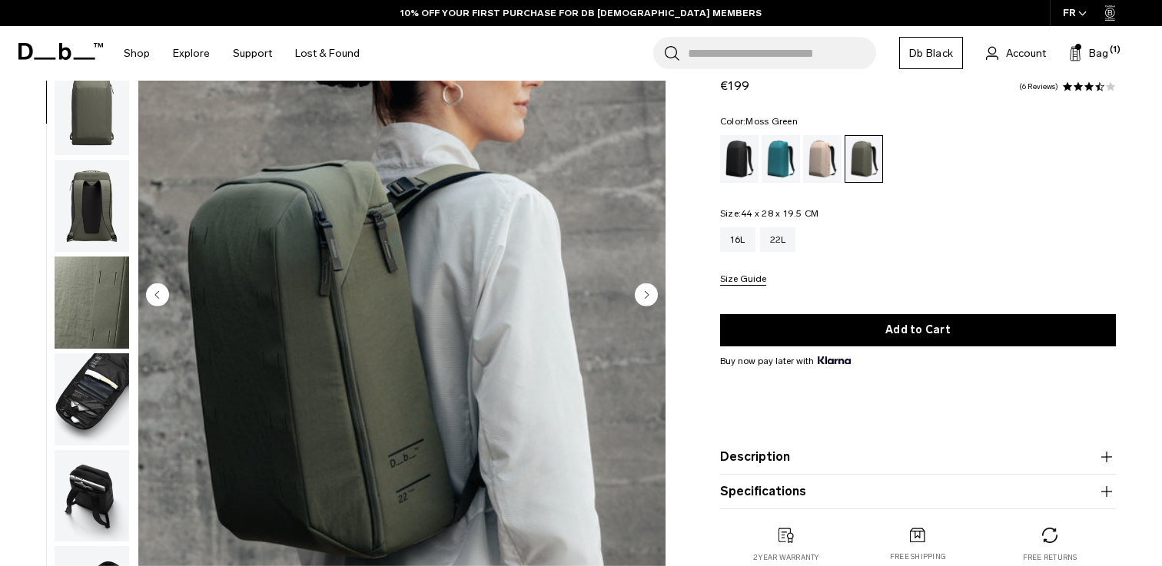
scroll to position [114, 0]
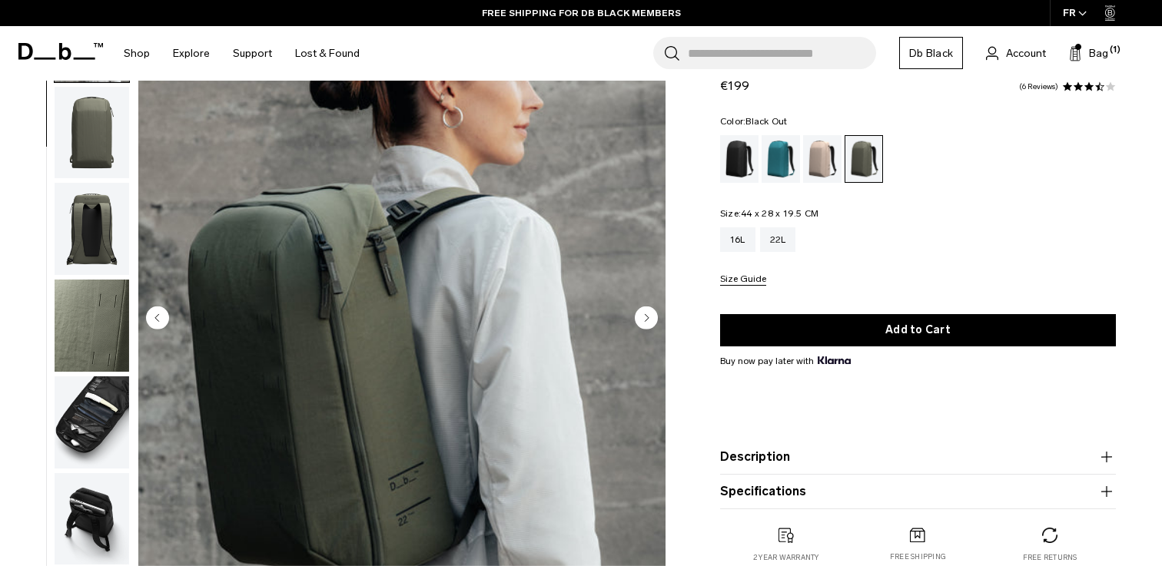
click at [739, 169] on div "Black Out" at bounding box center [739, 159] width 39 height 48
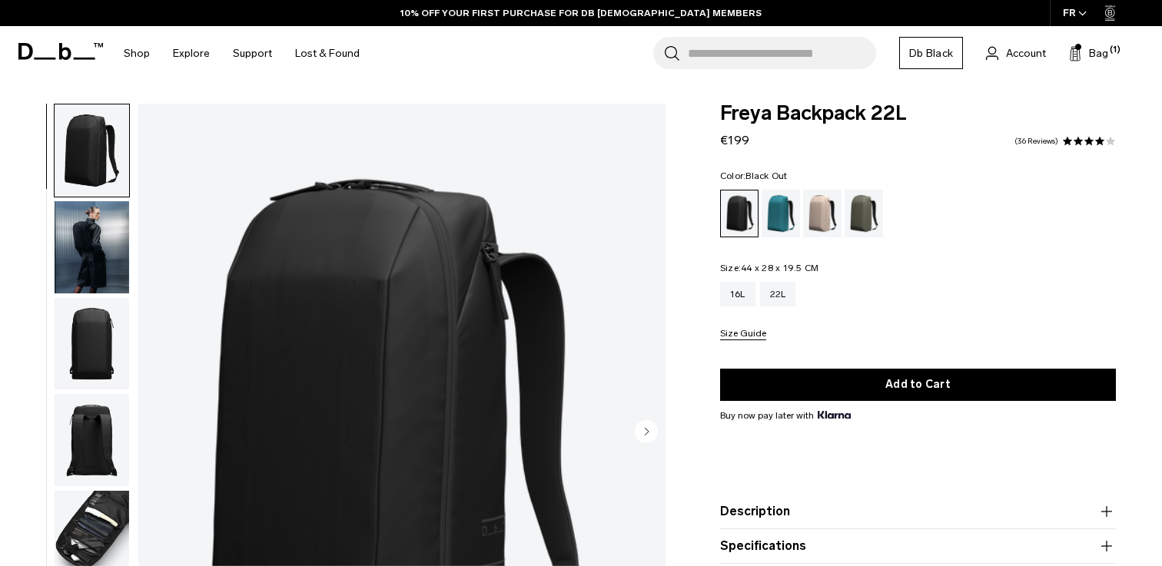
click at [95, 269] on img "button" at bounding box center [92, 247] width 75 height 92
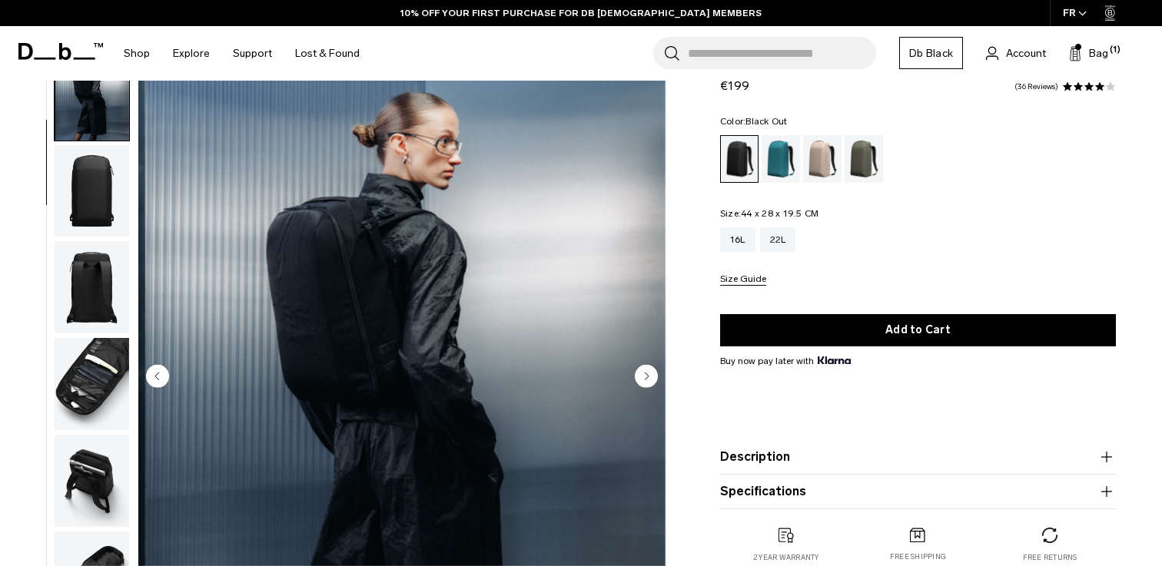
scroll to position [55, 0]
click at [781, 157] on div "Midnight Teal" at bounding box center [781, 159] width 39 height 48
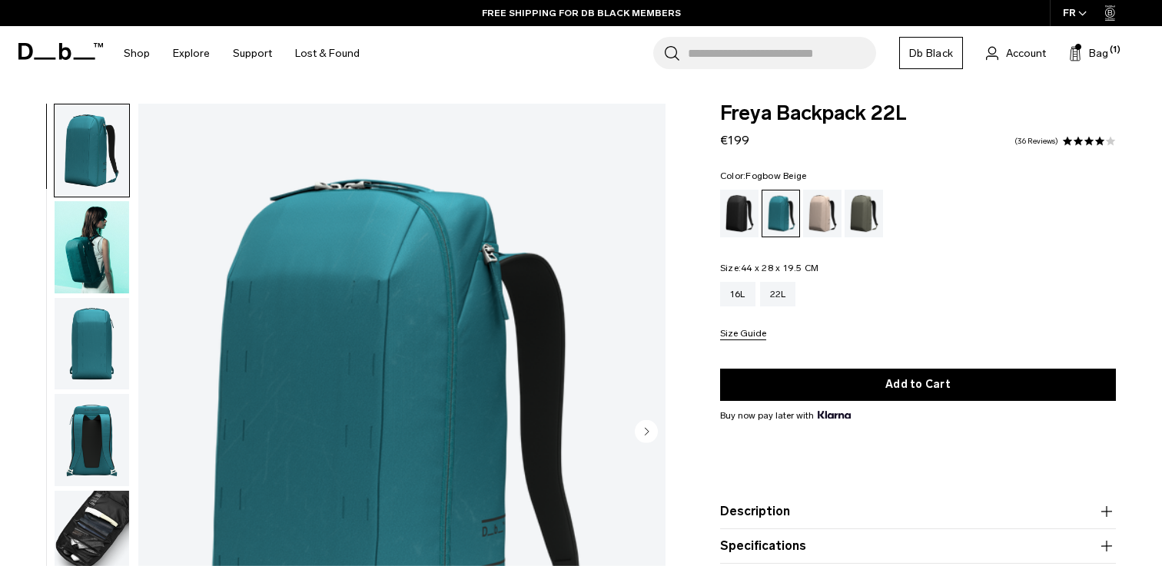
click at [827, 211] on div "Fogbow Beige" at bounding box center [822, 214] width 39 height 48
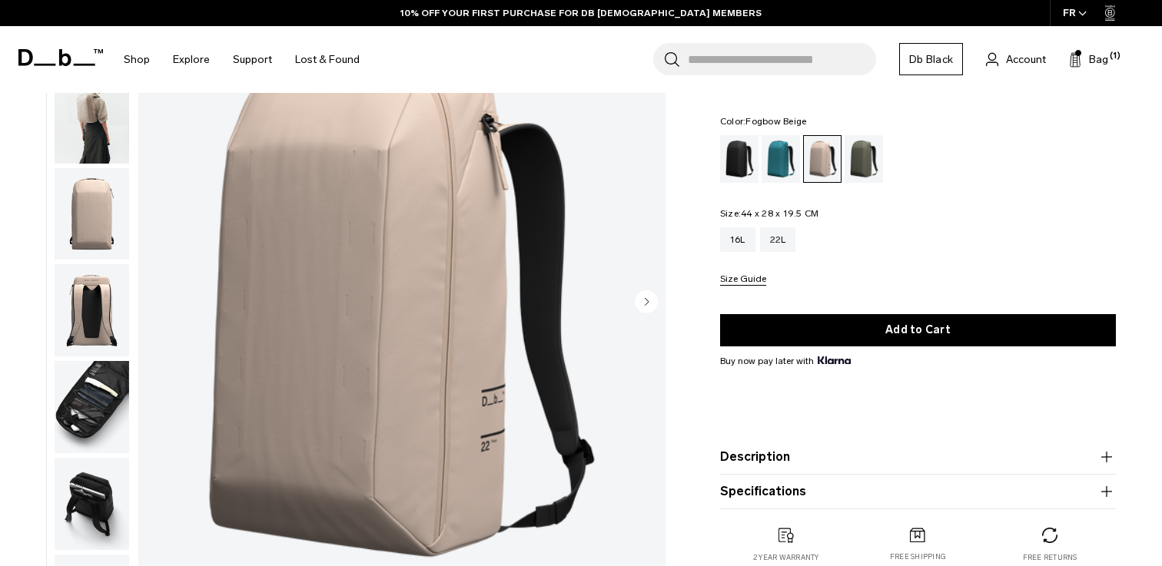
scroll to position [40, 0]
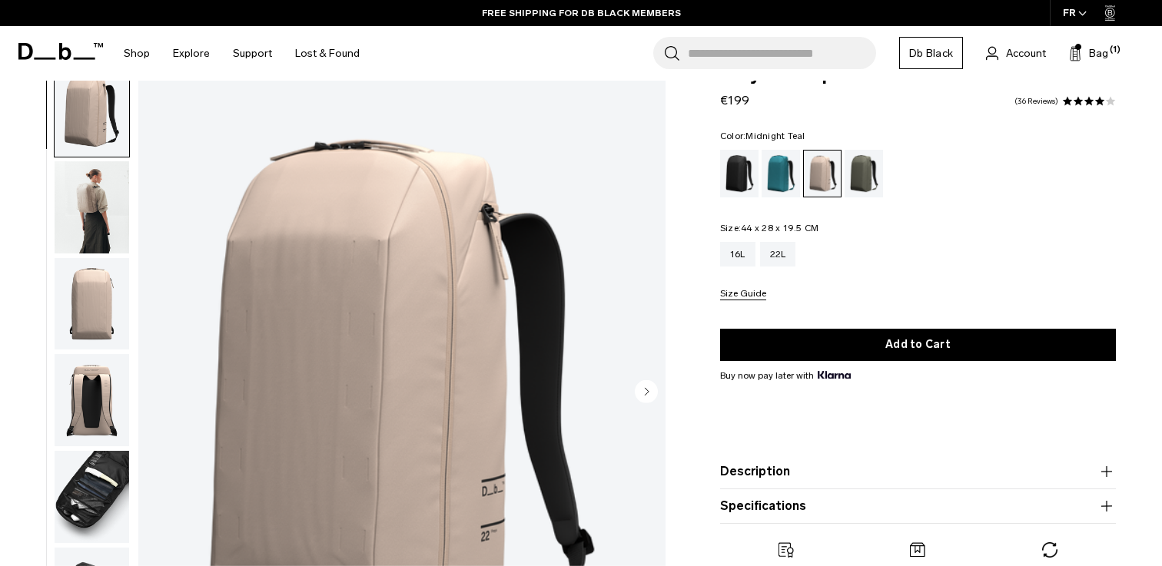
click at [782, 180] on div "Midnight Teal" at bounding box center [781, 174] width 39 height 48
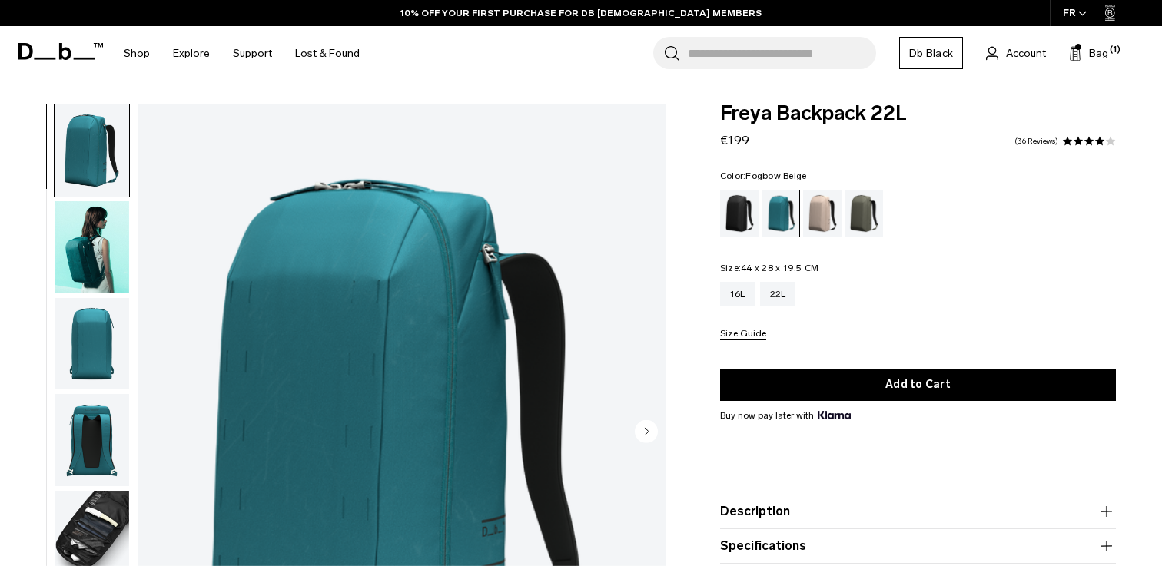
click at [819, 215] on div "Fogbow Beige" at bounding box center [822, 214] width 39 height 48
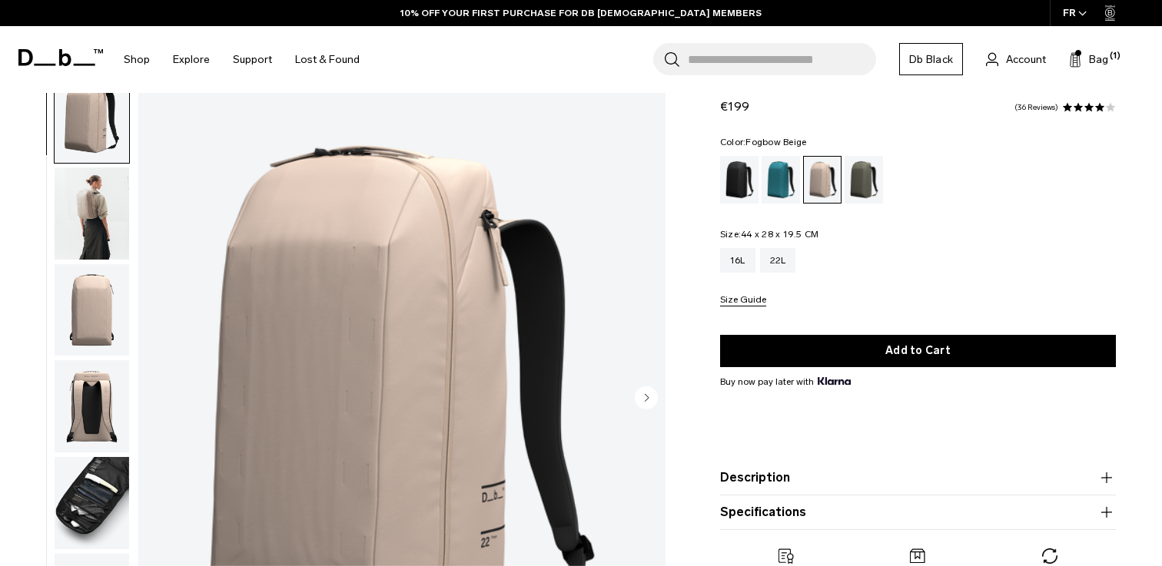
scroll to position [31, 0]
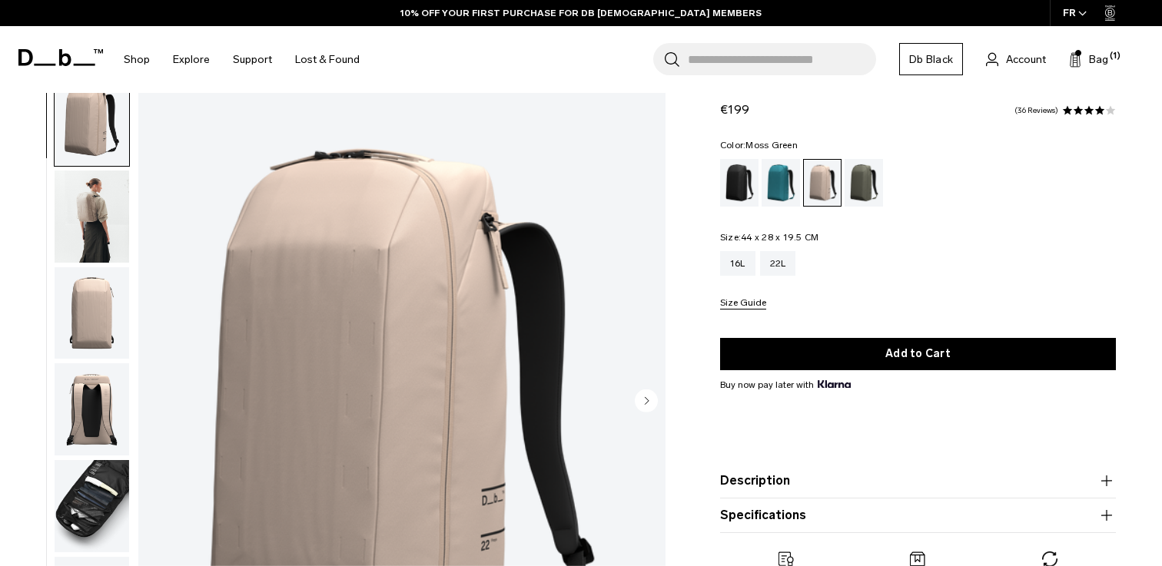
click at [853, 199] on div "Moss Green" at bounding box center [864, 183] width 39 height 48
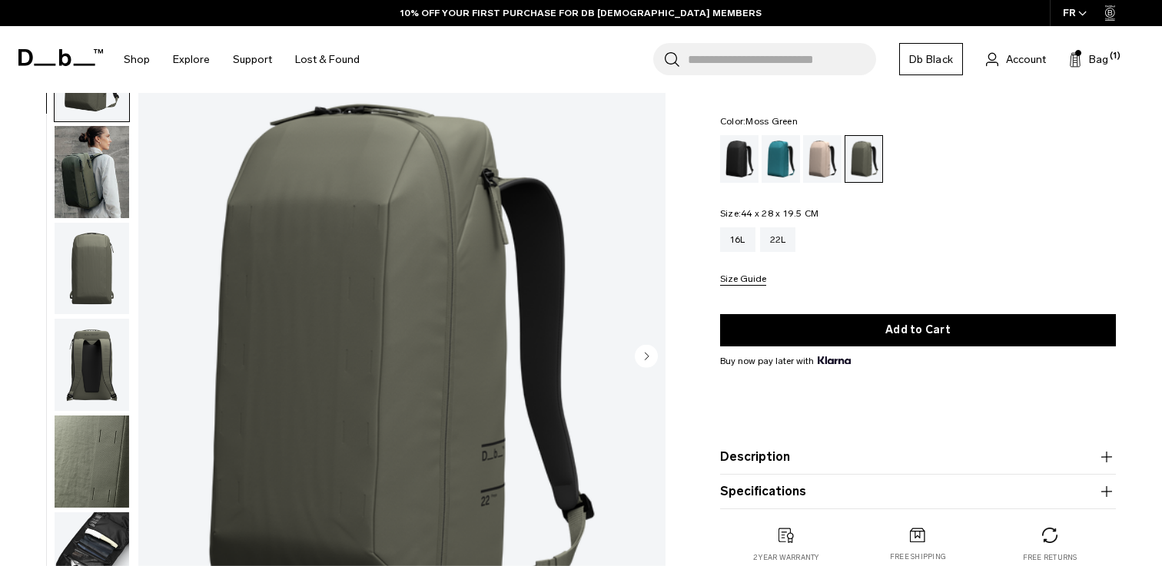
scroll to position [83, 0]
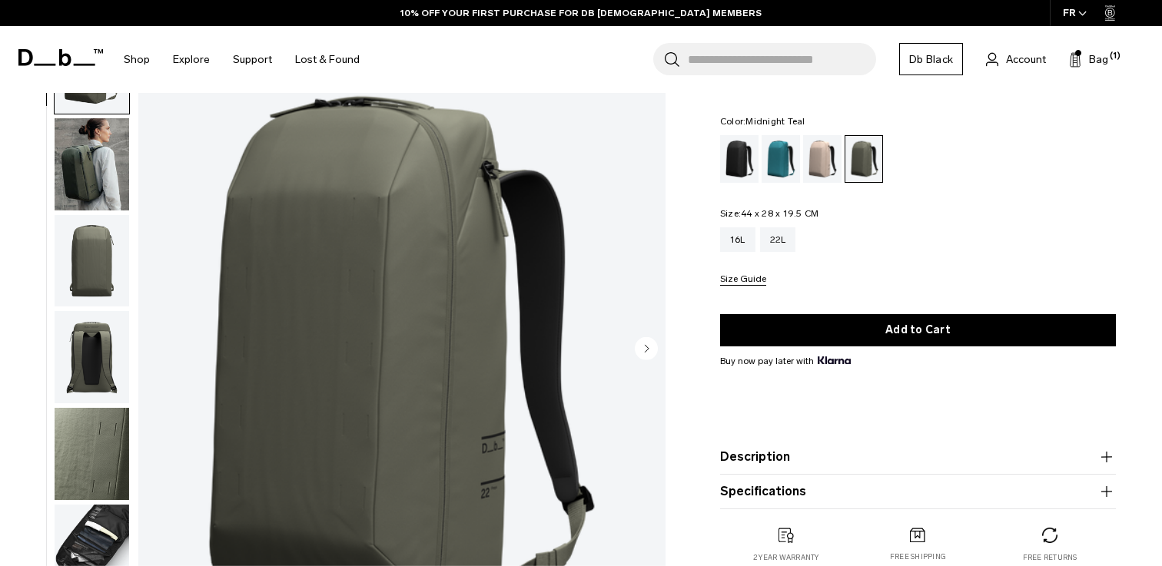
click at [771, 165] on div "Midnight Teal" at bounding box center [781, 159] width 39 height 48
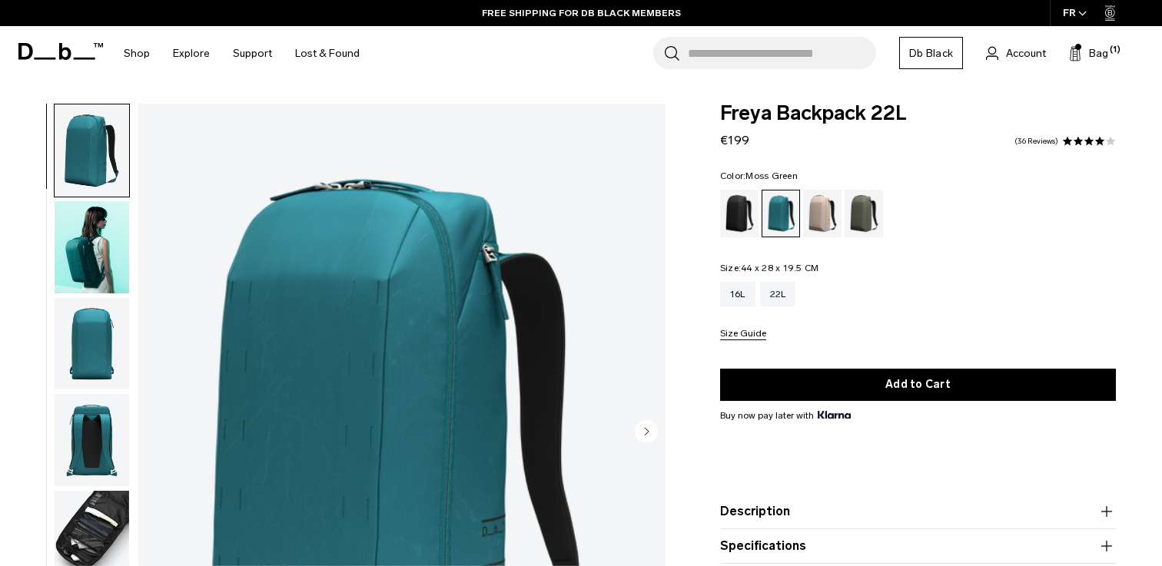
click at [863, 216] on div "Moss Green" at bounding box center [864, 214] width 39 height 48
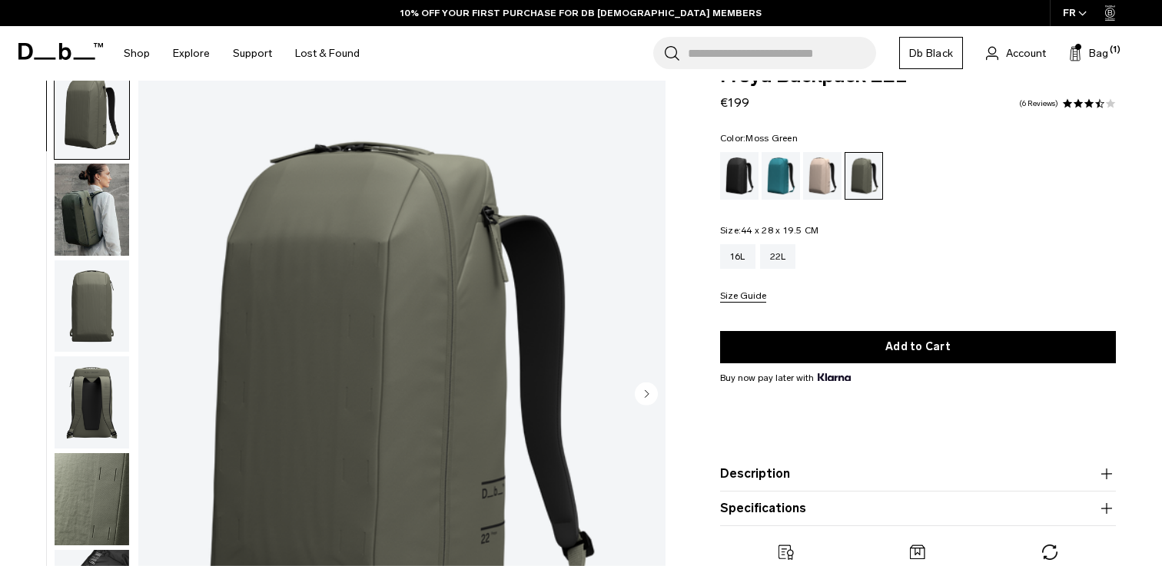
scroll to position [16, 0]
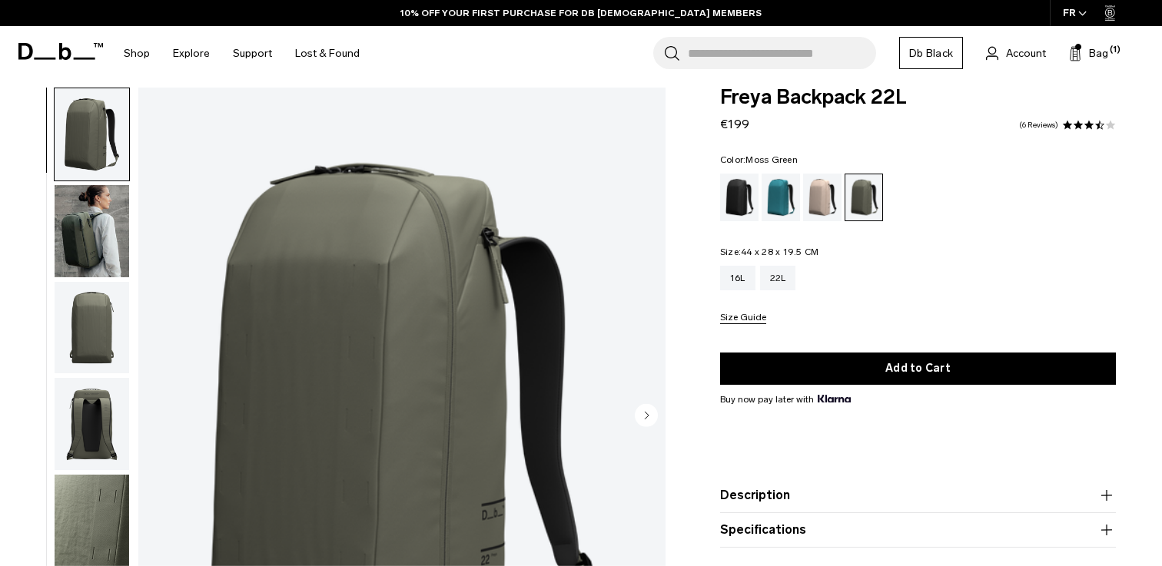
click at [91, 225] on img "button" at bounding box center [92, 231] width 75 height 92
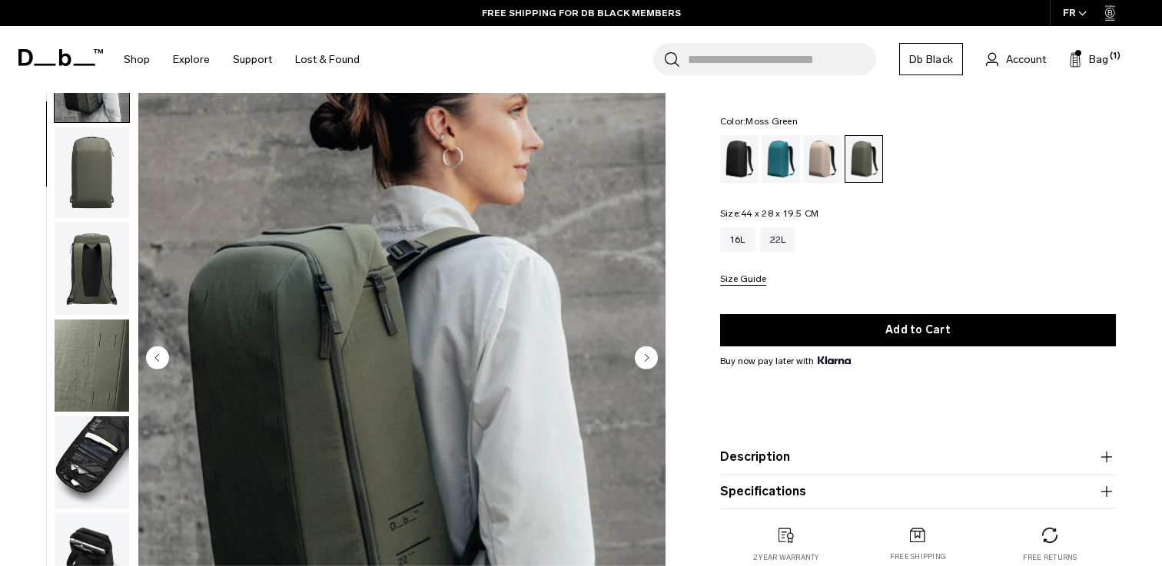
scroll to position [60, 0]
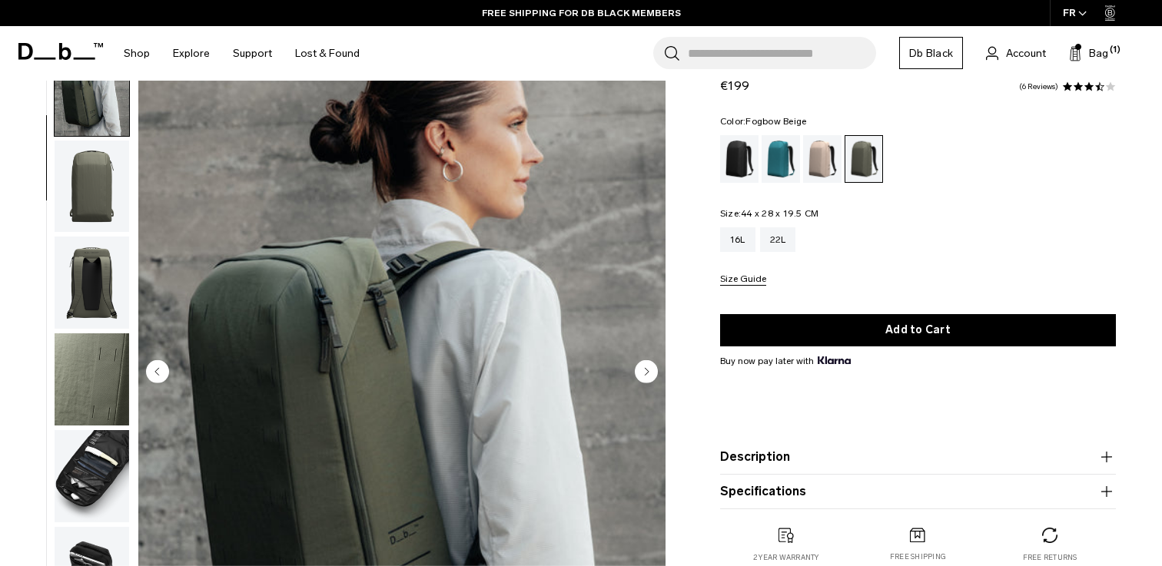
click at [827, 166] on div "Fogbow Beige" at bounding box center [822, 159] width 39 height 48
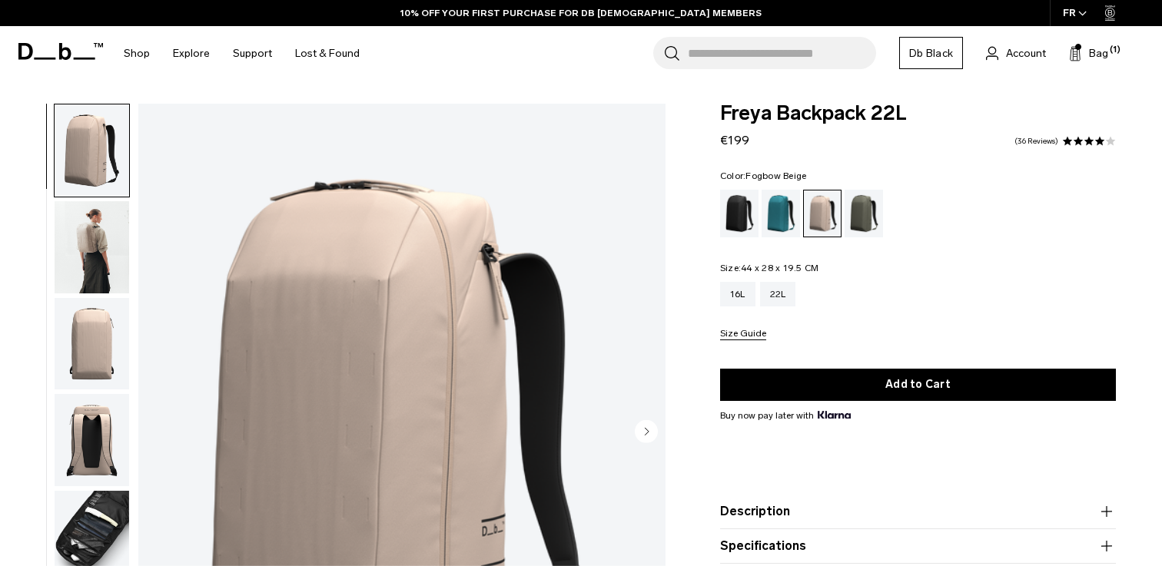
click at [115, 257] on img "button" at bounding box center [92, 247] width 75 height 92
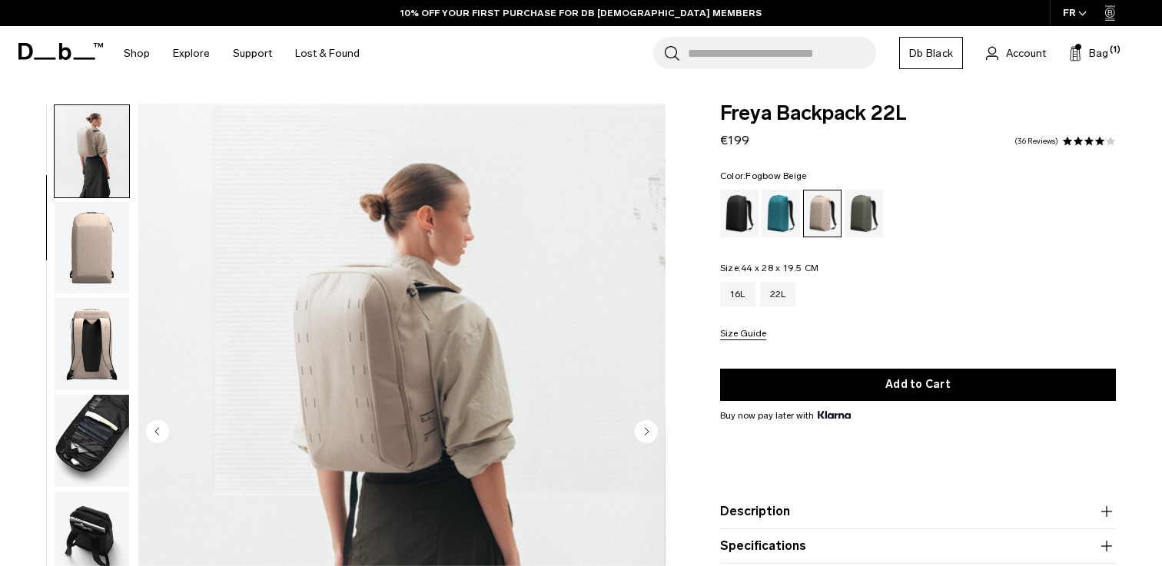
scroll to position [98, 0]
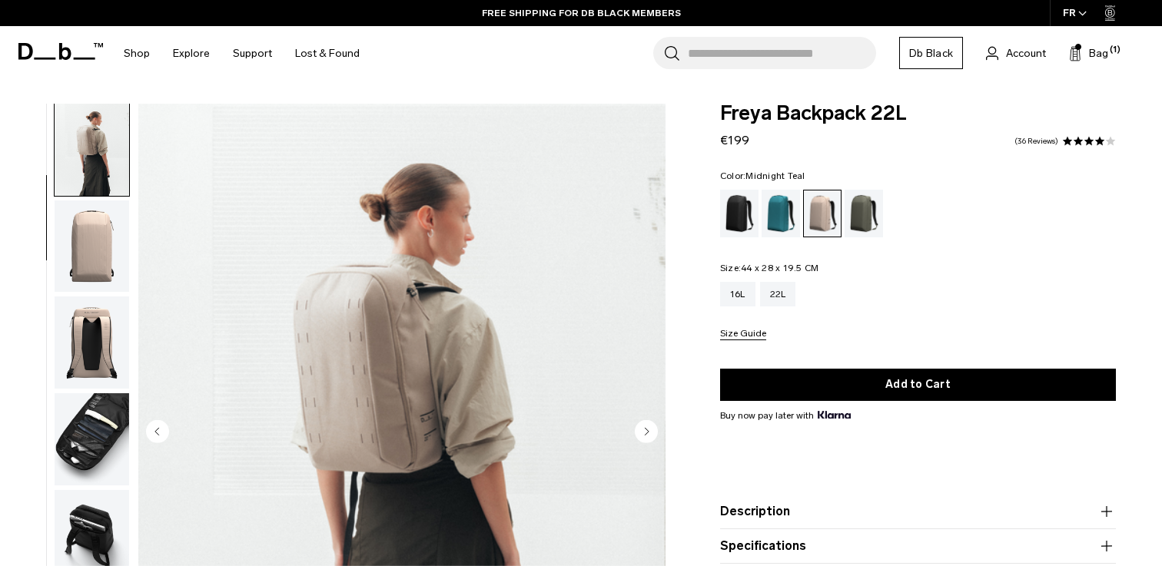
click at [784, 212] on div "Midnight Teal" at bounding box center [781, 214] width 39 height 48
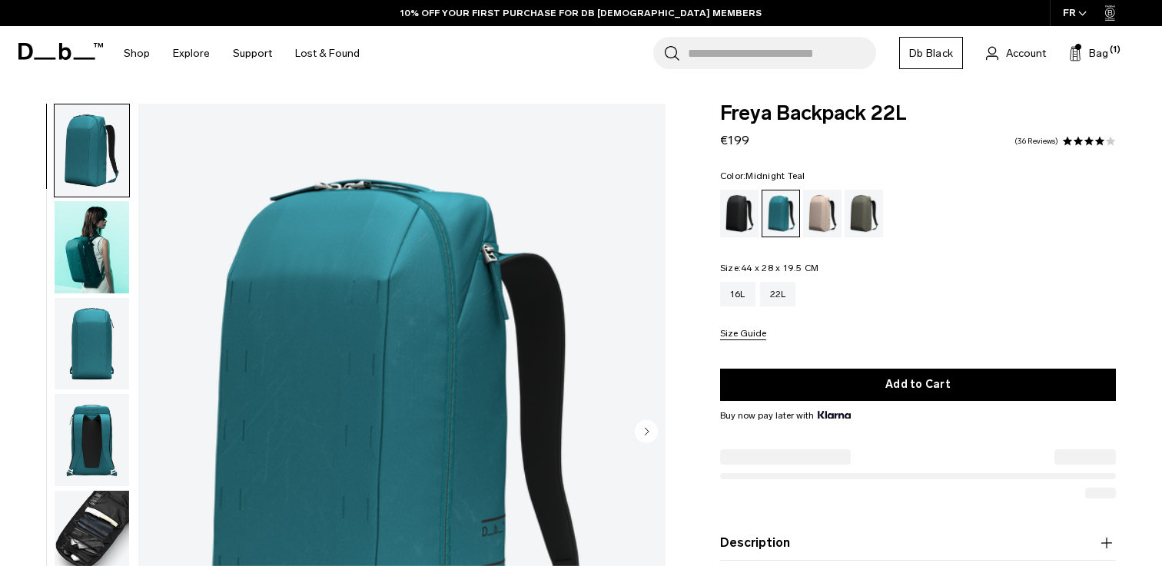
click at [98, 234] on img "button" at bounding box center [92, 247] width 75 height 92
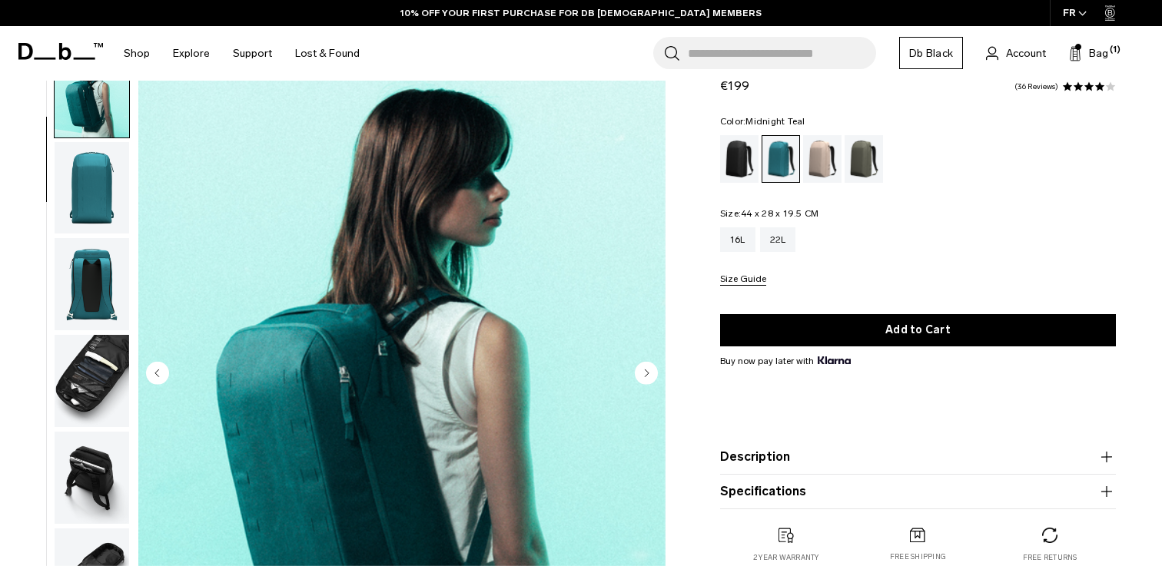
scroll to position [55, 0]
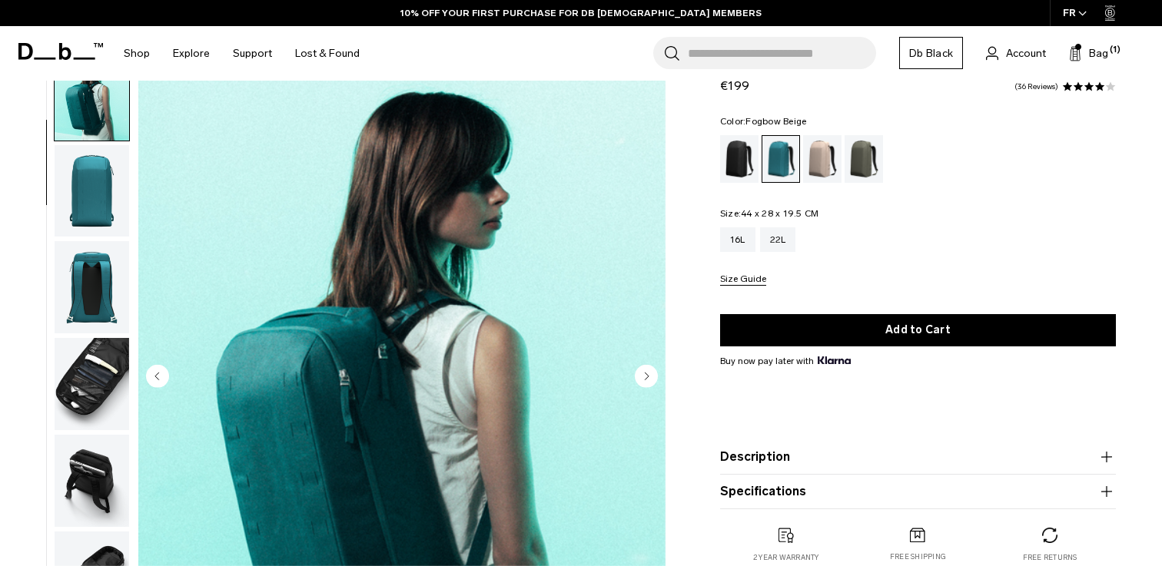
click at [820, 154] on div "Fogbow Beige" at bounding box center [822, 159] width 39 height 48
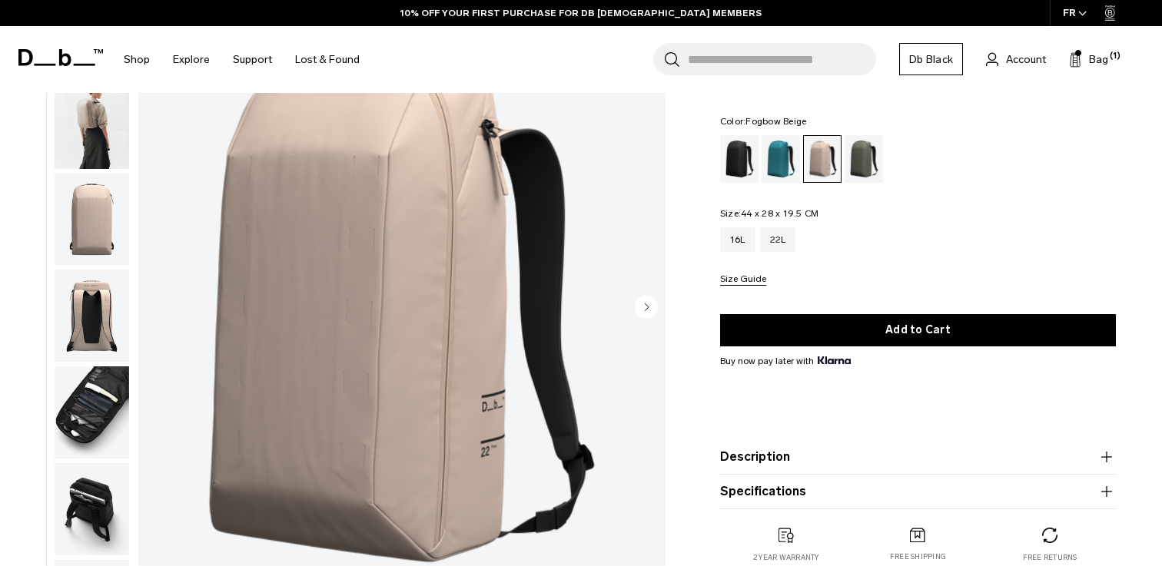
scroll to position [86, 0]
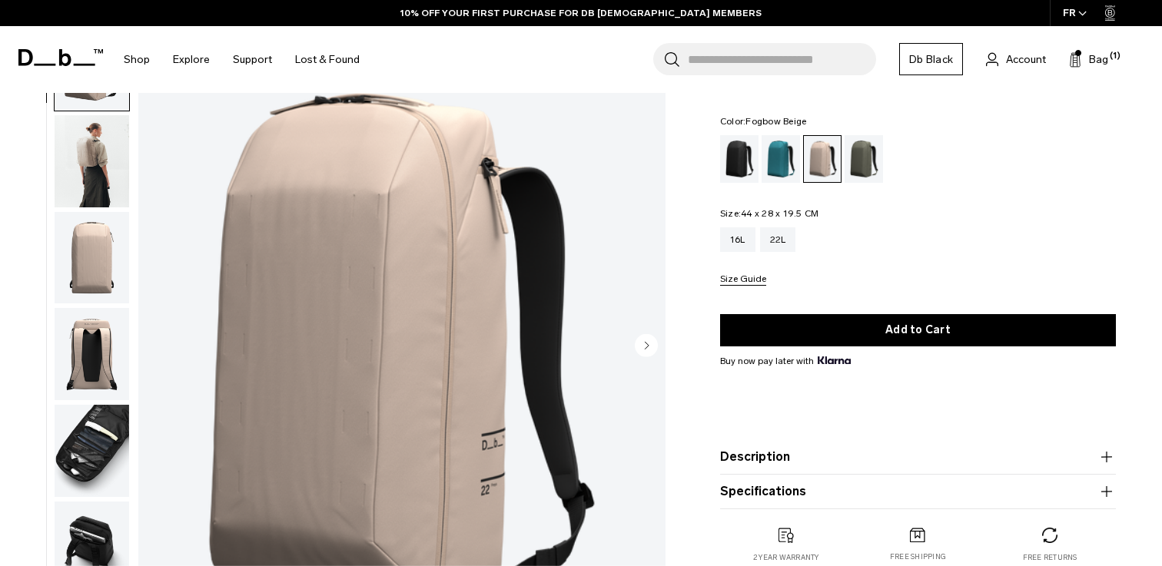
click at [100, 156] on img "button" at bounding box center [92, 161] width 75 height 92
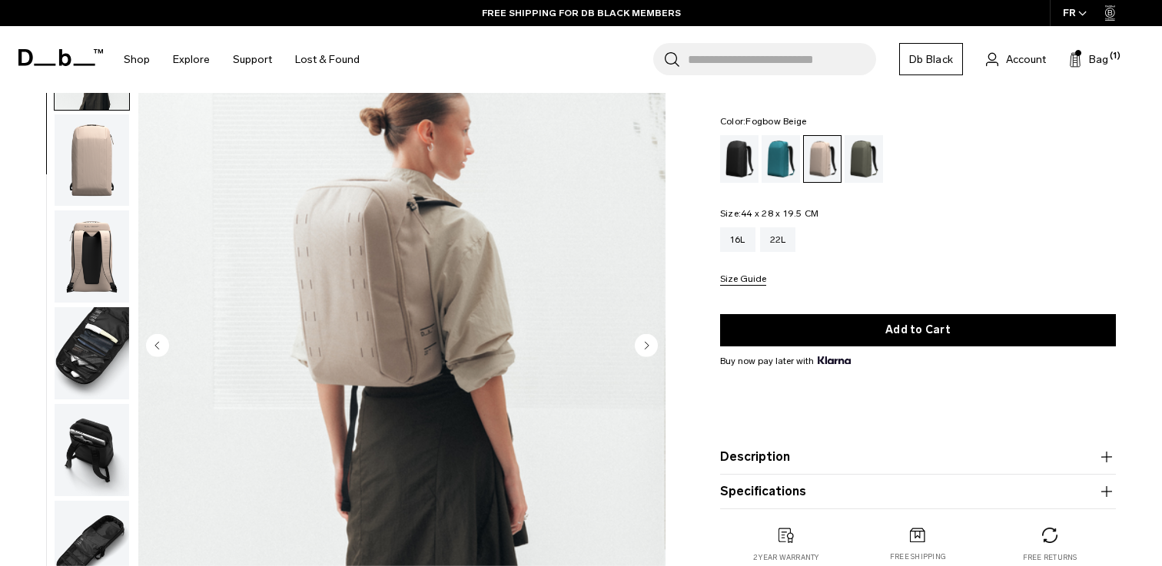
scroll to position [58, 0]
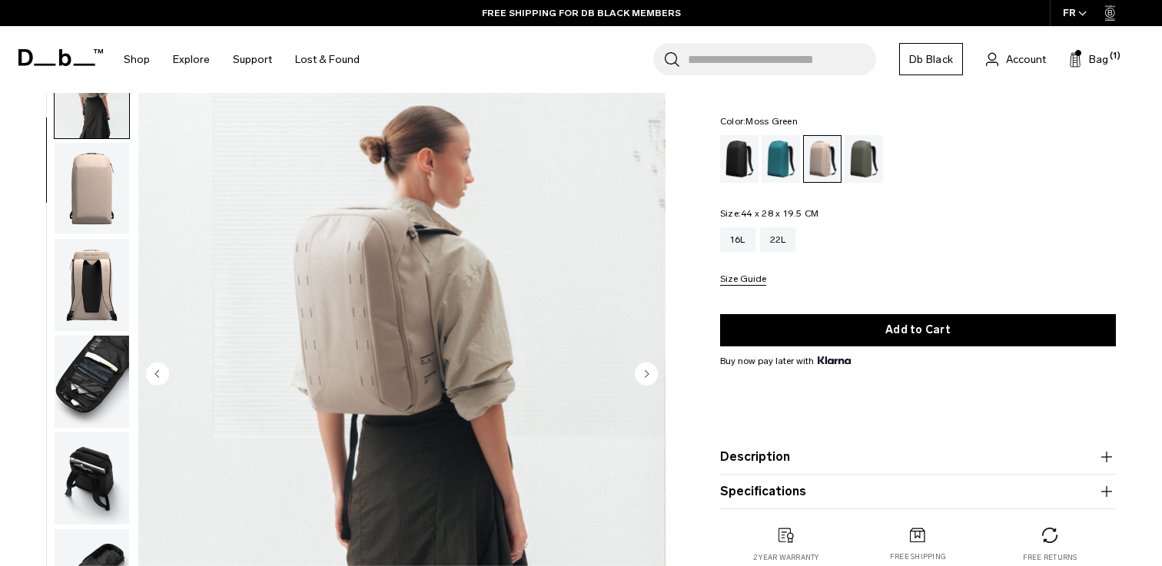
click at [868, 169] on div "Moss Green" at bounding box center [864, 159] width 39 height 48
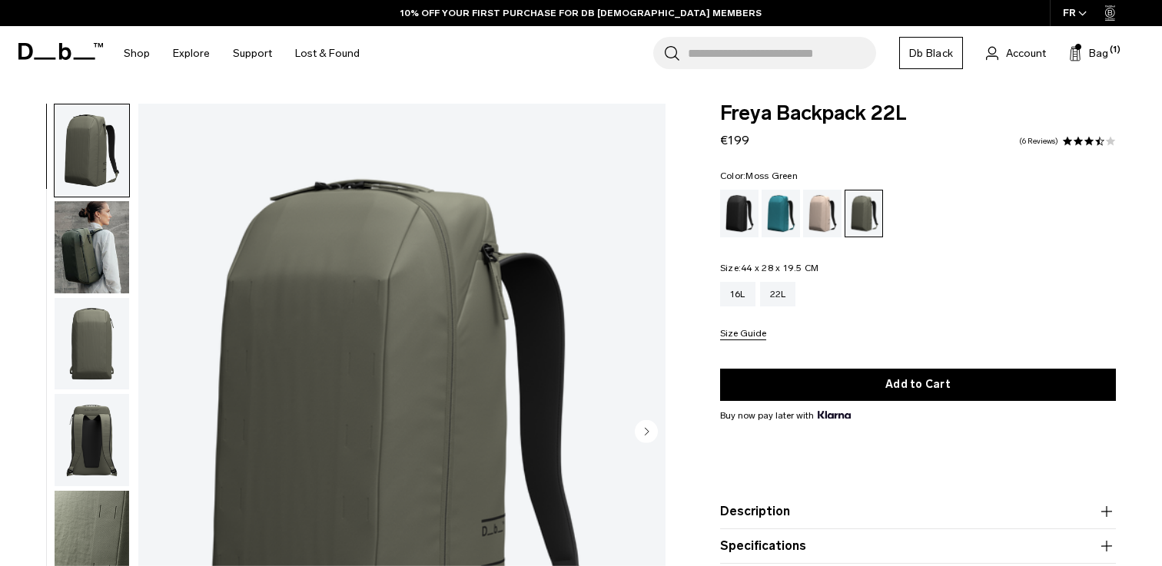
click at [81, 257] on img "button" at bounding box center [92, 247] width 75 height 92
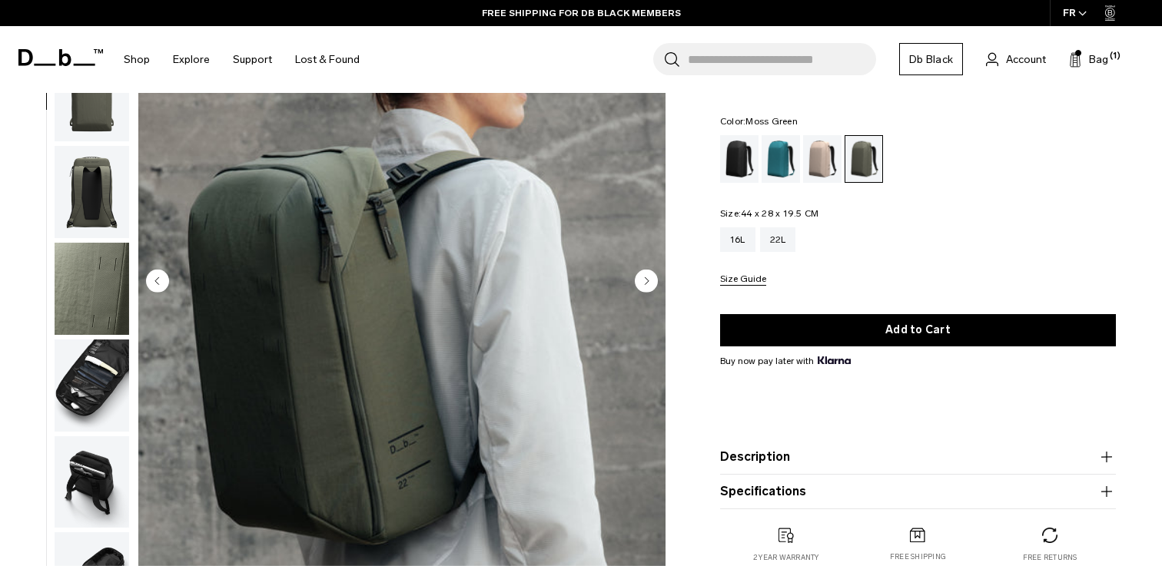
scroll to position [152, 0]
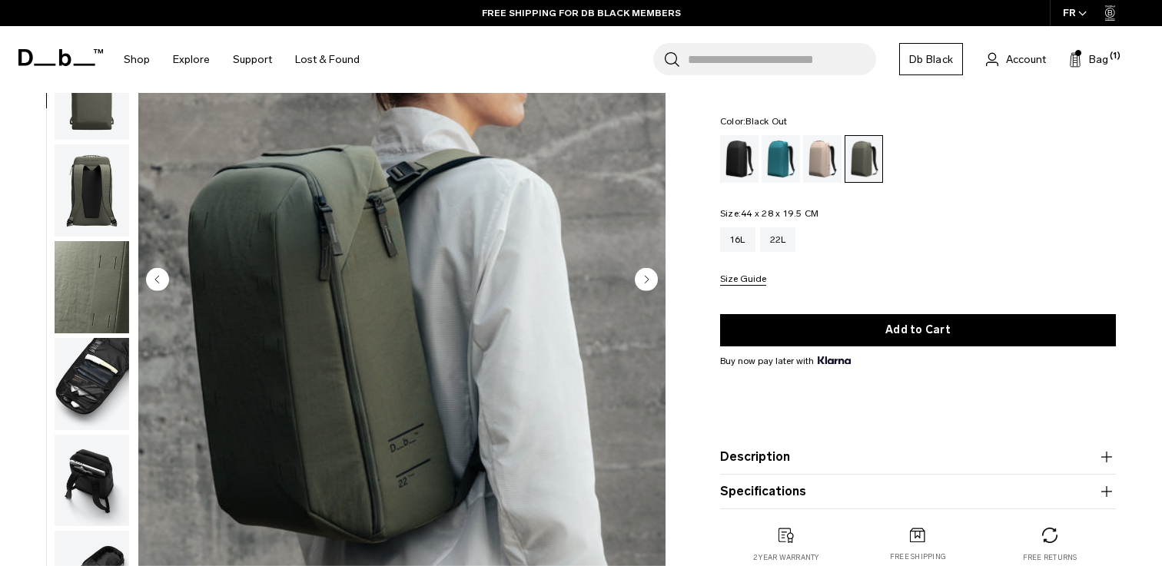
click at [739, 158] on div "Black Out" at bounding box center [739, 159] width 39 height 48
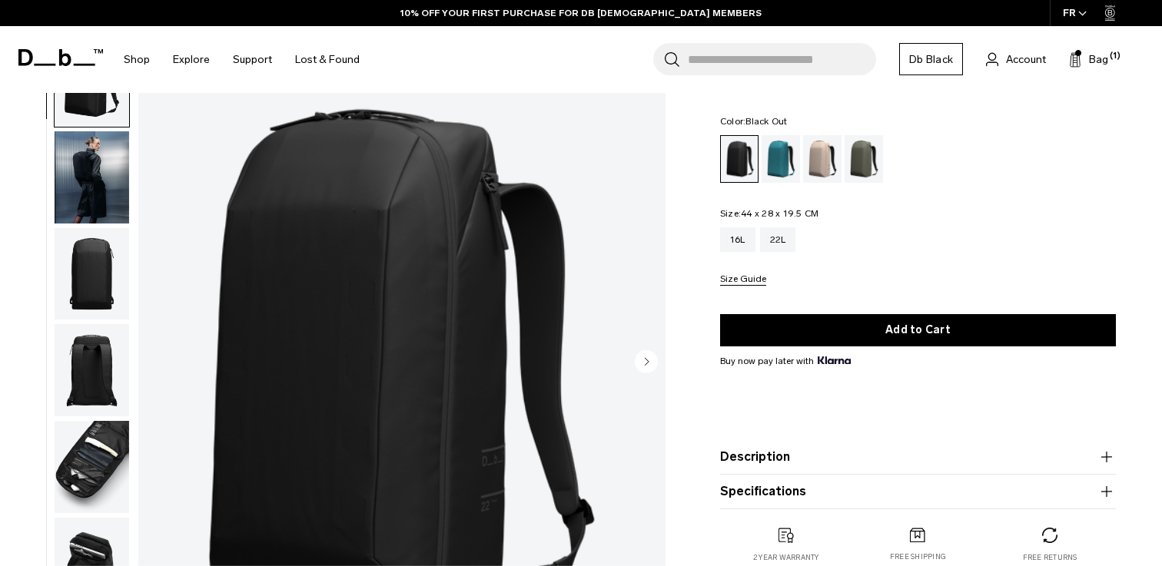
scroll to position [55, 0]
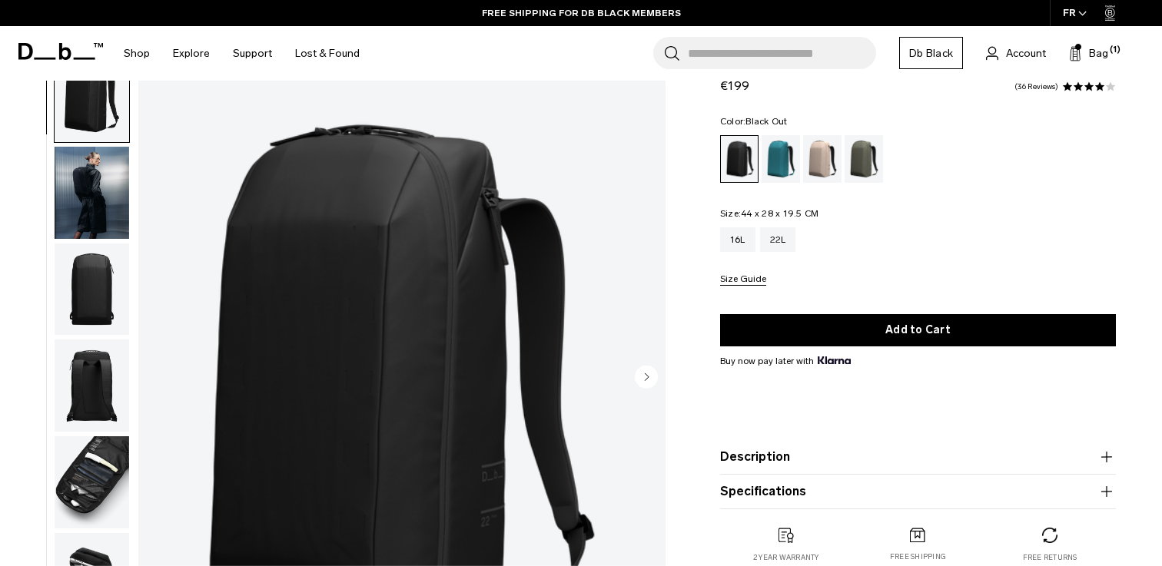
click at [98, 184] on img "button" at bounding box center [92, 193] width 75 height 92
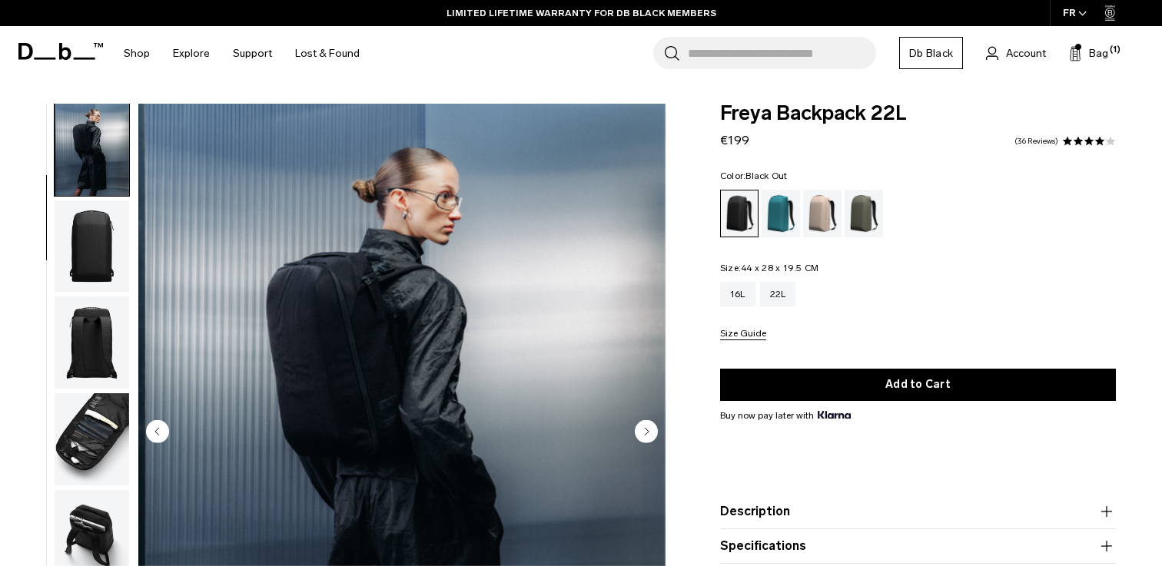
scroll to position [0, 0]
click at [778, 214] on div "Midnight Teal" at bounding box center [781, 214] width 39 height 48
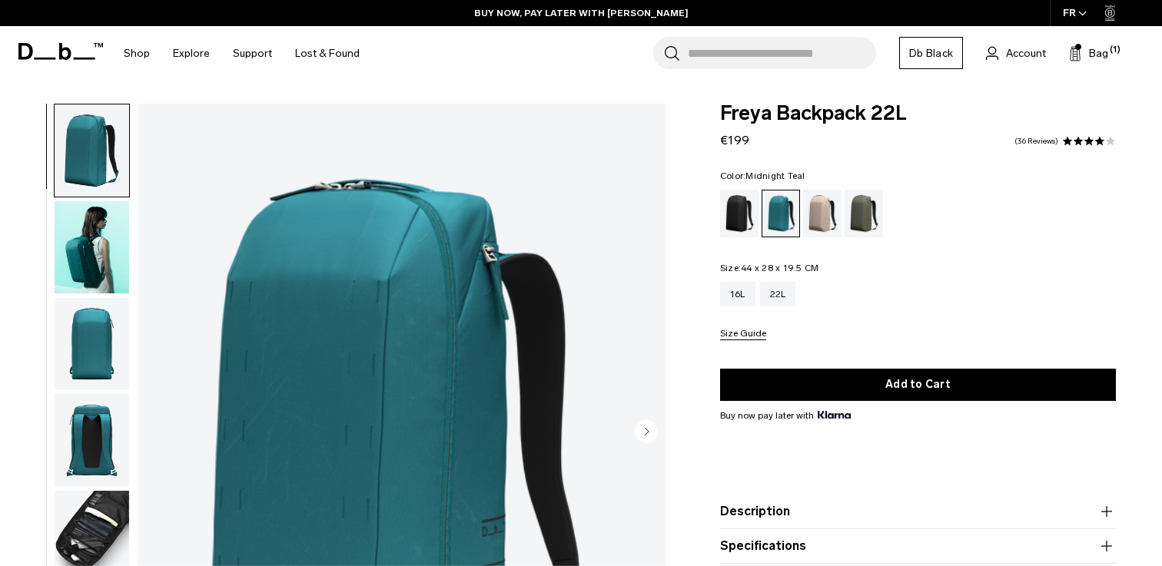
click at [112, 238] on img "button" at bounding box center [92, 247] width 75 height 92
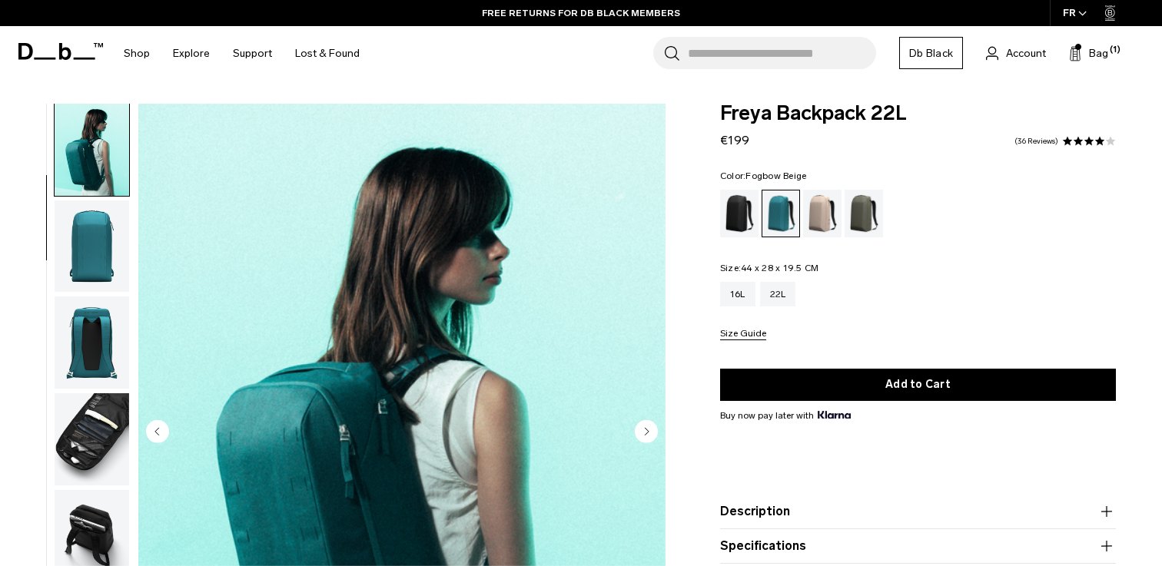
click at [826, 201] on div "Fogbow Beige" at bounding box center [822, 214] width 39 height 48
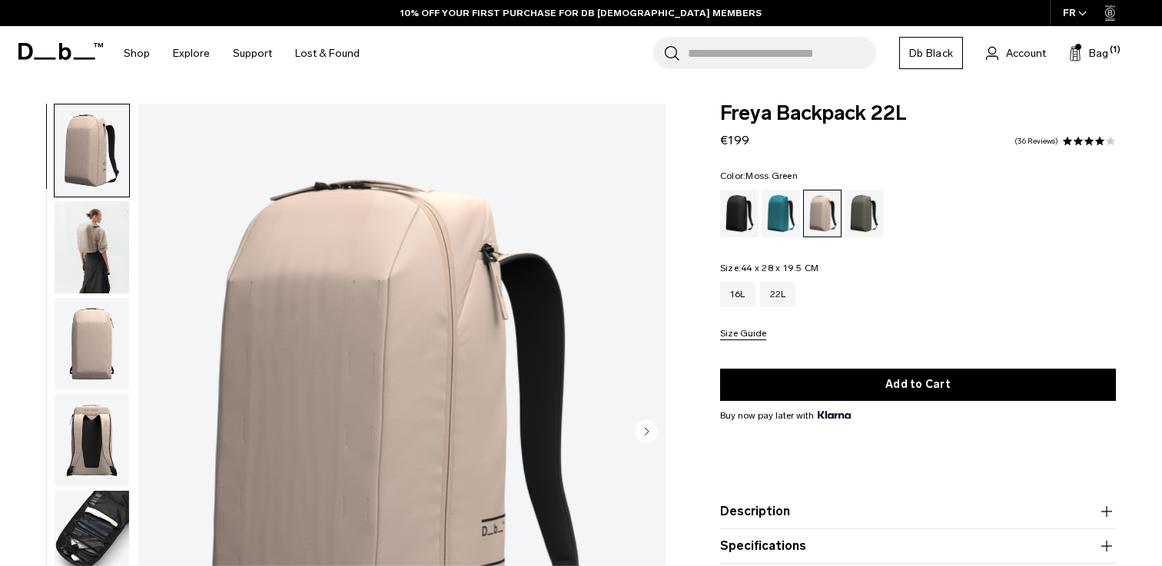
click at [863, 209] on div "Moss Green" at bounding box center [864, 214] width 39 height 48
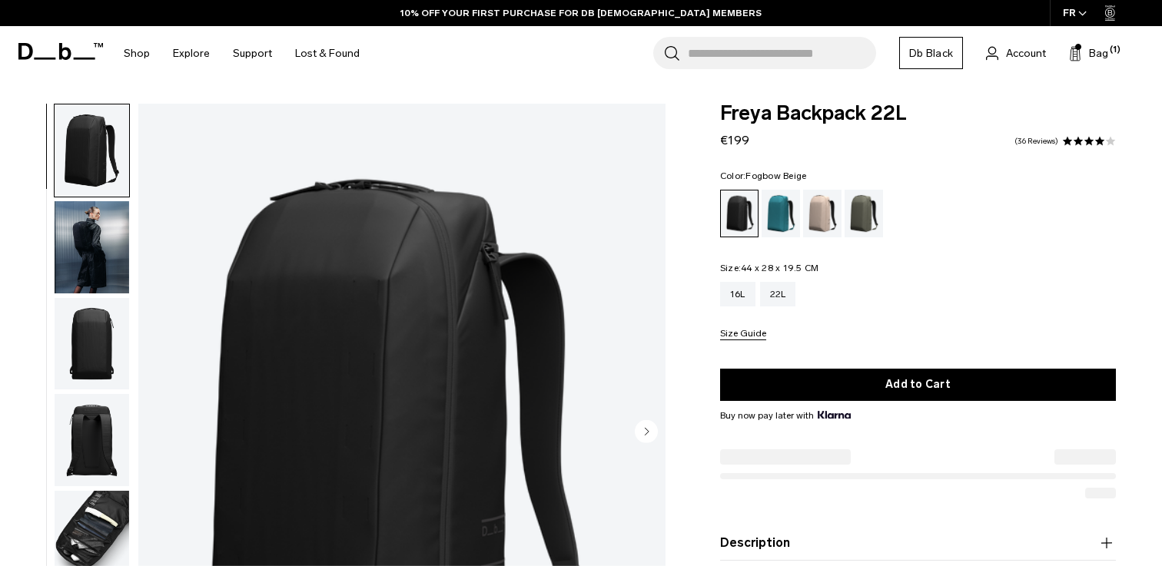
click at [822, 212] on div "Fogbow Beige" at bounding box center [822, 214] width 39 height 48
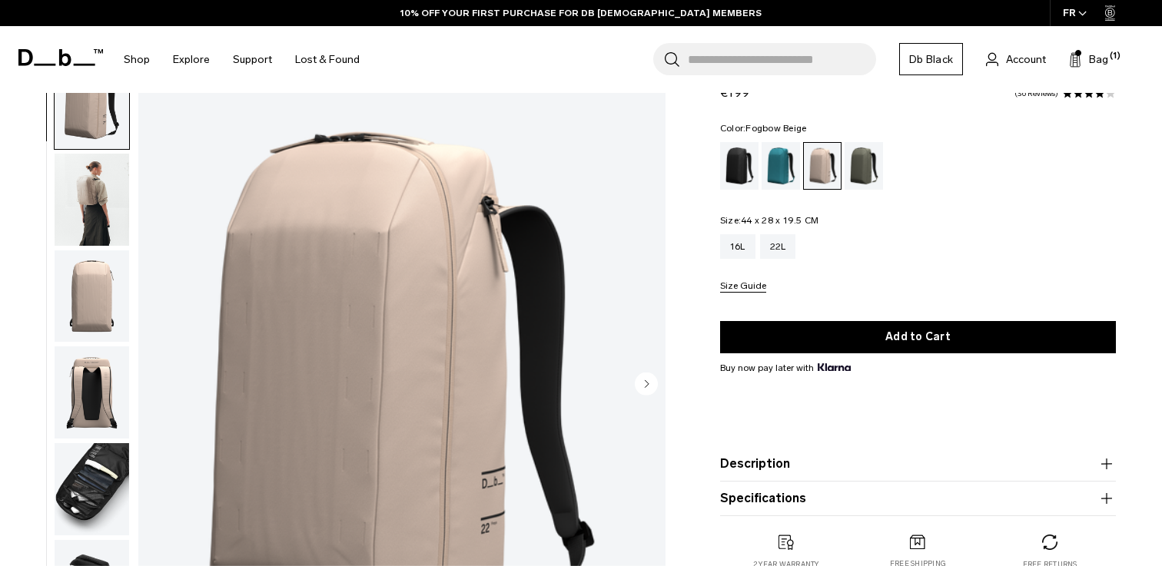
scroll to position [30, 0]
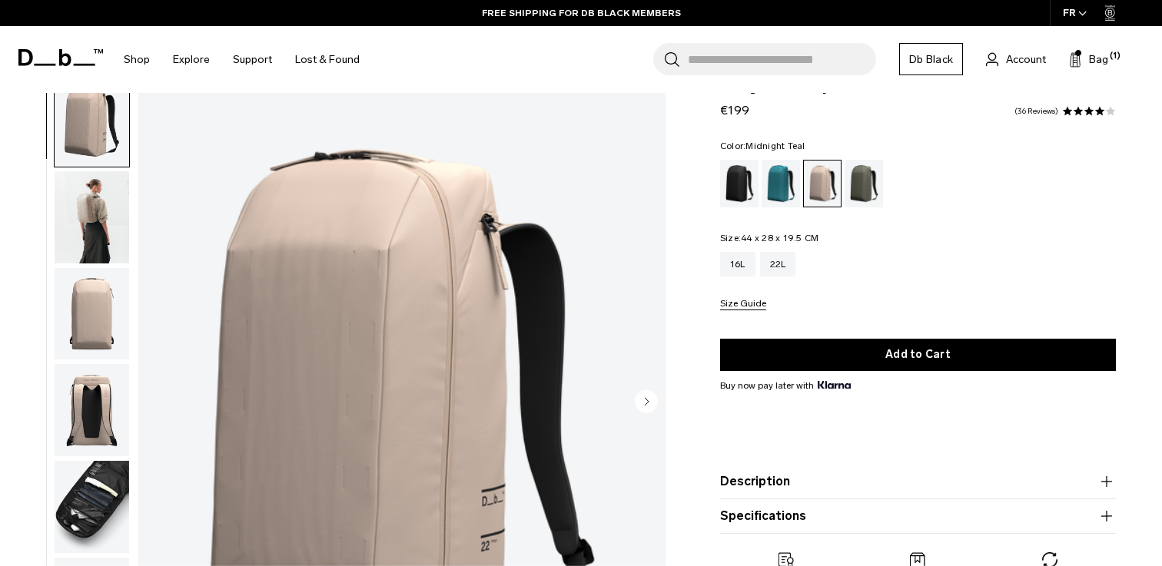
click at [789, 189] on div "Midnight Teal" at bounding box center [781, 184] width 39 height 48
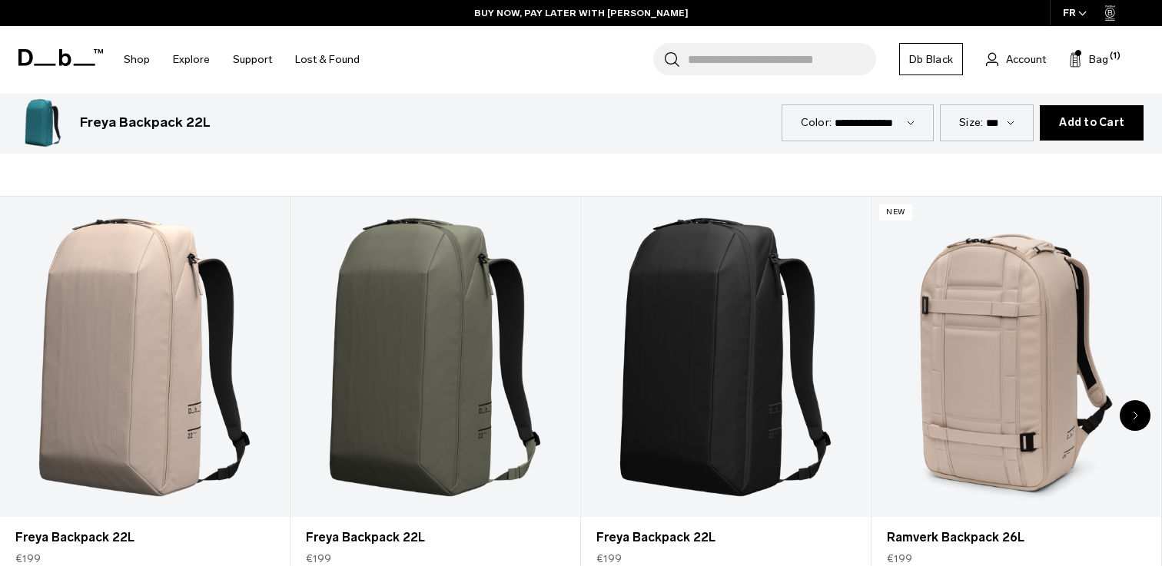
scroll to position [736, 0]
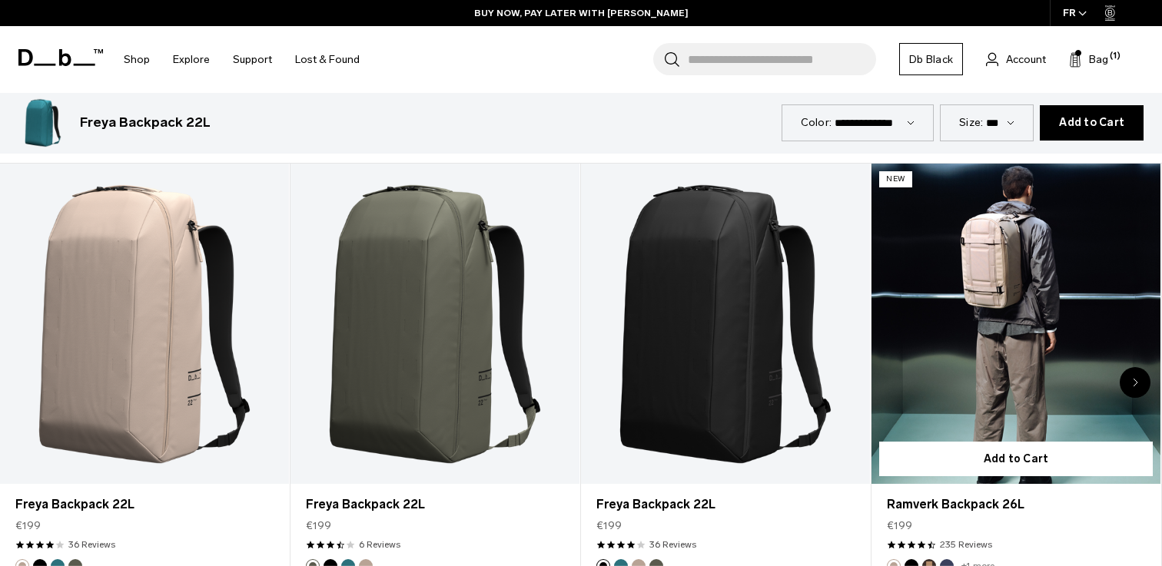
click at [1043, 337] on link "Ramverk Backpack 26L" at bounding box center [1016, 324] width 289 height 321
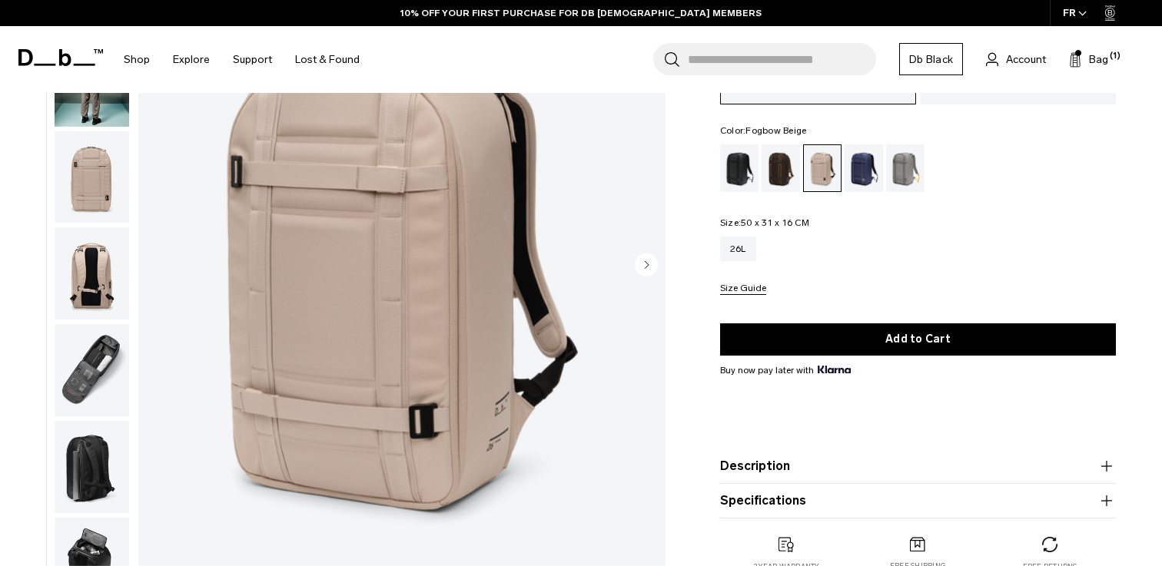
scroll to position [94, 0]
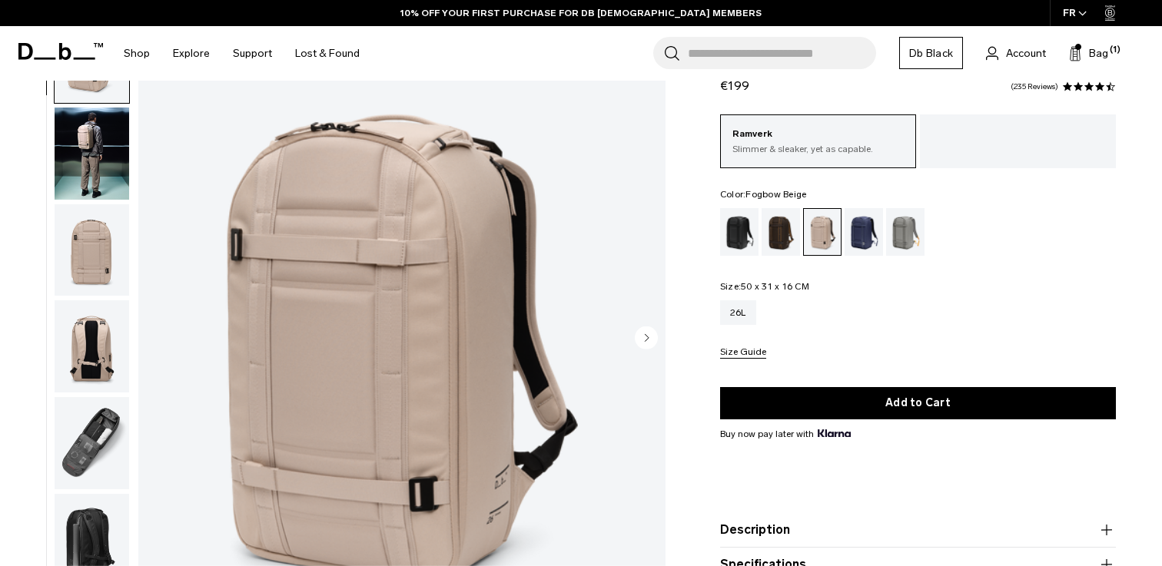
click at [99, 350] on img "button" at bounding box center [92, 347] width 75 height 92
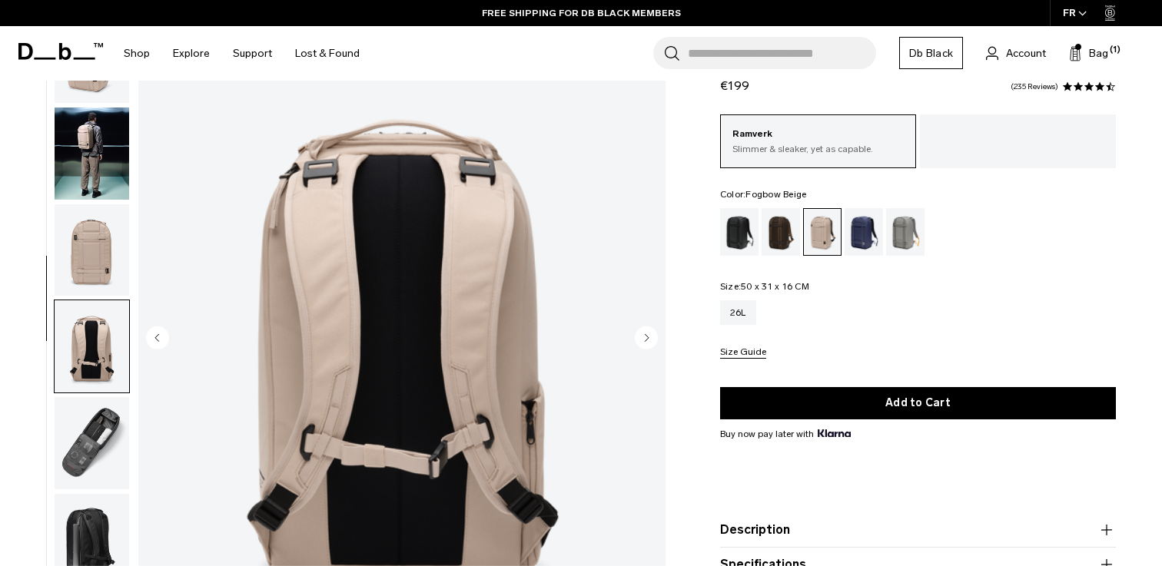
scroll to position [0, 0]
click at [101, 168] on img "button" at bounding box center [92, 154] width 75 height 92
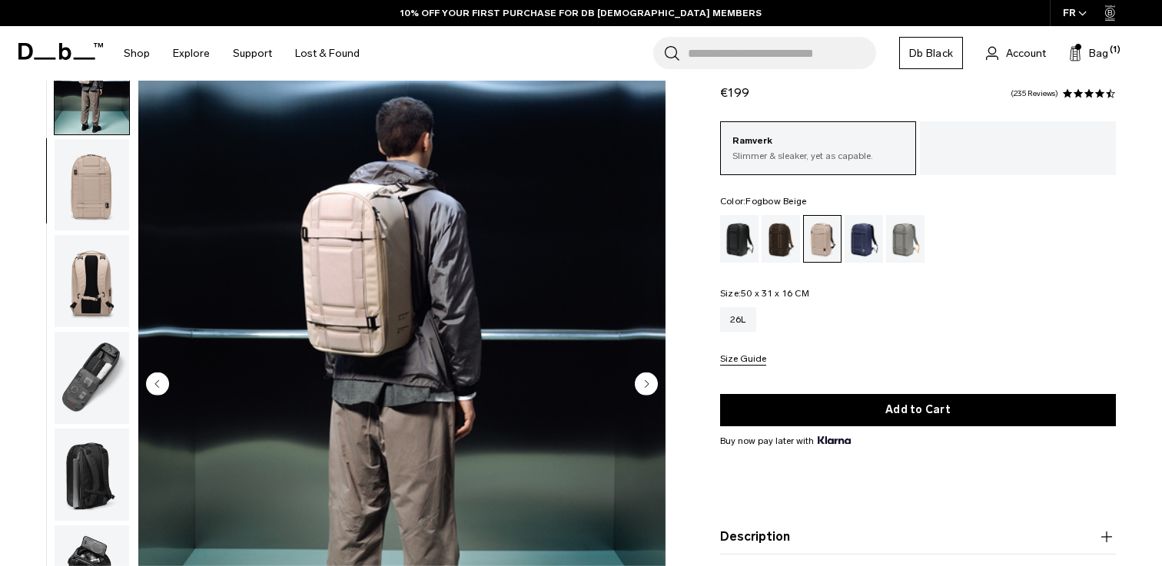
scroll to position [51, 0]
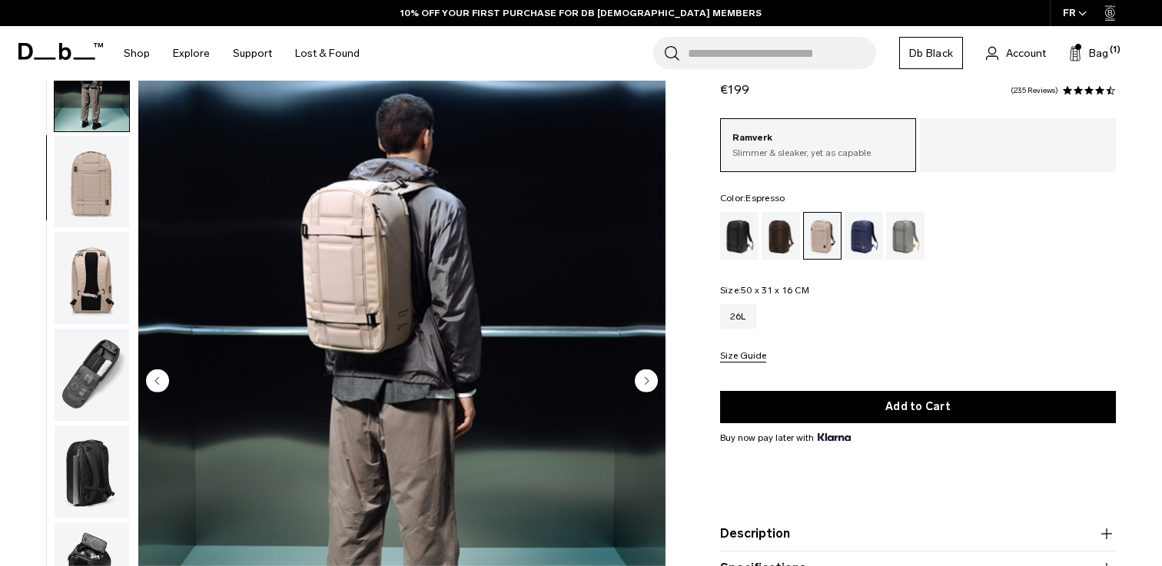
click at [781, 241] on div "Espresso" at bounding box center [781, 236] width 39 height 48
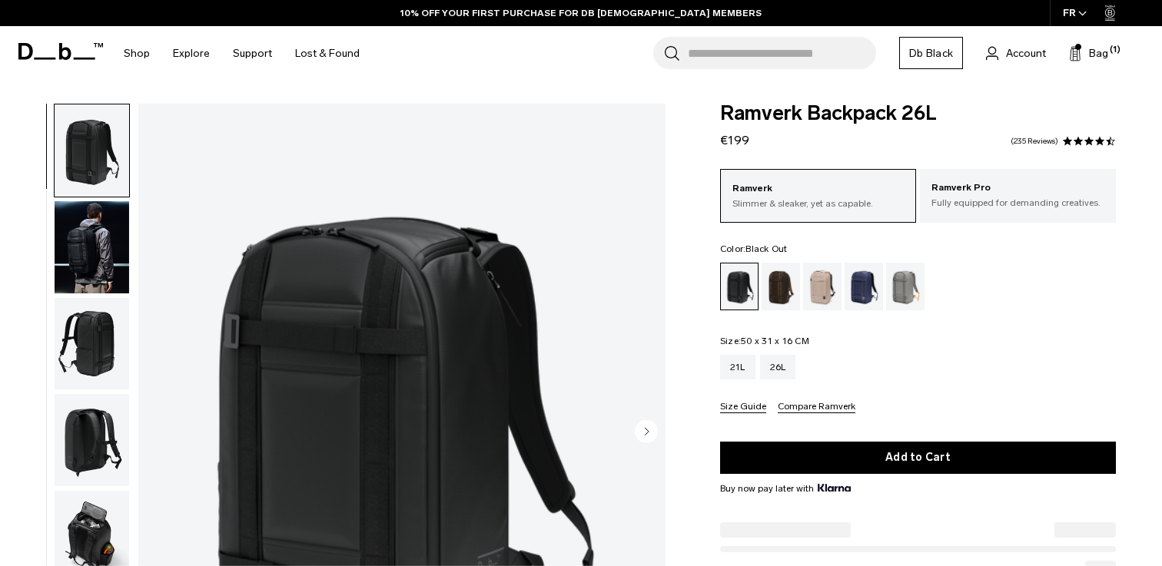
click at [101, 232] on img "button" at bounding box center [92, 247] width 75 height 92
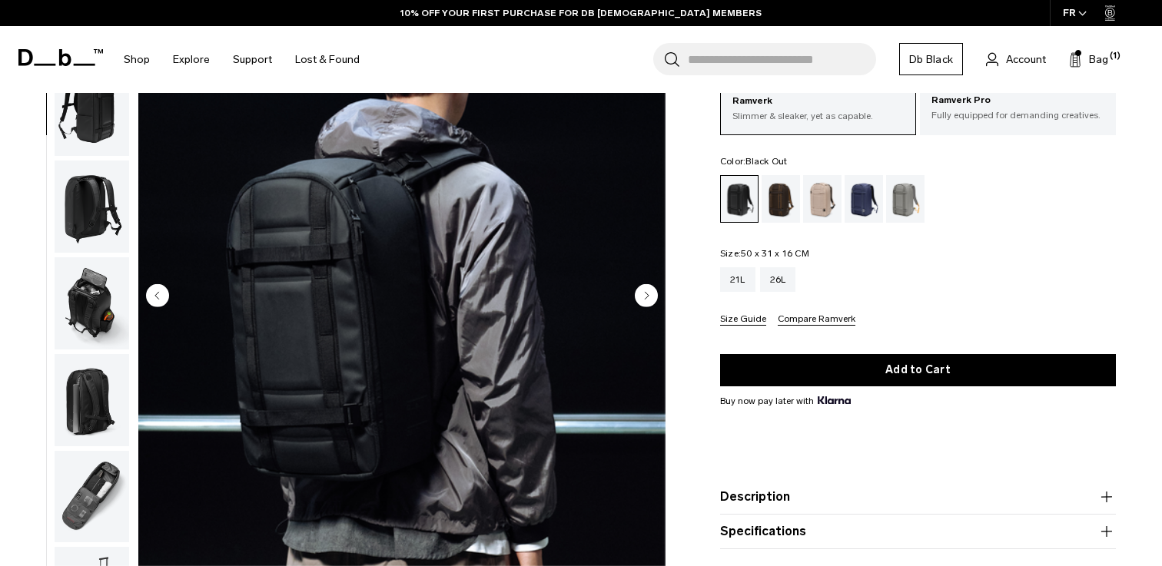
scroll to position [89, 0]
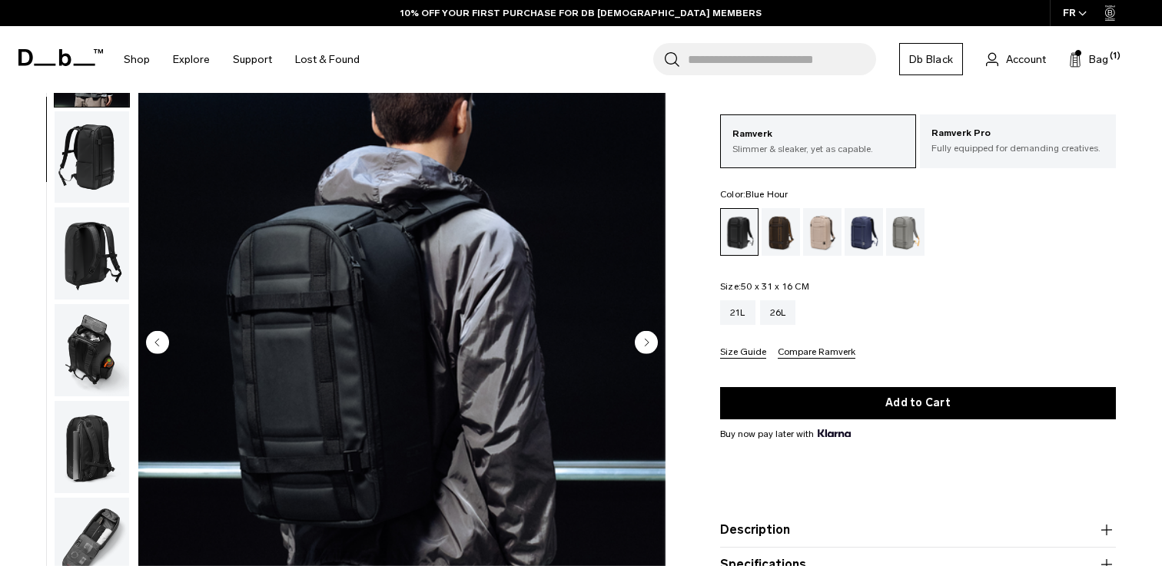
click at [863, 235] on div "Blue Hour" at bounding box center [864, 232] width 39 height 48
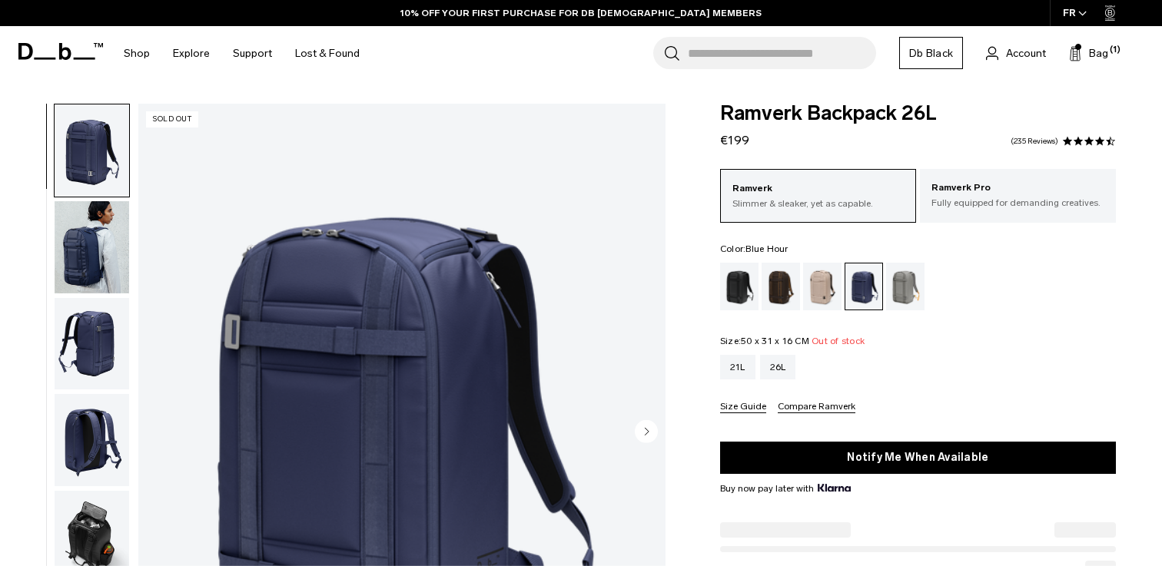
click at [94, 255] on img "button" at bounding box center [92, 247] width 75 height 92
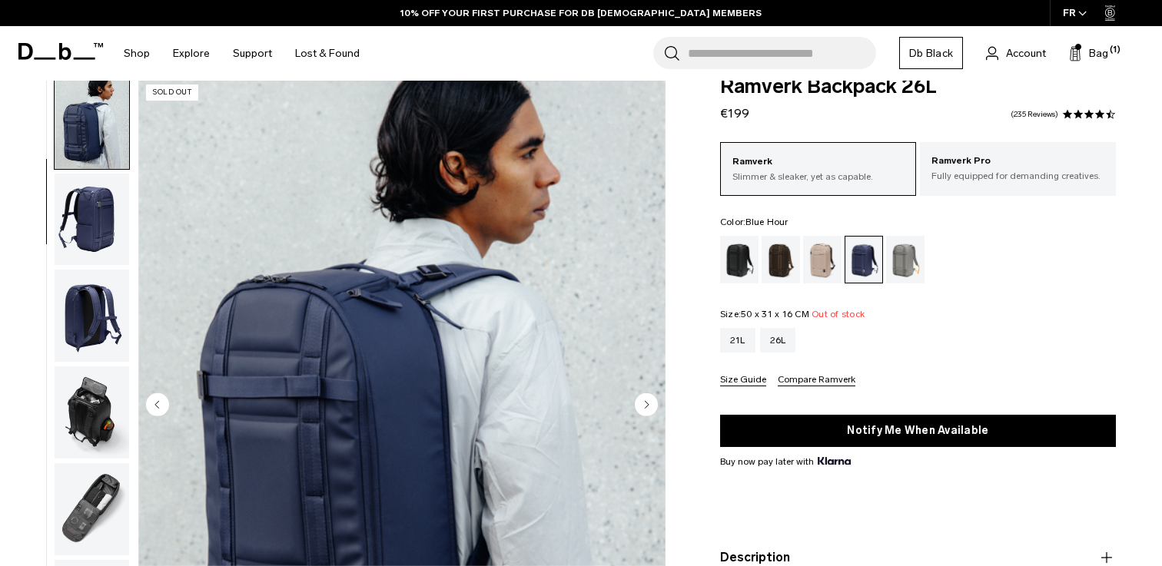
scroll to position [27, 0]
click at [813, 261] on div "Fogbow Beige" at bounding box center [822, 260] width 39 height 48
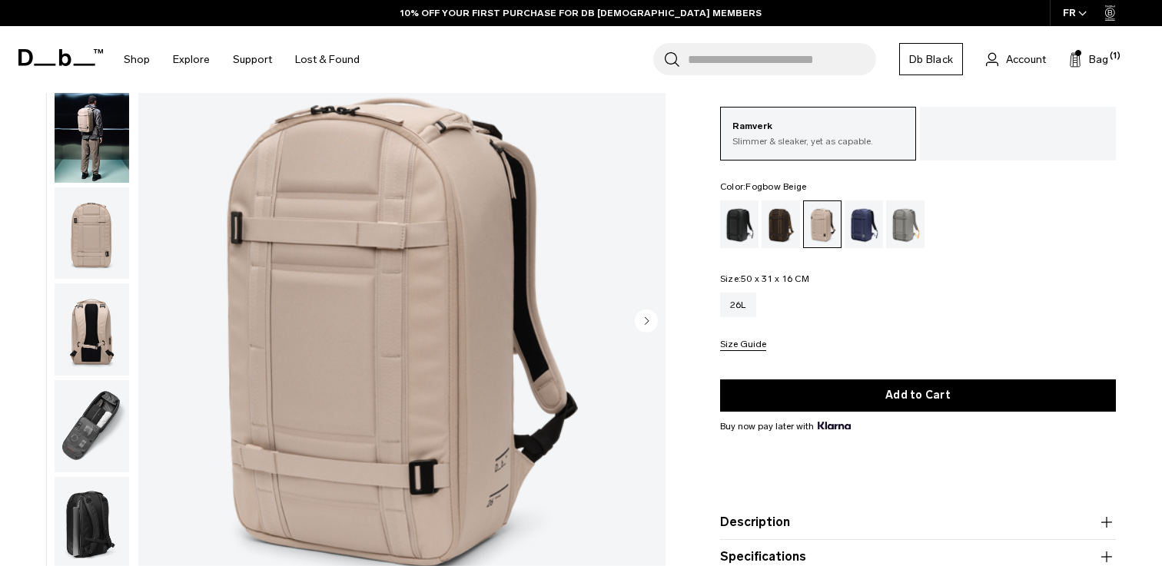
click at [98, 163] on img "button" at bounding box center [92, 137] width 75 height 92
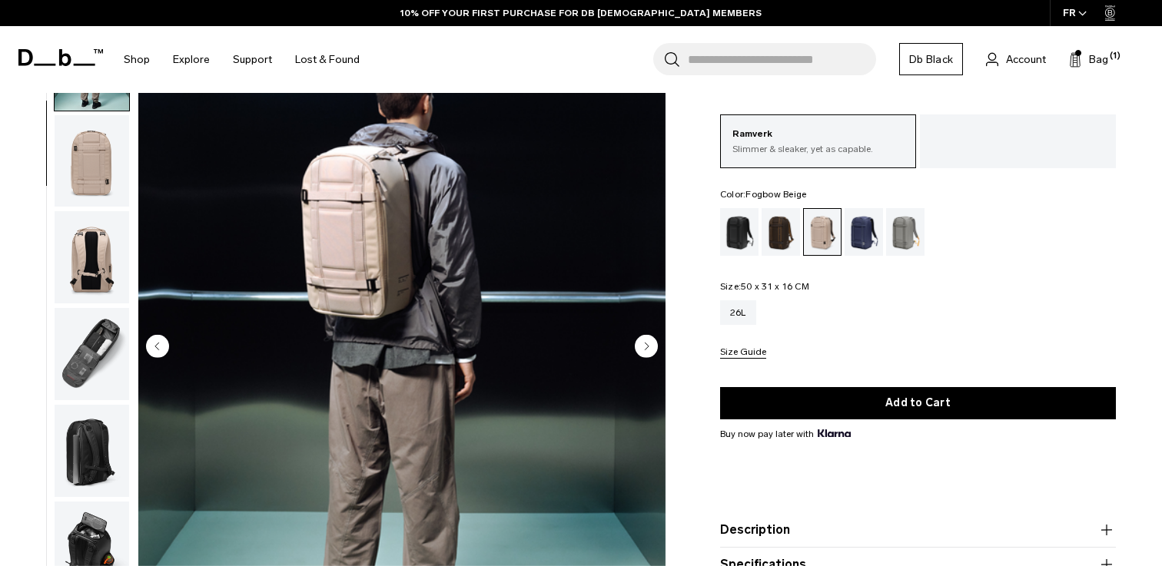
scroll to position [89, 0]
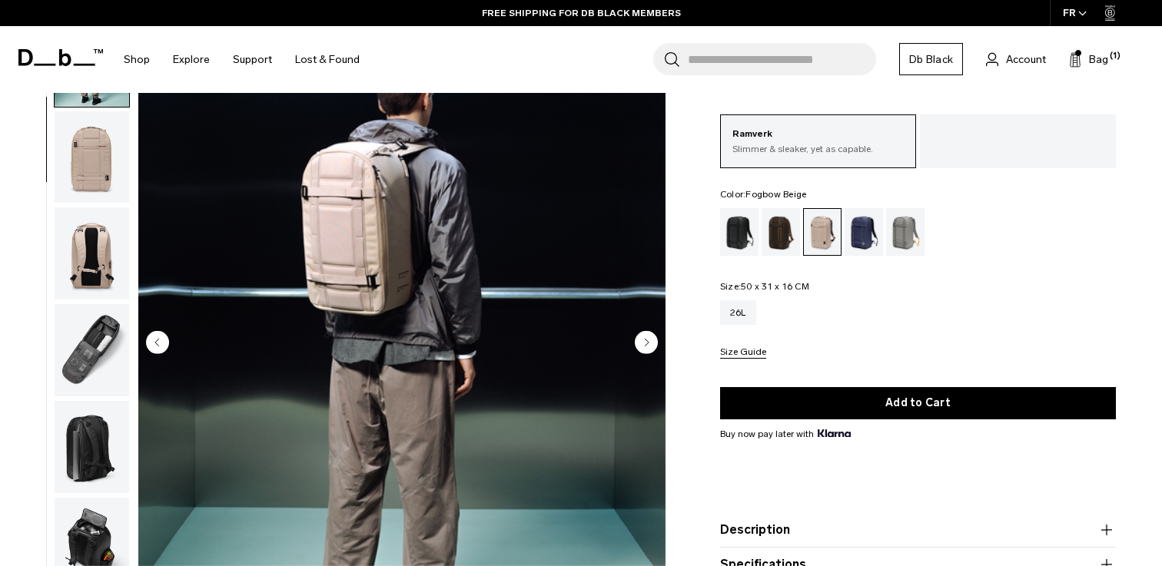
click at [94, 244] on img "button" at bounding box center [92, 254] width 75 height 92
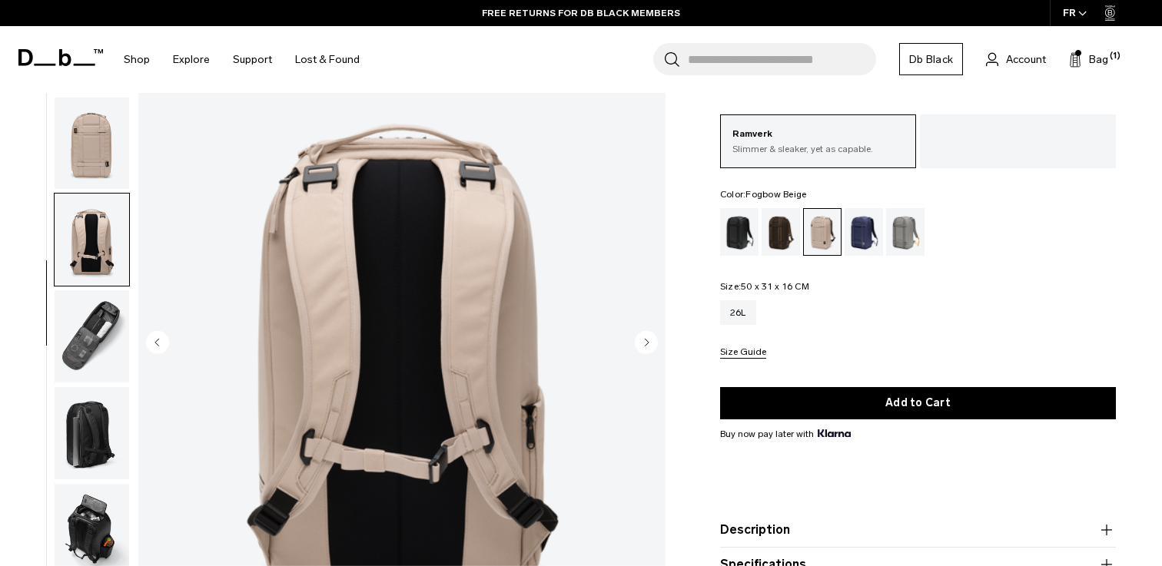
scroll to position [121, 0]
click at [87, 319] on img "button" at bounding box center [92, 337] width 75 height 92
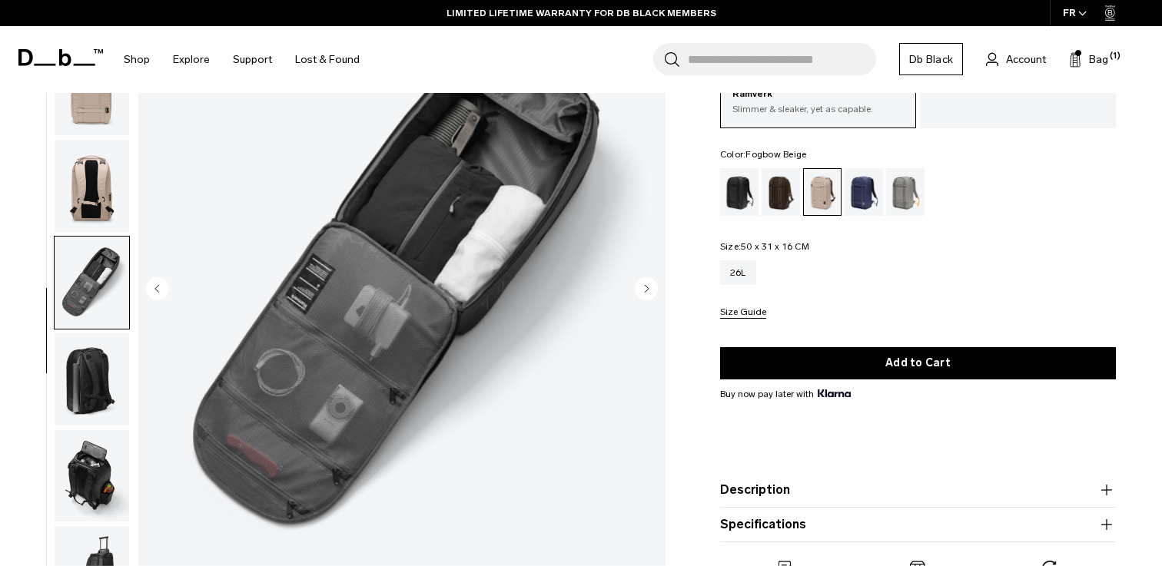
scroll to position [148, 0]
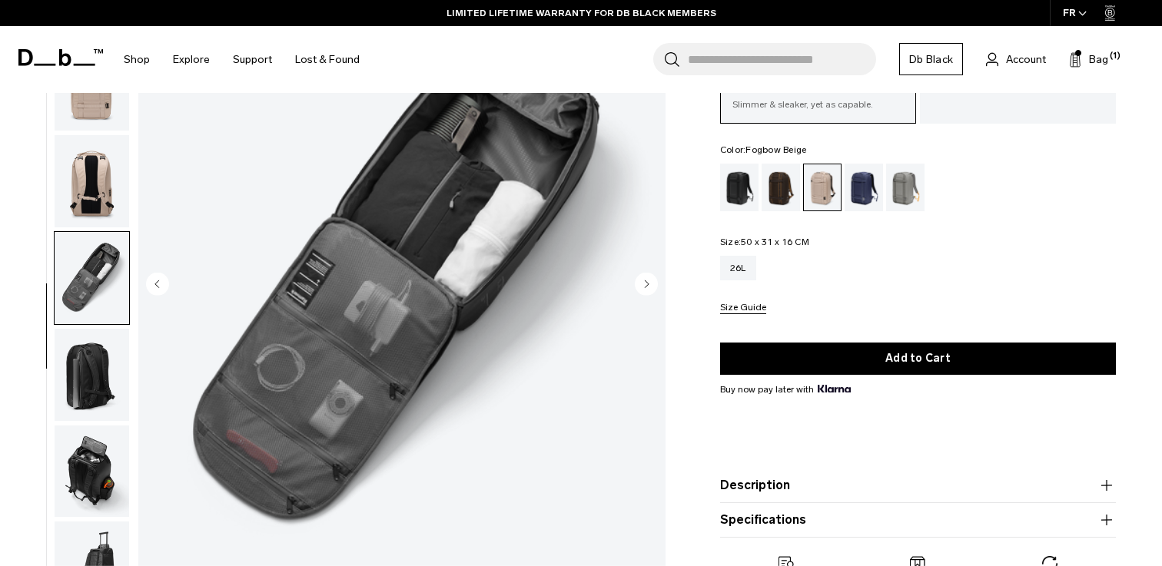
click at [89, 371] on img "button" at bounding box center [92, 375] width 75 height 92
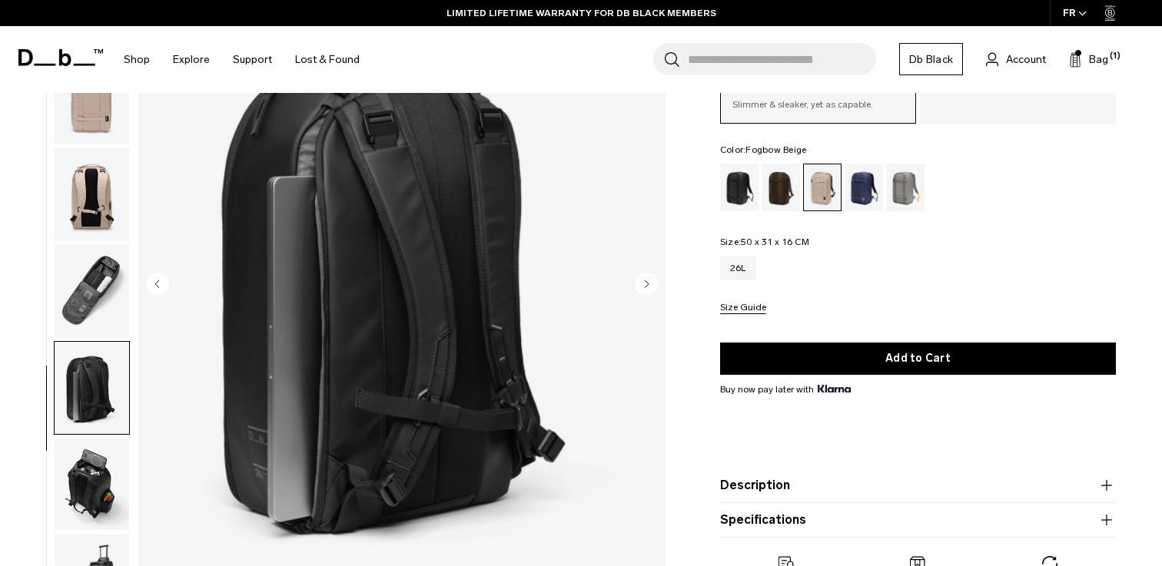
click at [103, 304] on img "button" at bounding box center [92, 291] width 75 height 92
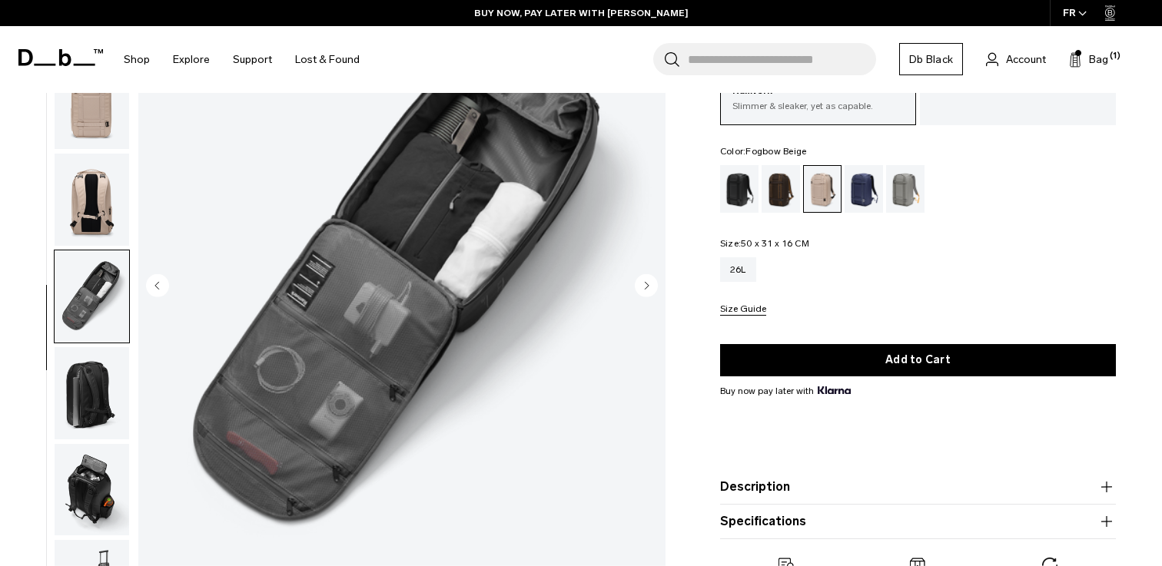
scroll to position [174, 0]
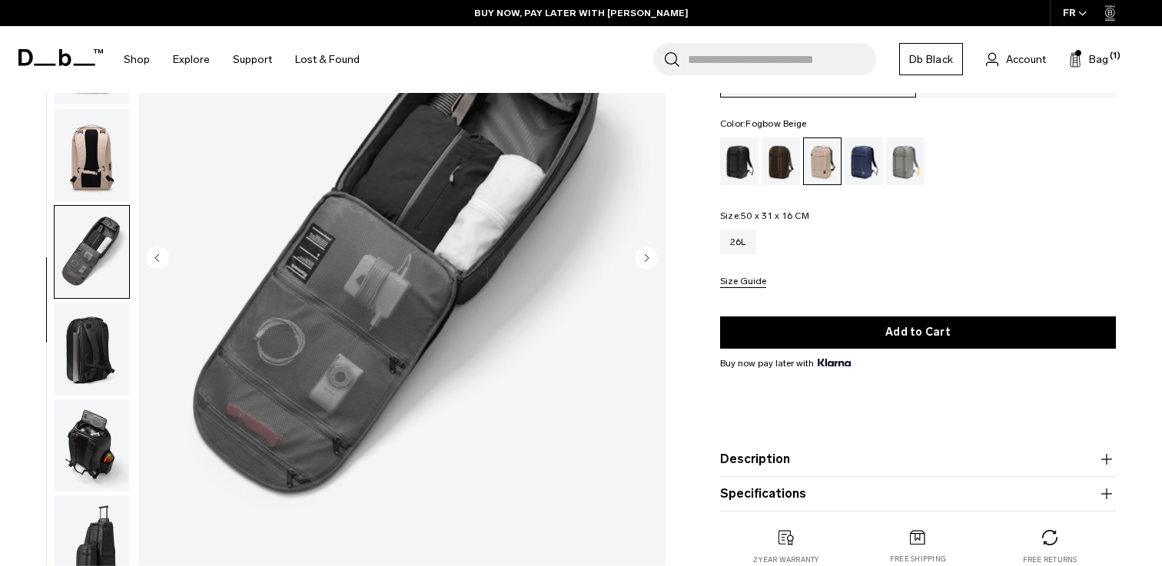
click at [101, 344] on img "button" at bounding box center [92, 349] width 75 height 92
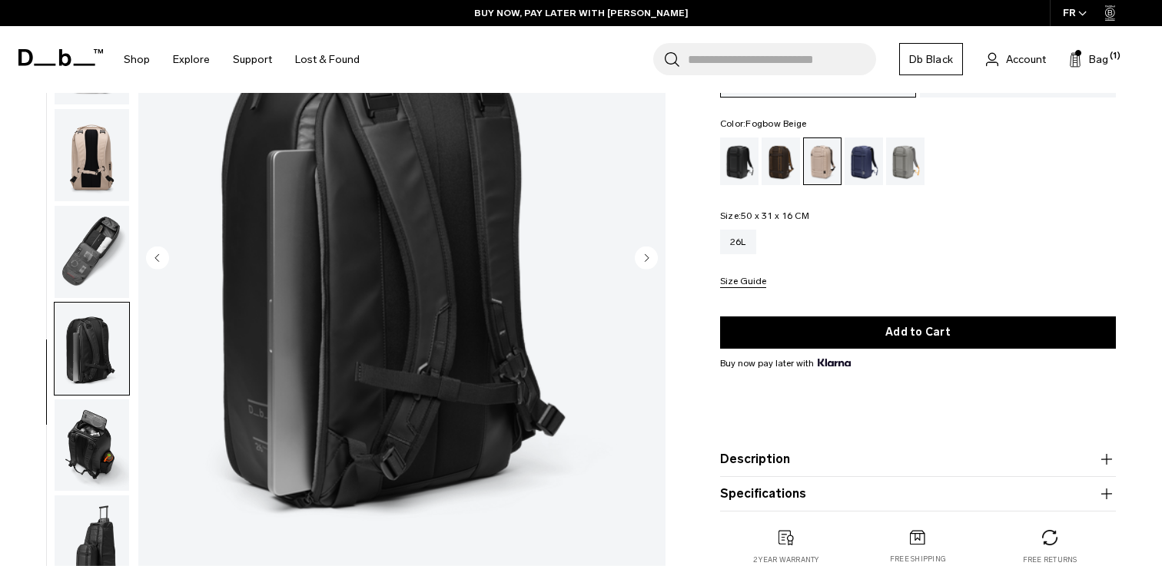
scroll to position [121, 0]
click at [103, 427] on img "button" at bounding box center [92, 446] width 75 height 92
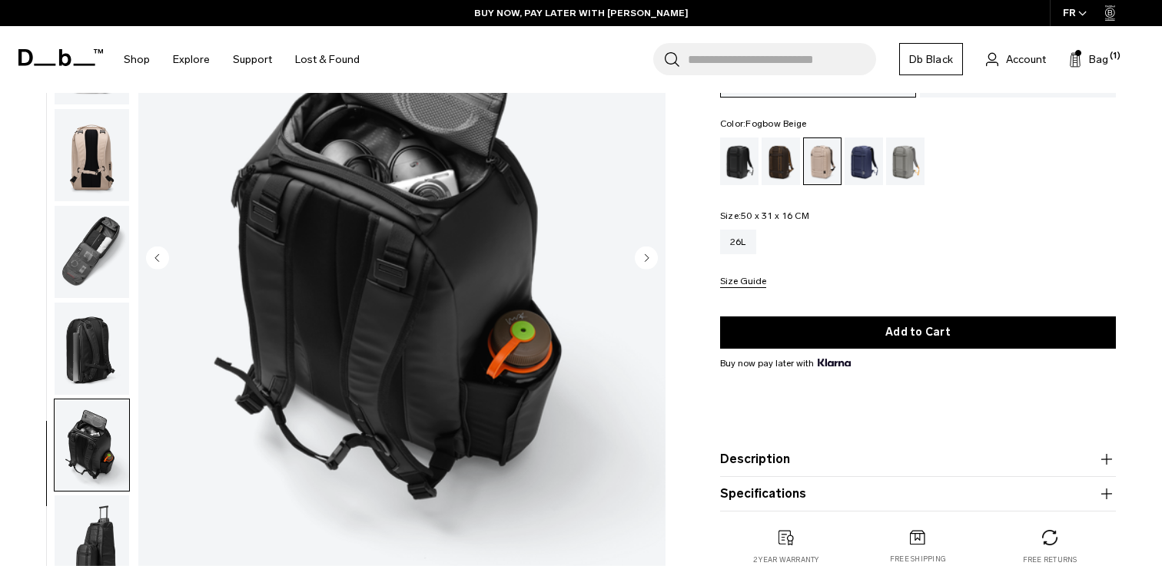
click at [100, 387] on img "button" at bounding box center [92, 349] width 75 height 92
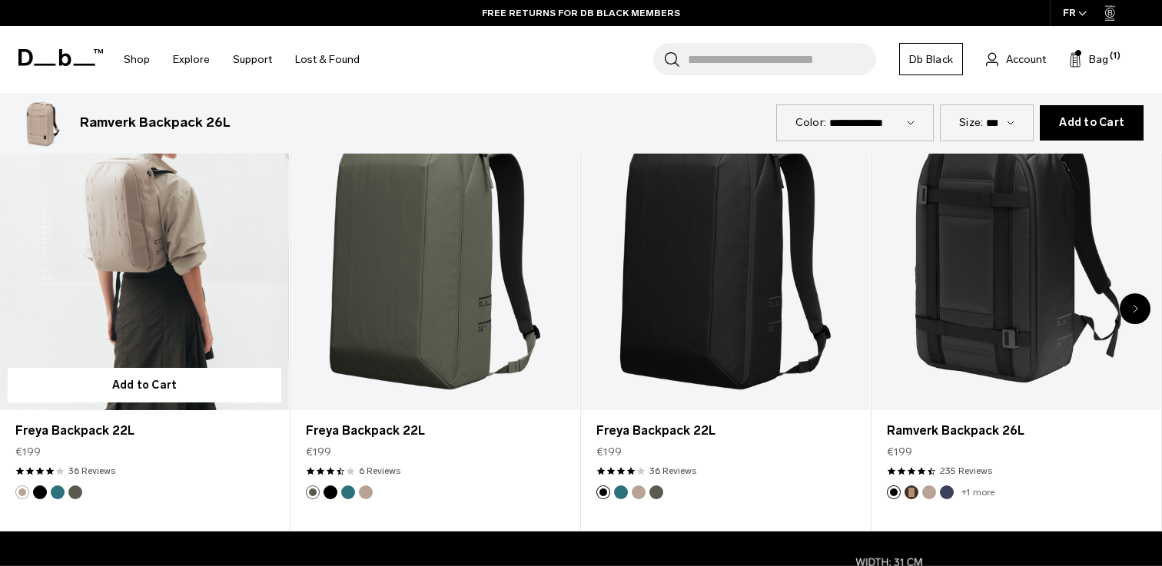
scroll to position [835, 0]
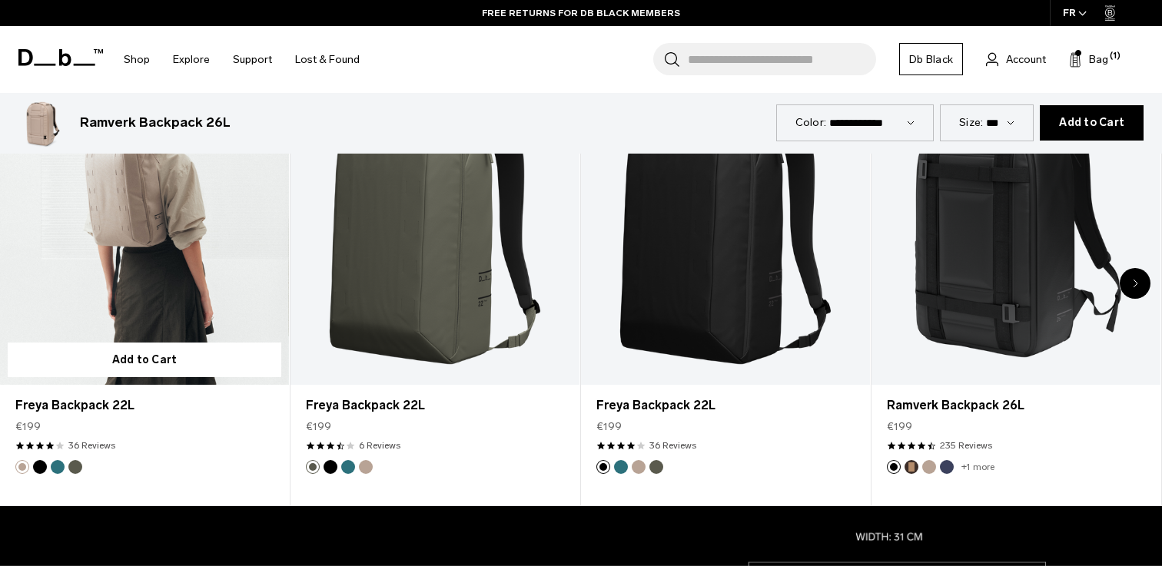
click at [57, 466] on button "Midnight Teal" at bounding box center [58, 467] width 14 height 14
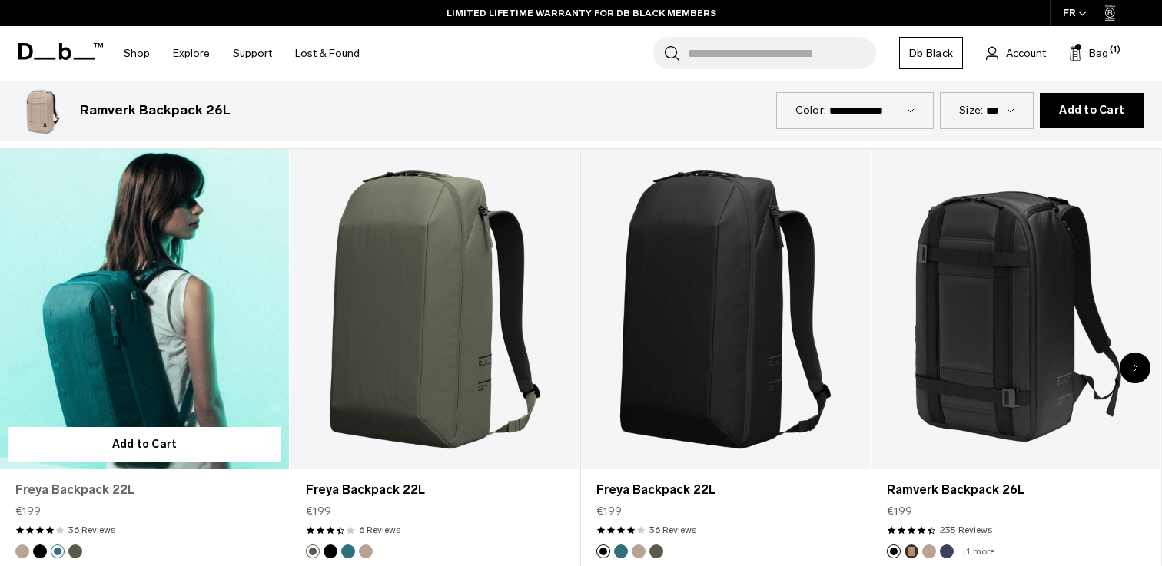
scroll to position [767, 0]
